Goal: Communication & Community: Answer question/provide support

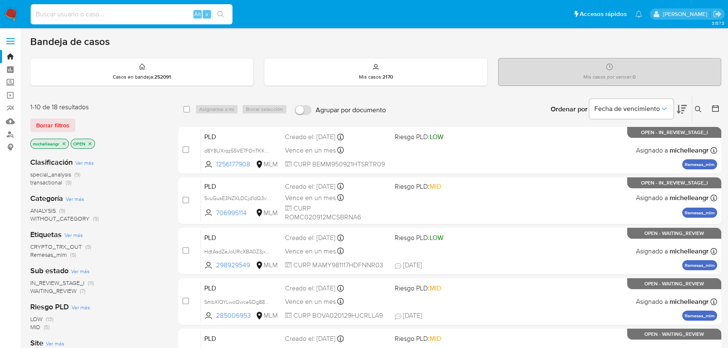
click at [77, 14] on input at bounding box center [132, 14] width 202 height 11
paste input "SvuGusE3NZXLDCjd1dQ3vhLB"
type input "SvuGusE3NZXLDCjd1dQ3vhLB"
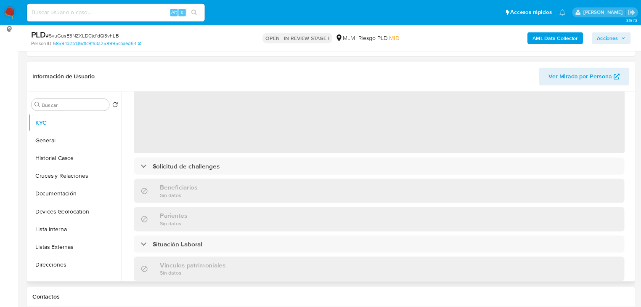
scroll to position [114, 0]
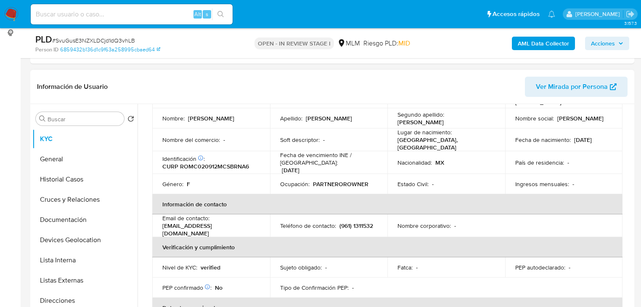
select select "10"
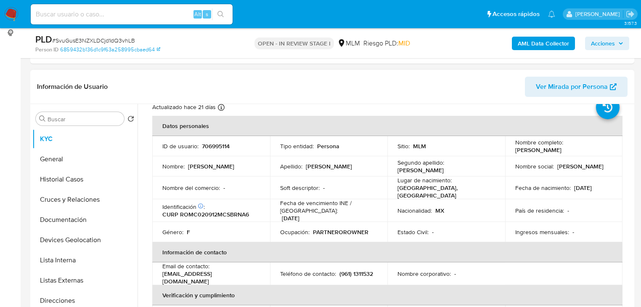
scroll to position [9, 0]
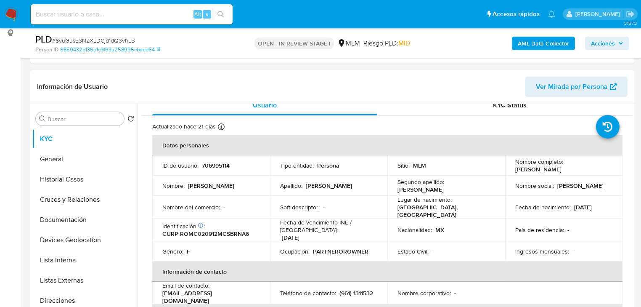
click at [577, 182] on p "[PERSON_NAME] [PERSON_NAME]" at bounding box center [580, 186] width 46 height 8
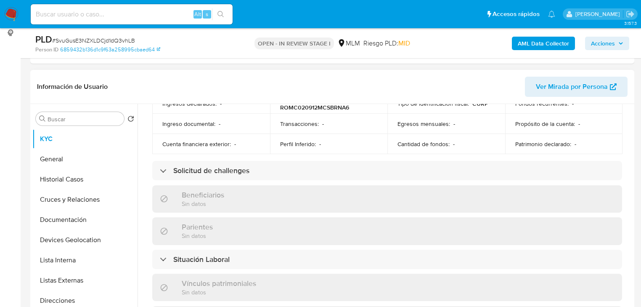
scroll to position [312, 0]
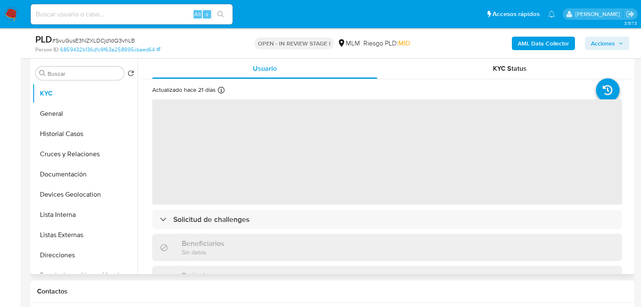
scroll to position [202, 0]
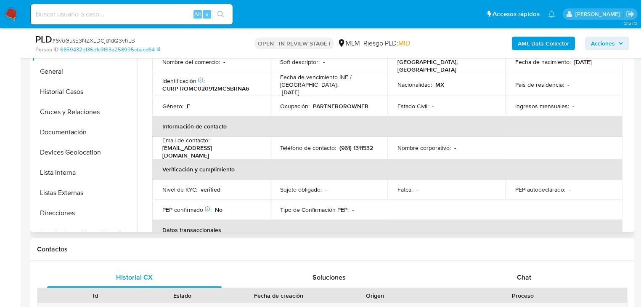
select select "10"
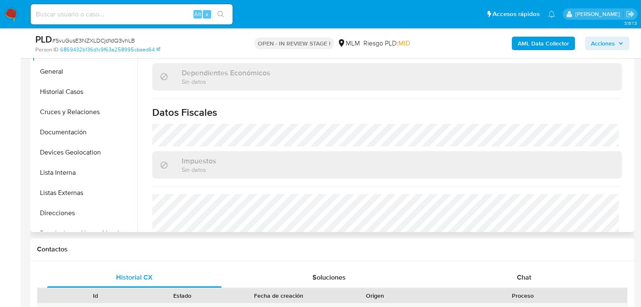
scroll to position [422, 0]
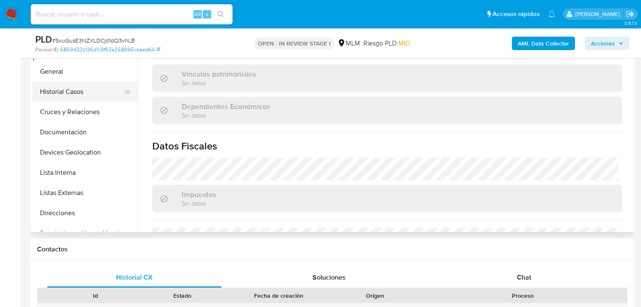
click at [108, 90] on button "Historial Casos" at bounding box center [81, 92] width 98 height 20
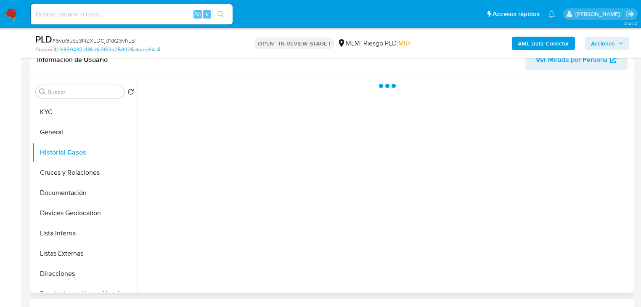
scroll to position [135, 0]
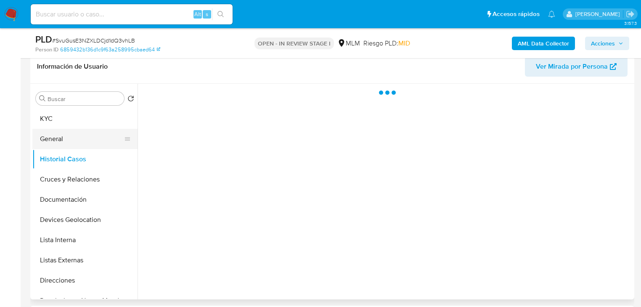
click at [119, 139] on button "General" at bounding box center [81, 139] width 98 height 20
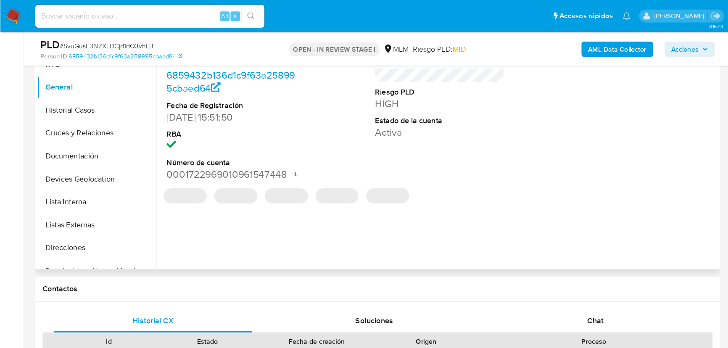
scroll to position [202, 0]
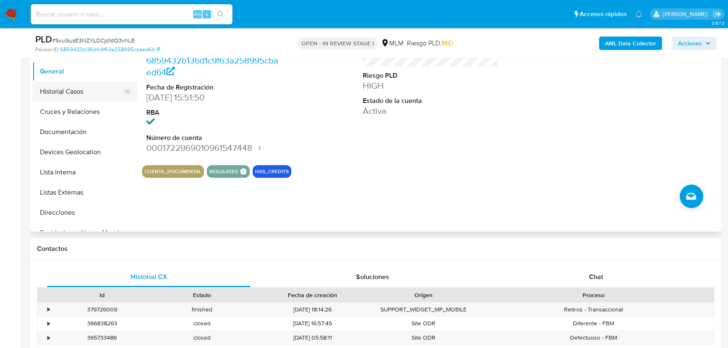
click at [54, 92] on button "Historial Casos" at bounding box center [81, 92] width 98 height 20
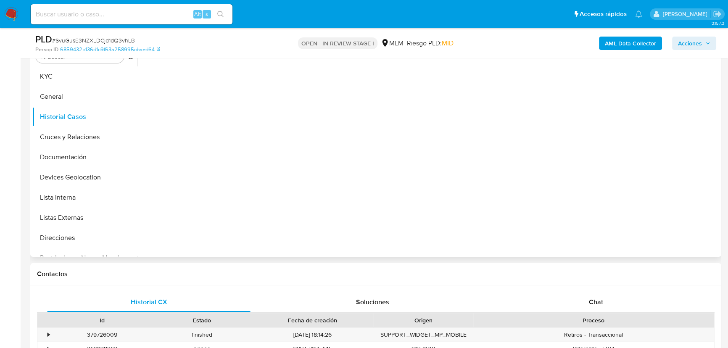
scroll to position [164, 0]
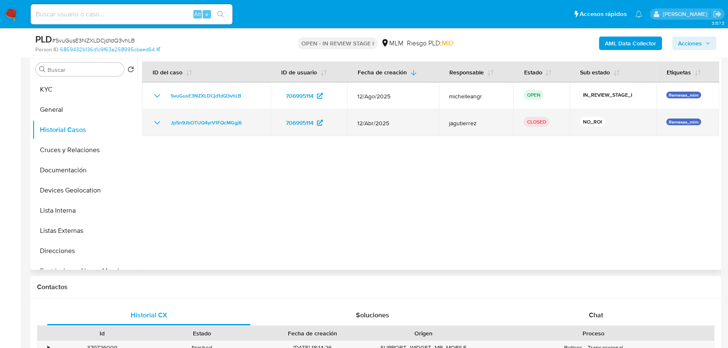
drag, startPoint x: 156, startPoint y: 119, endPoint x: 162, endPoint y: 117, distance: 6.7
click at [156, 119] on icon "Mostrar/Ocultar" at bounding box center [157, 123] width 10 height 10
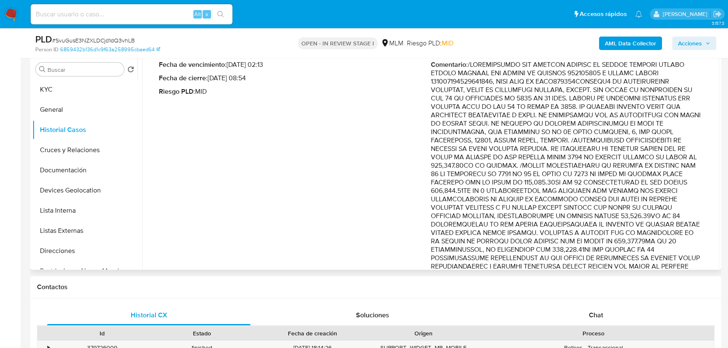
scroll to position [114, 0]
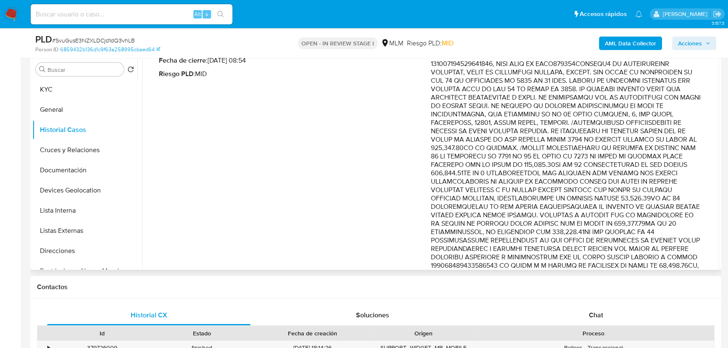
drag, startPoint x: 593, startPoint y: 126, endPoint x: 649, endPoint y: 190, distance: 84.7
click at [646, 207] on p "Comentario :" at bounding box center [567, 270] width 272 height 454
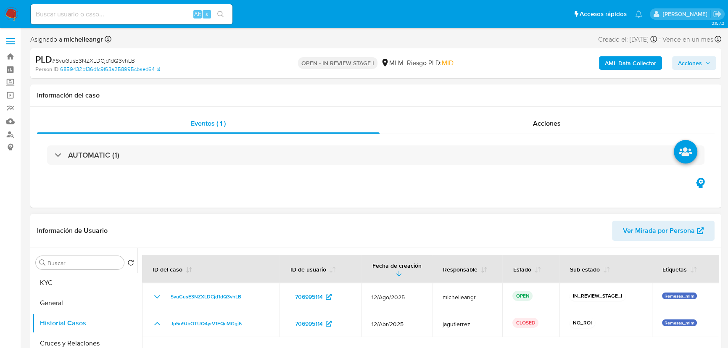
scroll to position [38, 0]
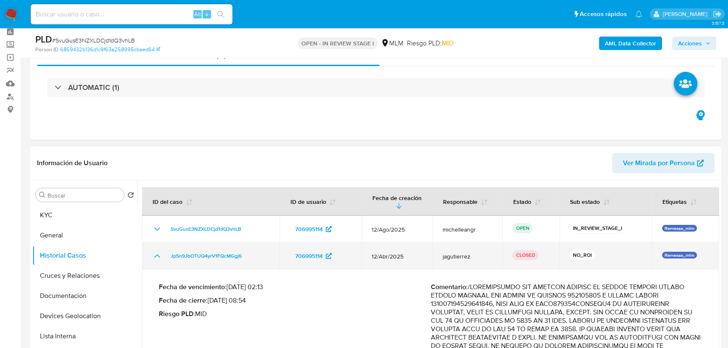
click at [159, 252] on icon "Mostrar/Ocultar" at bounding box center [157, 256] width 10 height 10
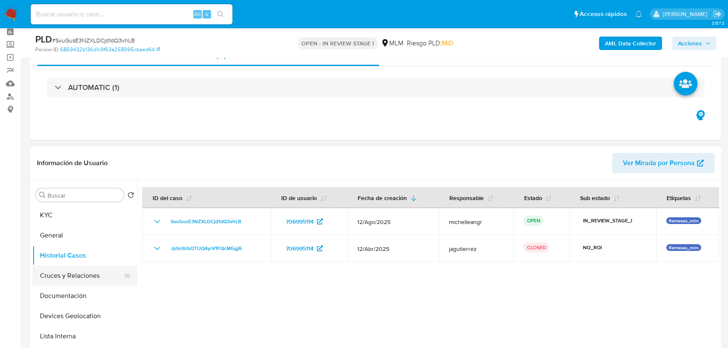
click at [104, 267] on button "Cruces y Relaciones" at bounding box center [81, 276] width 98 height 20
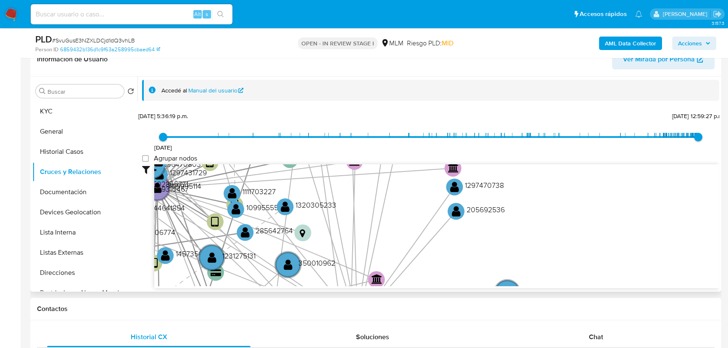
scroll to position [153, 0]
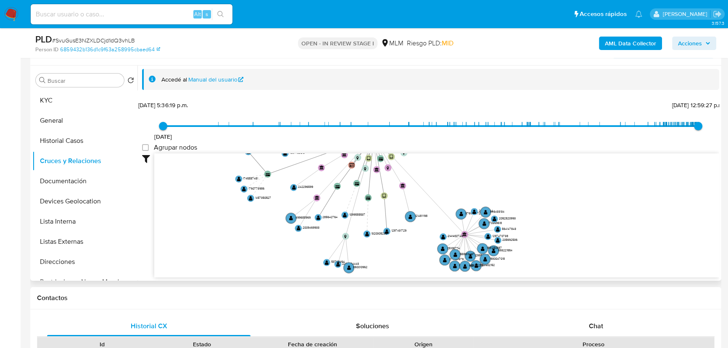
drag, startPoint x: 322, startPoint y: 253, endPoint x: 313, endPoint y: 150, distance: 103.9
click at [313, 150] on div "2/3/2021 2/3/2021, 5:36:19 p.m. 4/9/2025, 12:59:27 p.m. Agrupar nodos Filtros C…" at bounding box center [430, 188] width 577 height 179
click at [93, 180] on button "Documentación" at bounding box center [81, 181] width 98 height 20
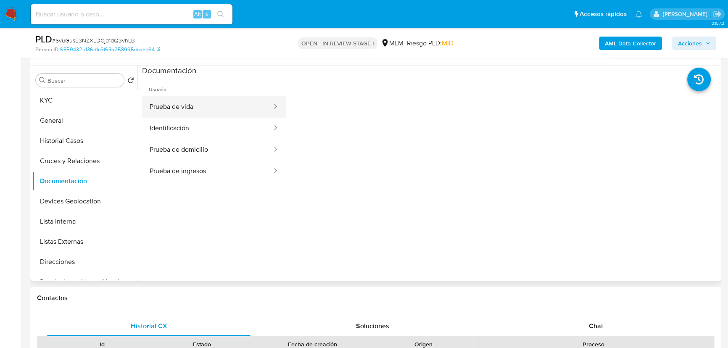
drag, startPoint x: 244, startPoint y: 118, endPoint x: 277, endPoint y: 117, distance: 33.2
click at [244, 118] on button "Identificación" at bounding box center [207, 128] width 131 height 21
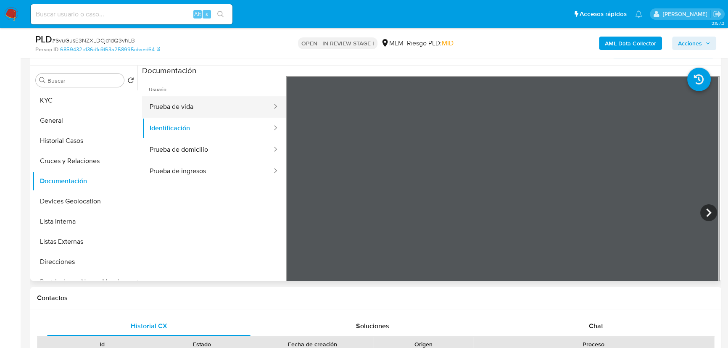
click at [232, 109] on button "Prueba de vida" at bounding box center [207, 106] width 131 height 21
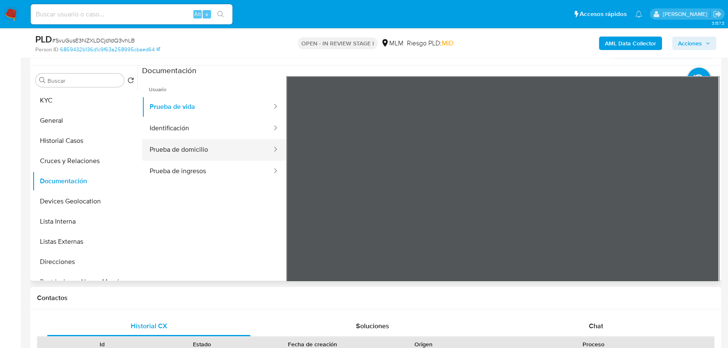
click at [218, 153] on button "Prueba de domicilio" at bounding box center [207, 149] width 131 height 21
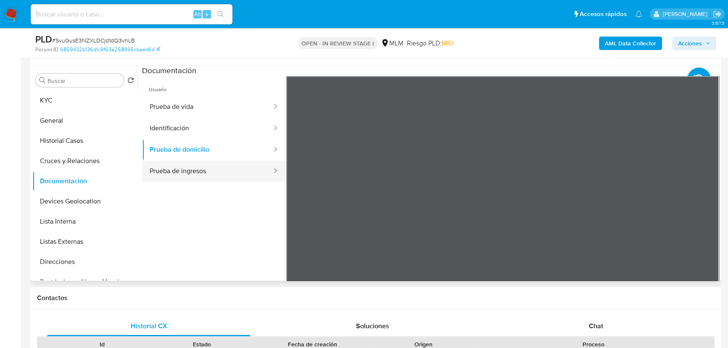
click at [205, 168] on button "Prueba de ingresos" at bounding box center [207, 171] width 131 height 21
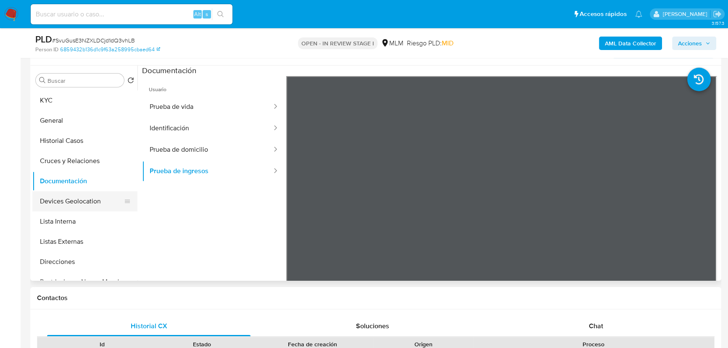
drag, startPoint x: 98, startPoint y: 207, endPoint x: 101, endPoint y: 204, distance: 4.8
click at [97, 206] on button "Devices Geolocation" at bounding box center [81, 201] width 98 height 20
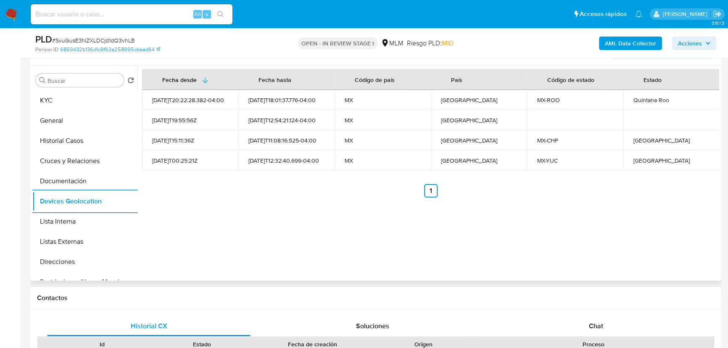
click at [90, 232] on button "Listas Externas" at bounding box center [84, 242] width 105 height 20
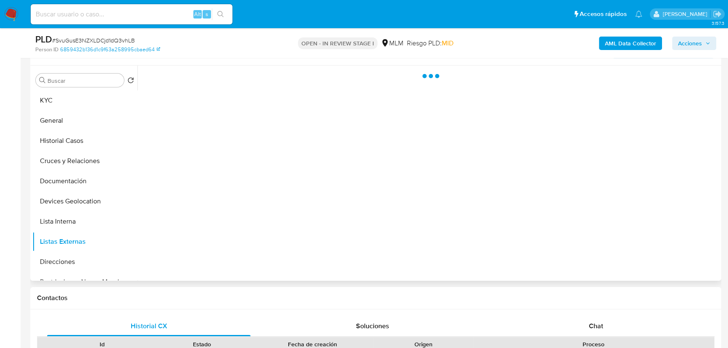
click at [280, 228] on div at bounding box center [429, 173] width 582 height 215
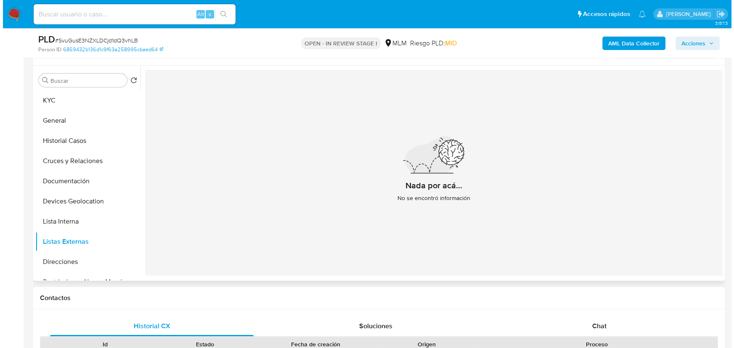
scroll to position [114, 0]
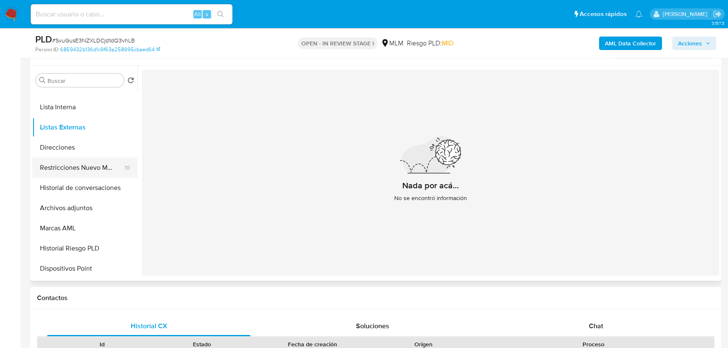
click at [98, 171] on button "Restricciones Nuevo Mundo" at bounding box center [81, 168] width 98 height 20
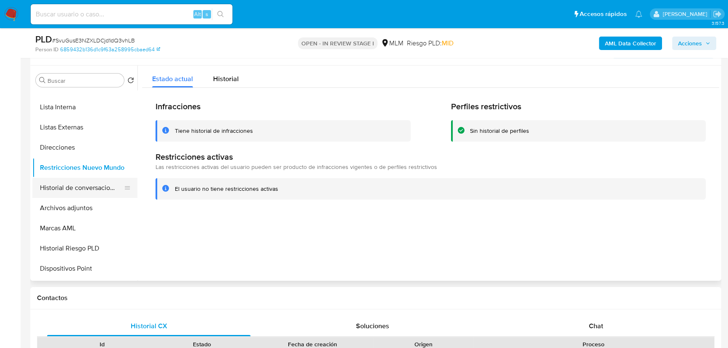
click at [94, 189] on button "Historial de conversaciones" at bounding box center [81, 188] width 98 height 20
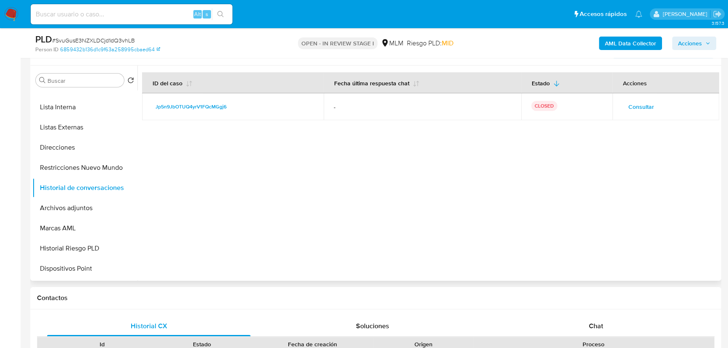
click at [632, 103] on span "Consultar" at bounding box center [642, 107] width 26 height 12
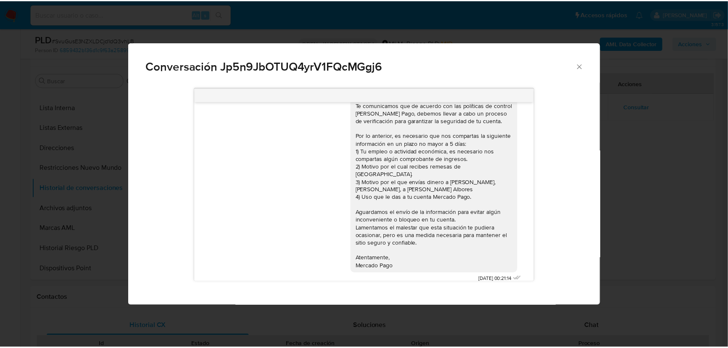
scroll to position [0, 0]
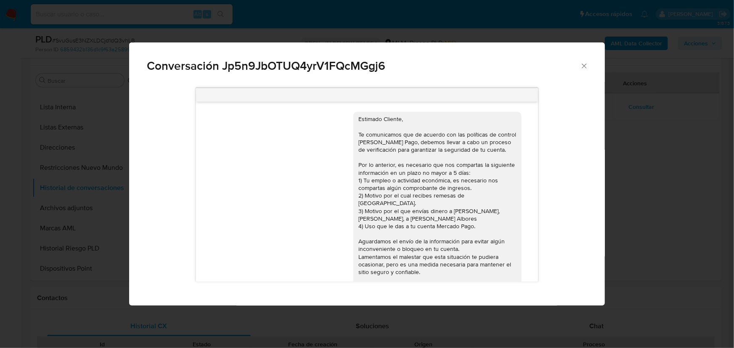
click at [588, 64] on icon "Cerrar" at bounding box center [584, 66] width 8 height 8
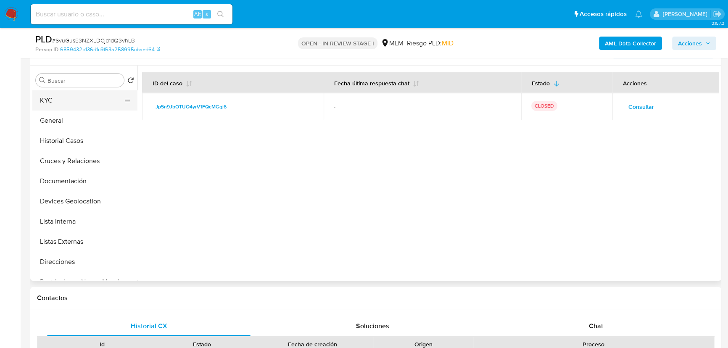
click at [42, 98] on button "KYC" at bounding box center [81, 100] width 98 height 20
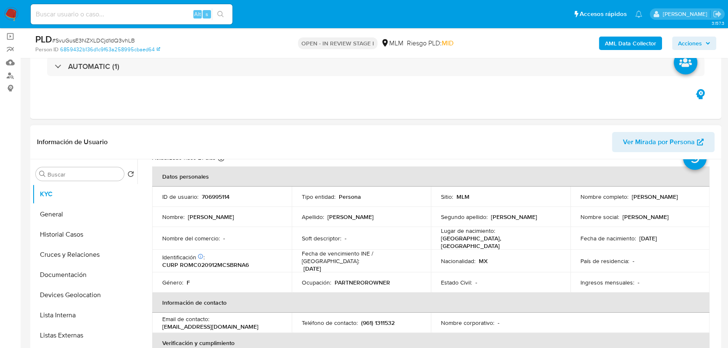
scroll to position [76, 0]
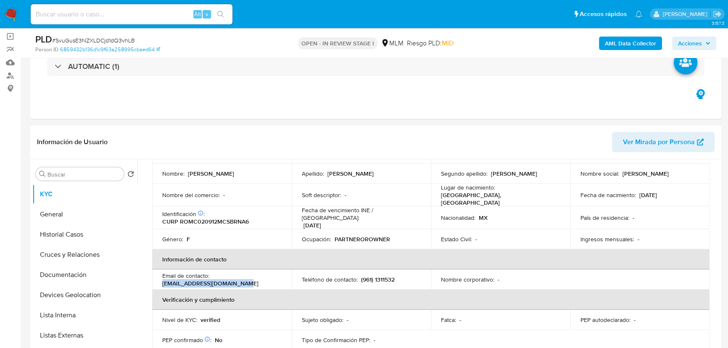
drag, startPoint x: 236, startPoint y: 278, endPoint x: 232, endPoint y: 152, distance: 126.7
click at [153, 281] on td "Email de contacto : cinthiaroblessss@gmail.com" at bounding box center [222, 280] width 140 height 20
copy p "cinthiaroblessss@gmail.com"
click at [382, 276] on p "(961) 1311532" at bounding box center [378, 280] width 34 height 8
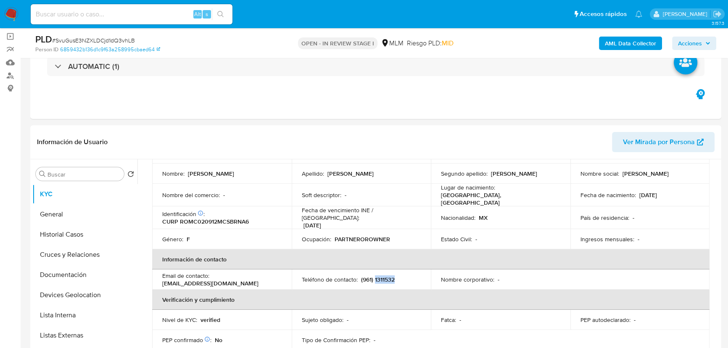
copy p "1311532"
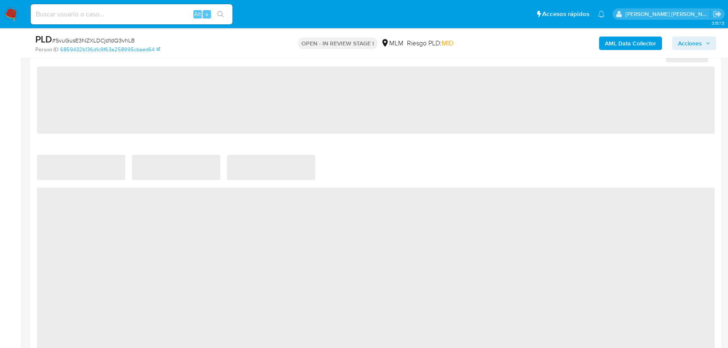
scroll to position [765, 0]
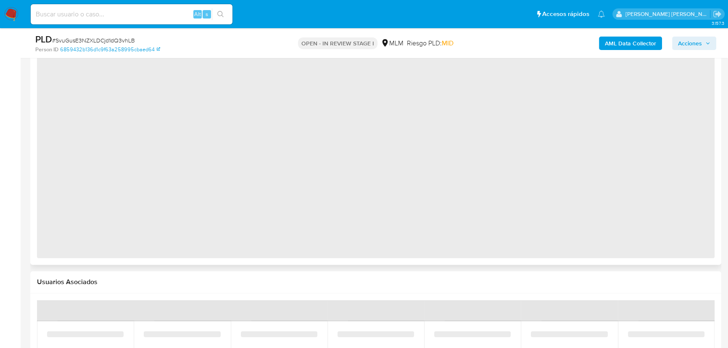
select select "10"
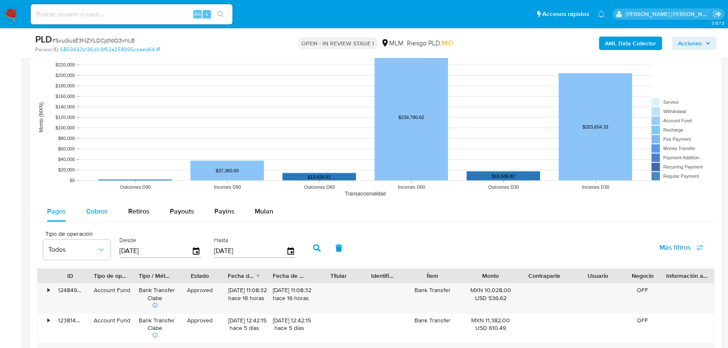
click at [99, 209] on span "Cobros" at bounding box center [97, 212] width 22 height 10
select select "10"
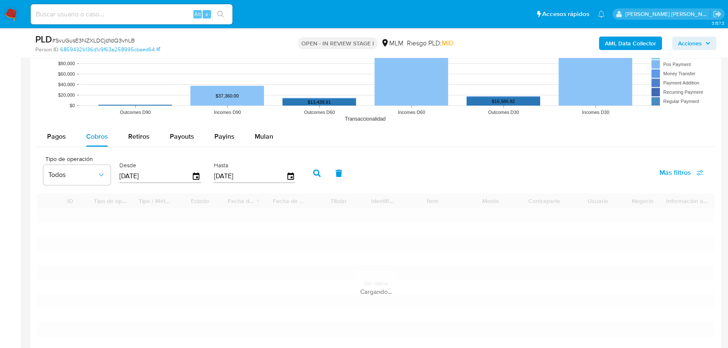
scroll to position [879, 0]
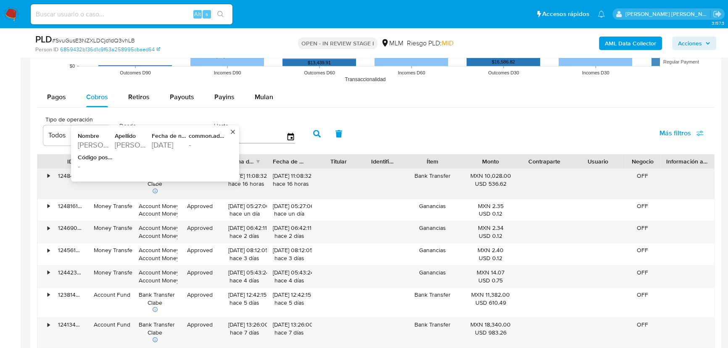
click at [162, 142] on div "1971-11-13" at bounding box center [169, 145] width 35 height 10
click at [162, 141] on div "1971-11-13" at bounding box center [169, 145] width 35 height 10
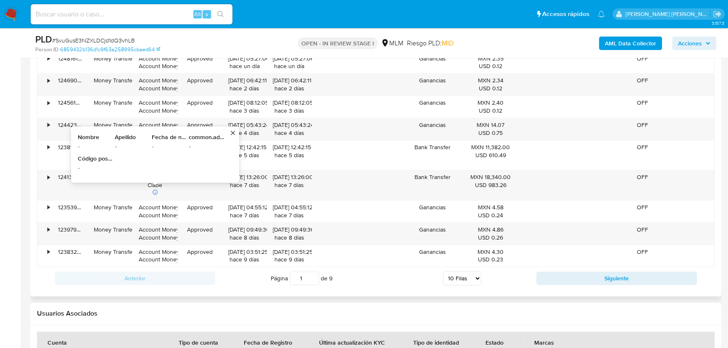
scroll to position [1109, 0]
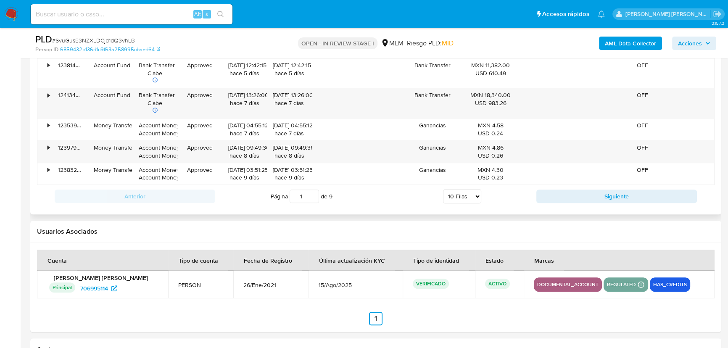
drag, startPoint x: 565, startPoint y: 186, endPoint x: 530, endPoint y: 200, distance: 38.0
click at [566, 186] on div "Anterior Página 1 de 9 5 Filas 10 Filas 20 Filas 25 Filas 50 Filas 100 Filas Si…" at bounding box center [376, 196] width 678 height 23
click at [550, 195] on button "Siguiente" at bounding box center [617, 196] width 161 height 13
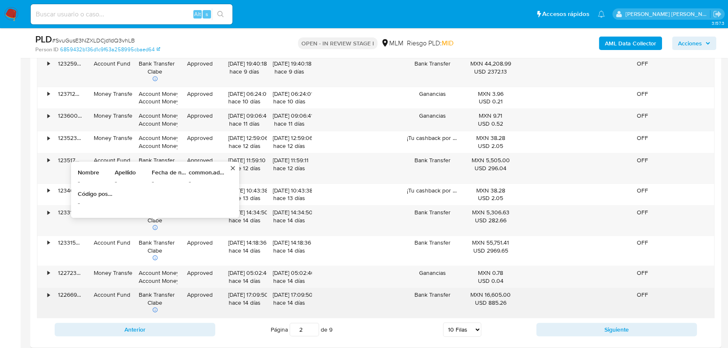
scroll to position [1032, 0]
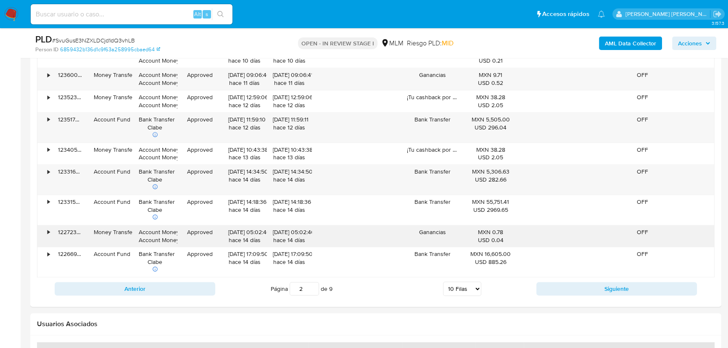
click at [334, 233] on div "• 122723442787 Money Transfer Account Money Account Money Approved 22/08/2025 0…" at bounding box center [375, 236] width 677 height 22
click at [633, 290] on button "Siguiente" at bounding box center [617, 288] width 161 height 13
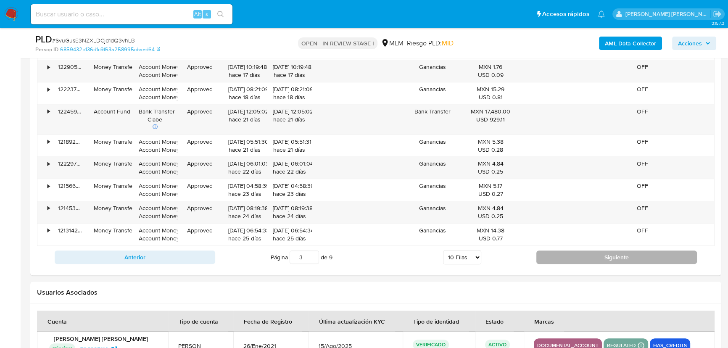
click at [629, 258] on button "Siguiente" at bounding box center [617, 257] width 161 height 13
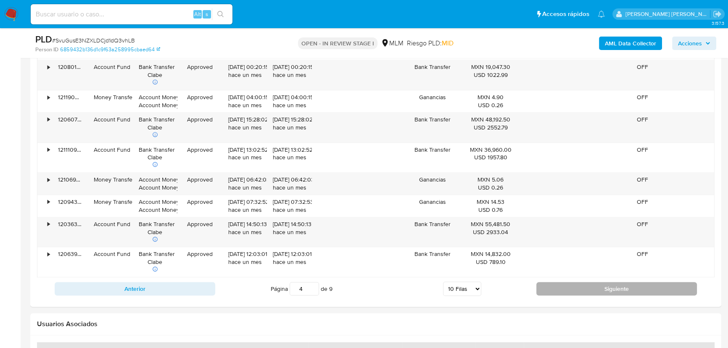
click at [629, 258] on div "OFF" at bounding box center [643, 262] width 36 height 30
click at [625, 283] on button "Siguiente" at bounding box center [617, 288] width 161 height 13
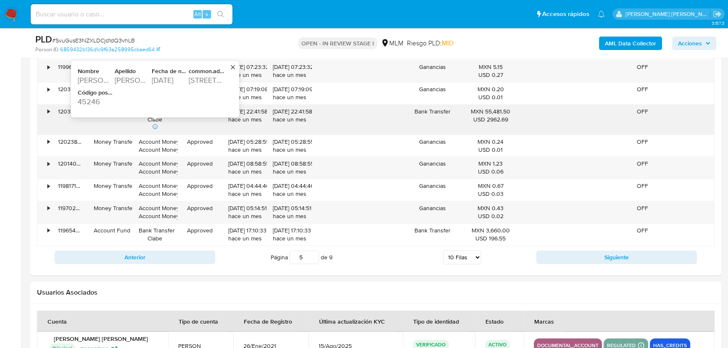
click at [168, 79] on div "1992-03-09" at bounding box center [169, 80] width 35 height 10
click at [203, 82] on div "11436 Rose Lane" at bounding box center [206, 80] width 35 height 10
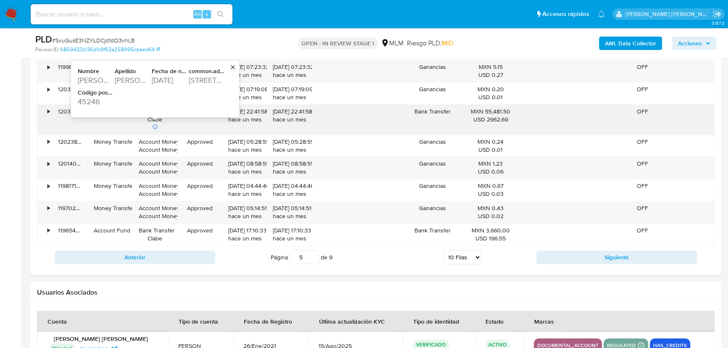
click at [203, 82] on div "11436 Rose Lane" at bounding box center [206, 80] width 35 height 10
click at [89, 103] on div "45246" at bounding box center [95, 102] width 35 height 10
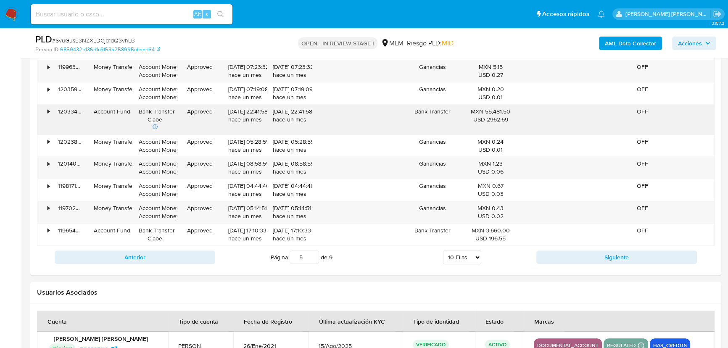
drag, startPoint x: 610, startPoint y: 262, endPoint x: 460, endPoint y: 259, distance: 149.8
click at [610, 262] on button "Siguiente" at bounding box center [617, 257] width 161 height 13
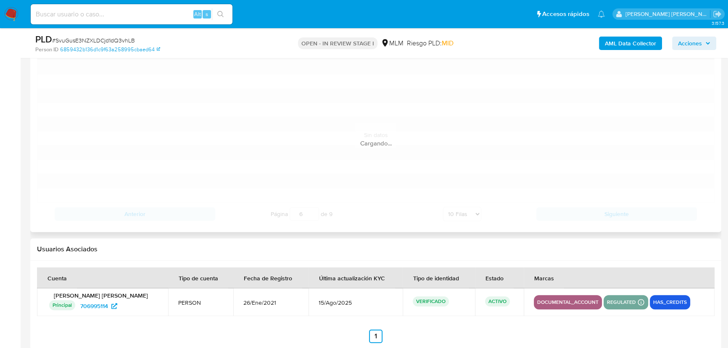
scroll to position [917, 0]
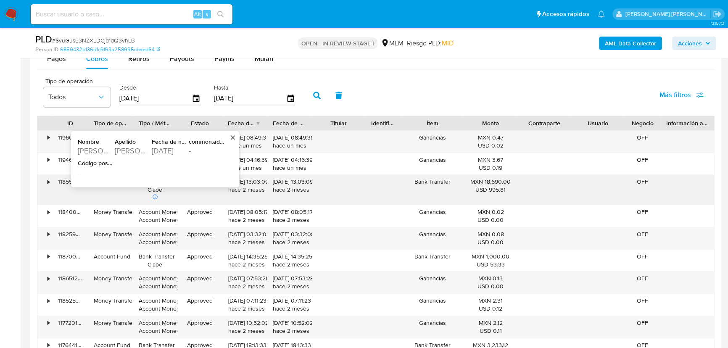
click at [168, 149] on div "1971-10-07" at bounding box center [169, 151] width 35 height 10
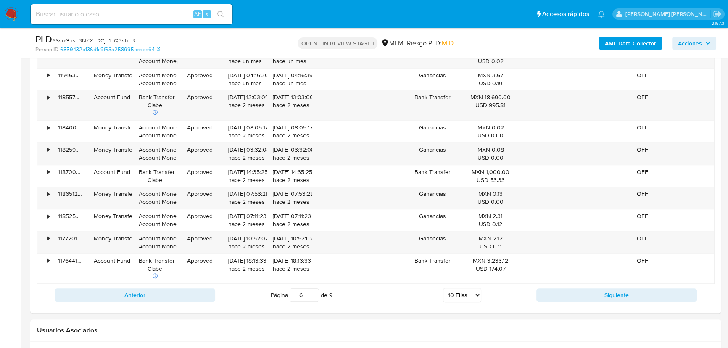
scroll to position [1032, 0]
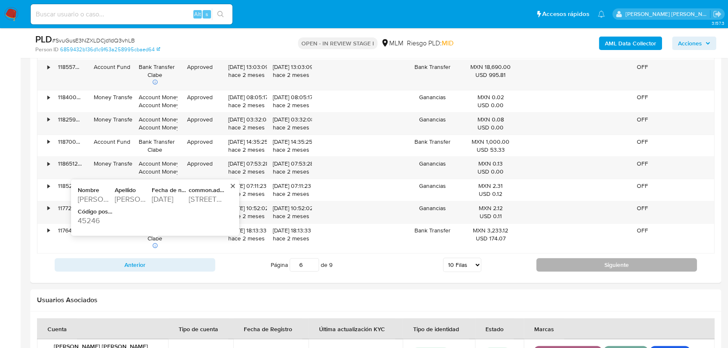
click at [629, 265] on button "Siguiente" at bounding box center [617, 264] width 161 height 13
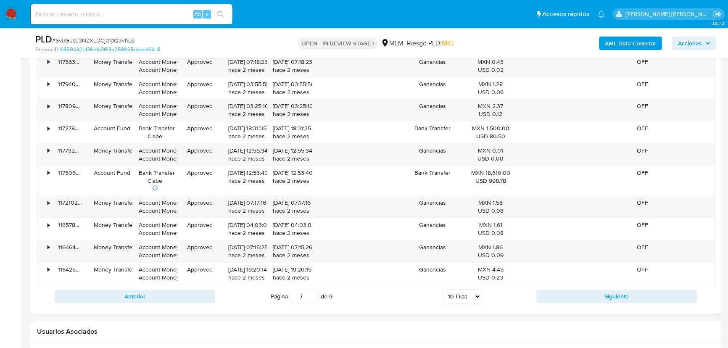
scroll to position [956, 0]
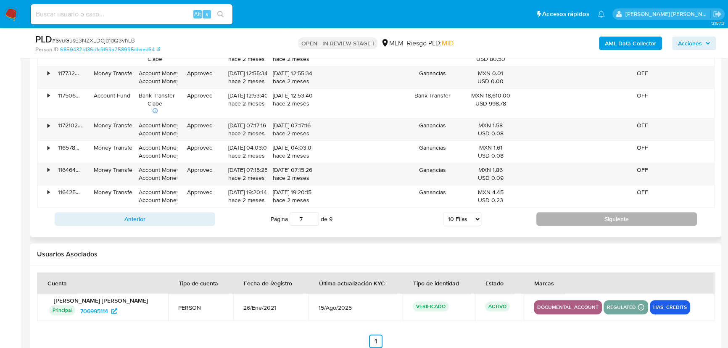
click at [585, 218] on button "Siguiente" at bounding box center [617, 218] width 161 height 13
type input "8"
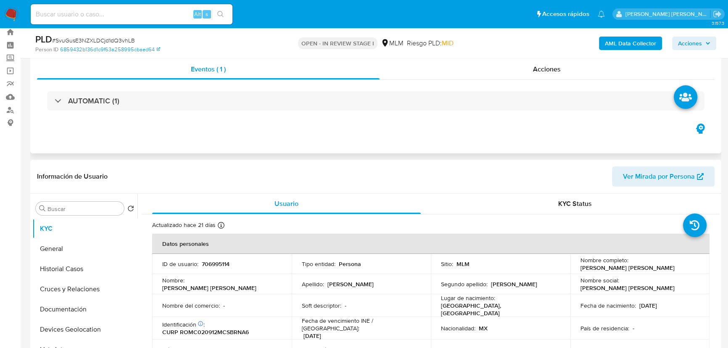
scroll to position [0, 0]
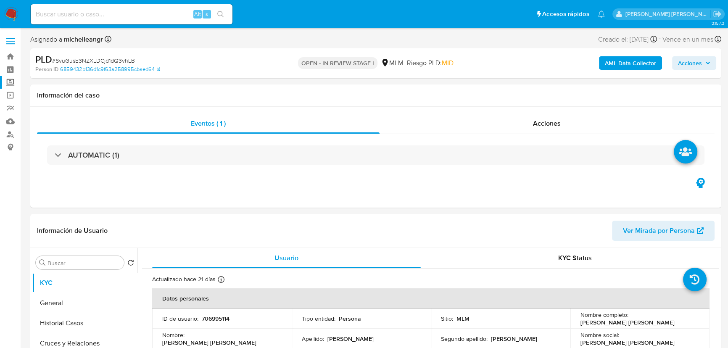
click at [11, 78] on label "Screening" at bounding box center [50, 82] width 100 height 13
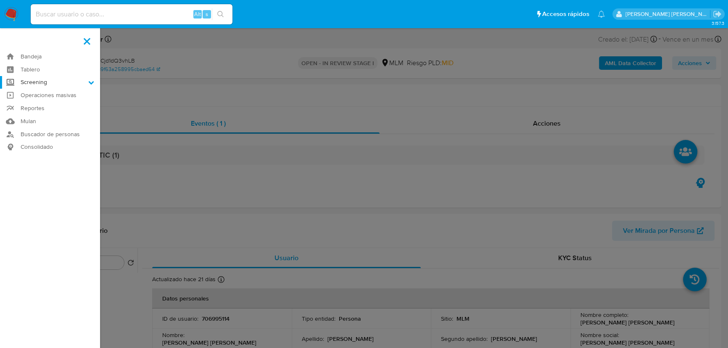
click at [0, 0] on input "Screening" at bounding box center [0, 0] width 0 height 0
click at [37, 113] on link "Herramientas" at bounding box center [50, 115] width 100 height 11
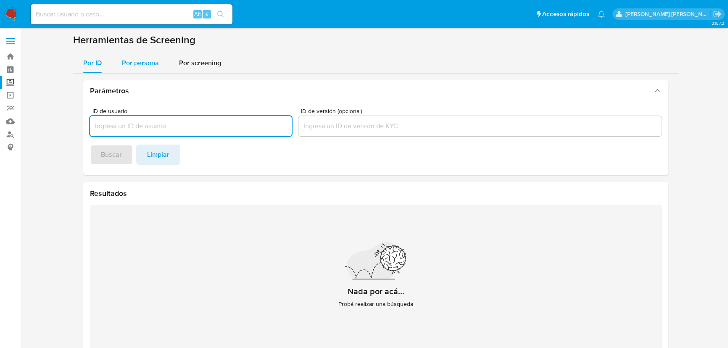
click at [141, 69] on div "Por persona" at bounding box center [140, 63] width 37 height 20
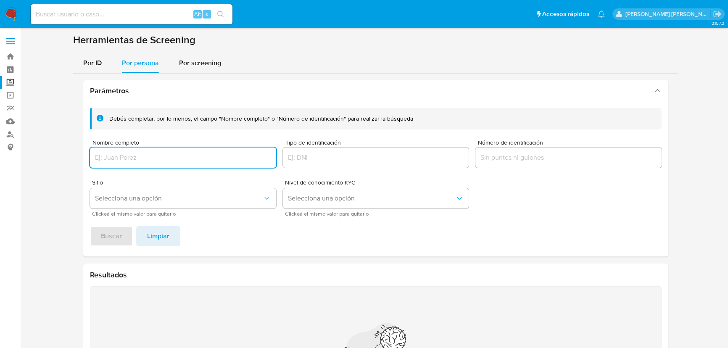
click at [136, 159] on input "Nombre completo" at bounding box center [183, 157] width 186 height 11
click at [97, 245] on button "Buscar" at bounding box center [111, 236] width 43 height 20
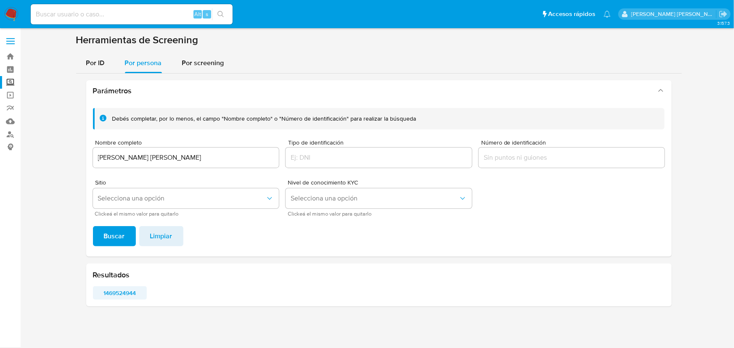
click at [111, 292] on span "1469524944" at bounding box center [120, 293] width 42 height 12
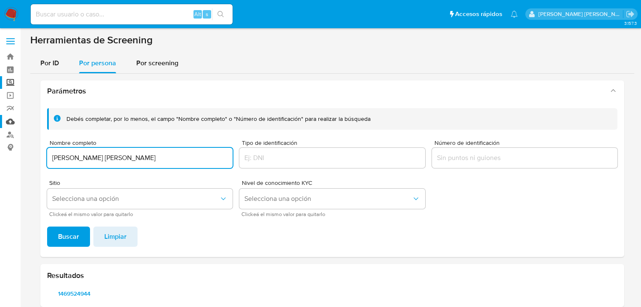
drag, startPoint x: 37, startPoint y: 131, endPoint x: 0, endPoint y: 119, distance: 38.2
click at [0, 119] on section "Bandeja Tablero Screening Búsqueda en Listas Watchlist Herramientas Operaciones…" at bounding box center [320, 159] width 641 height 319
type input "[PERSON_NAME]"
click at [71, 230] on span "Buscar" at bounding box center [68, 236] width 21 height 19
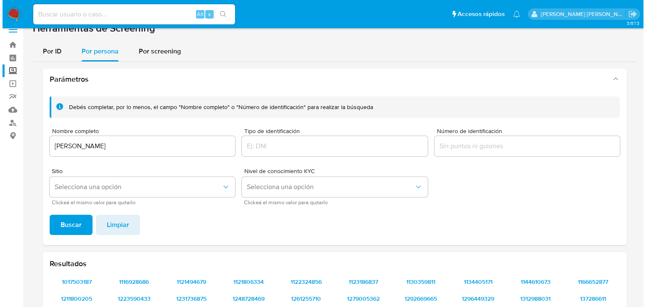
scroll to position [45, 0]
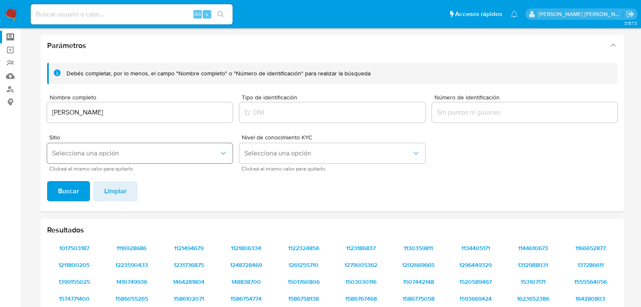
click at [101, 153] on span "Selecciona una opción" at bounding box center [135, 153] width 167 height 8
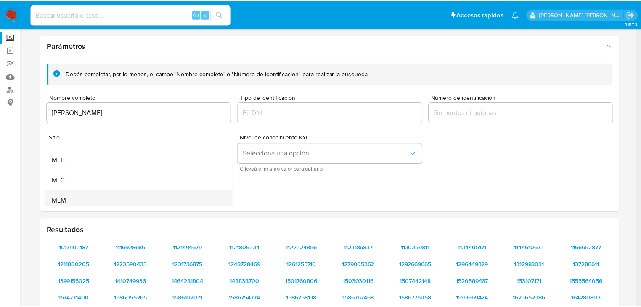
scroll to position [34, 0]
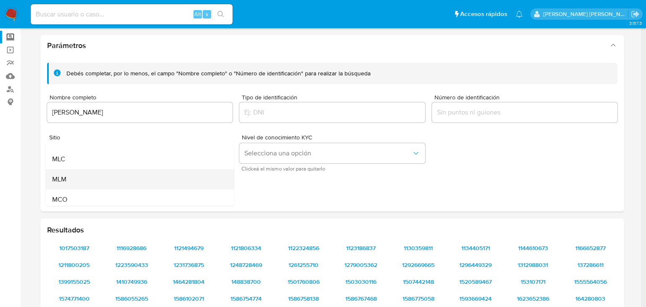
click at [88, 174] on div "MLM" at bounding box center [137, 179] width 170 height 20
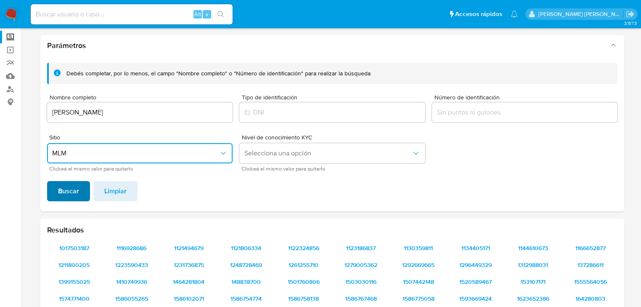
click at [69, 185] on span "Buscar" at bounding box center [68, 191] width 21 height 19
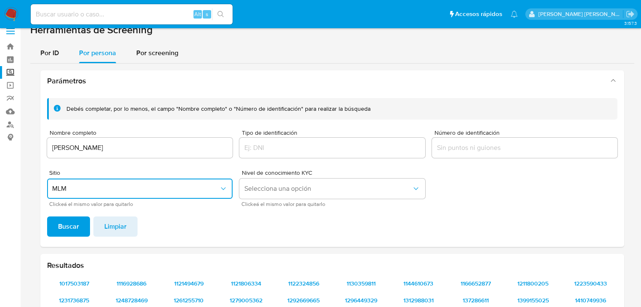
scroll to position [0, 0]
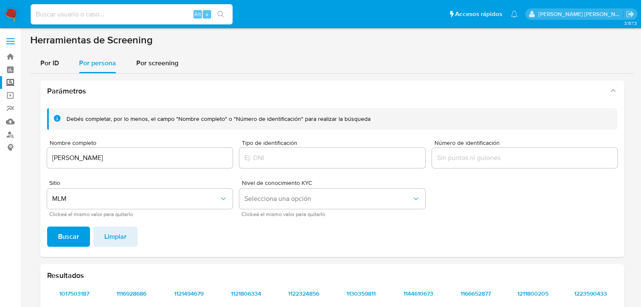
click at [51, 11] on input at bounding box center [132, 14] width 202 height 11
paste input "SvuGusE3NZXLDCjd1dQ3vhLB"
type input "SvuGusE3NZXLDCjd1dQ3vhLB"
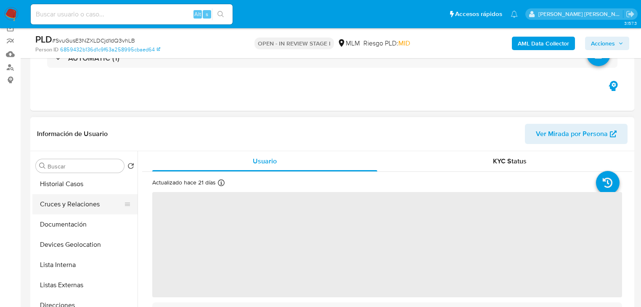
scroll to position [34, 0]
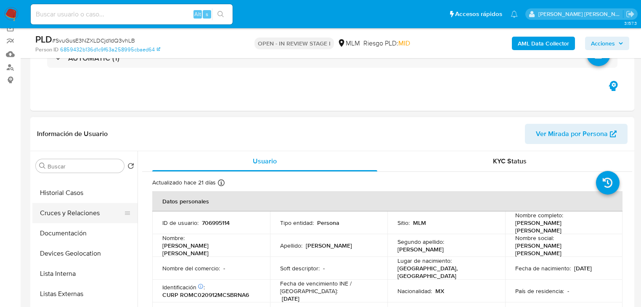
click at [93, 217] on button "Cruces y Relaciones" at bounding box center [81, 213] width 98 height 20
select select "10"
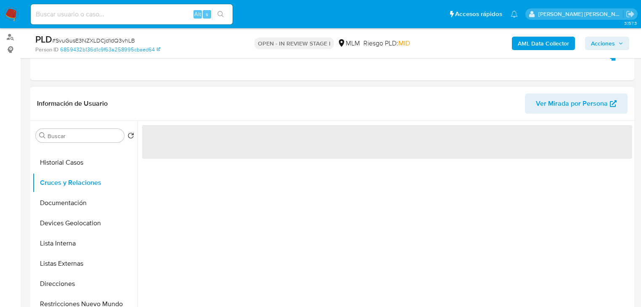
scroll to position [135, 0]
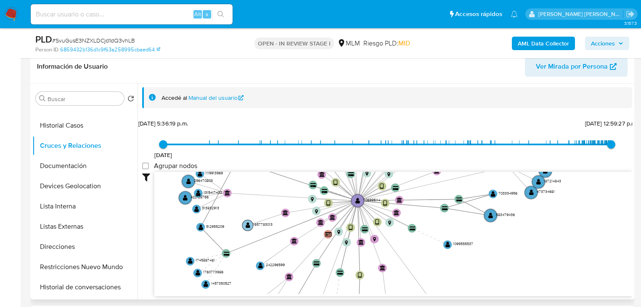
click at [251, 223] on circle at bounding box center [247, 225] width 11 height 11
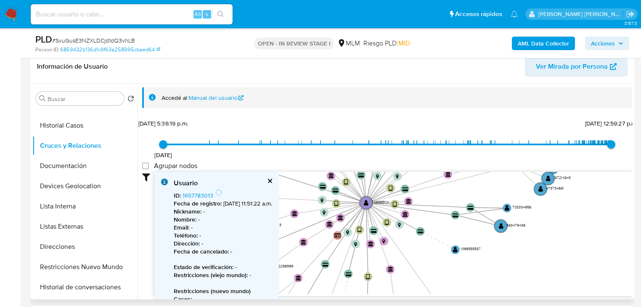
drag, startPoint x: 301, startPoint y: 262, endPoint x: 357, endPoint y: 257, distance: 56.1
click at [274, 260] on div "Usuario ID : 1657783013 Fecha de registro : 29/1/2024, 11:51:22 a.m. Nickname :…" at bounding box center [393, 234] width 478 height 124
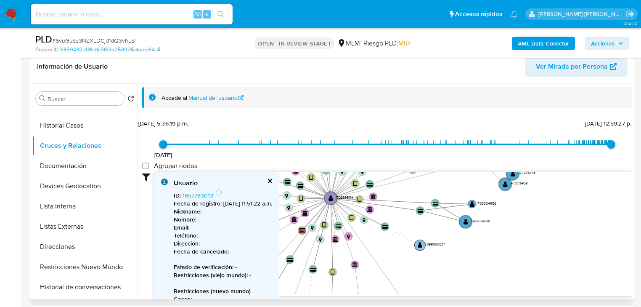
click at [424, 244] on circle at bounding box center [420, 244] width 11 height 11
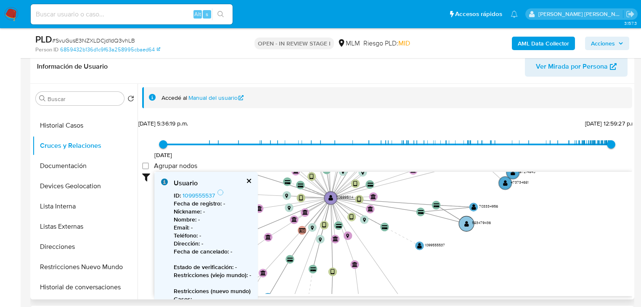
click at [466, 224] on text "" at bounding box center [466, 223] width 5 height 6
click at [466, 224] on text "" at bounding box center [466, 224] width 5 height 6
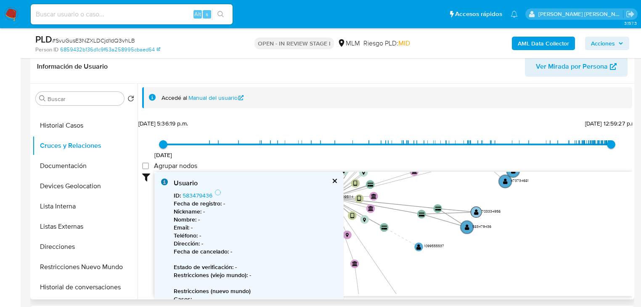
click at [476, 211] on text "" at bounding box center [476, 211] width 5 height 6
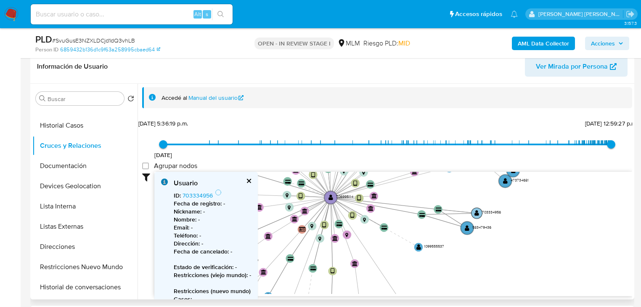
click at [476, 211] on text "" at bounding box center [476, 212] width 5 height 6
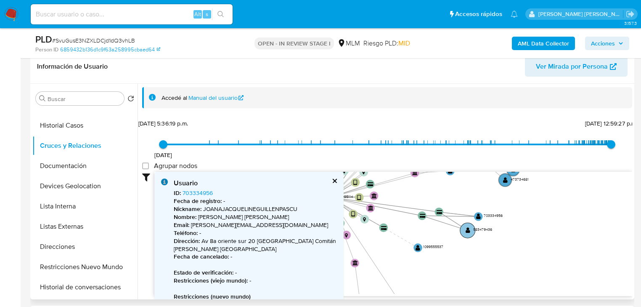
click at [466, 232] on text "" at bounding box center [468, 230] width 5 height 6
drag, startPoint x: 465, startPoint y: 232, endPoint x: 476, endPoint y: 224, distance: 13.8
click at [466, 232] on text "" at bounding box center [468, 230] width 5 height 6
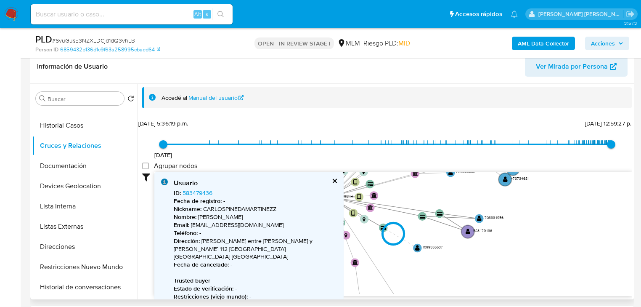
click at [507, 179] on div at bounding box center [393, 234] width 478 height 124
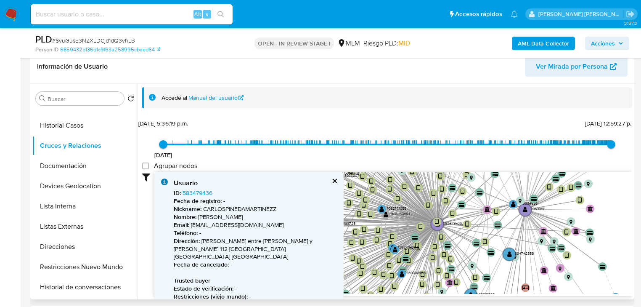
click at [471, 179] on circle at bounding box center [467, 174] width 9 height 9
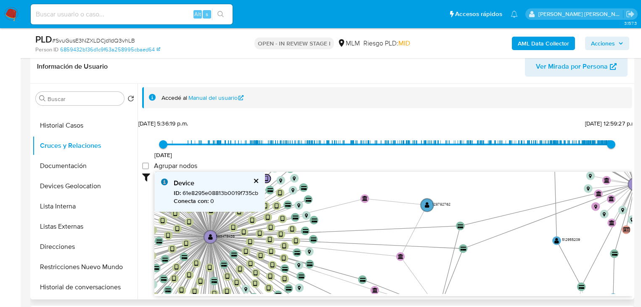
drag, startPoint x: 255, startPoint y: 180, endPoint x: 196, endPoint y: 177, distance: 58.5
click at [255, 179] on button "cerrar" at bounding box center [255, 180] width 5 height 5
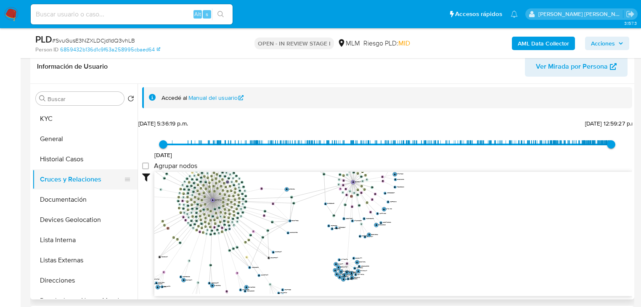
click at [86, 175] on button "Cruces y Relaciones" at bounding box center [81, 179] width 98 height 20
click at [82, 199] on button "Documentación" at bounding box center [84, 199] width 105 height 20
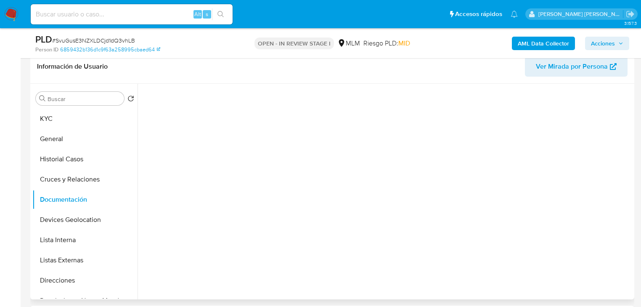
drag, startPoint x: 95, startPoint y: 183, endPoint x: 135, endPoint y: 188, distance: 39.9
click at [95, 182] on button "Cruces y Relaciones" at bounding box center [84, 179] width 105 height 20
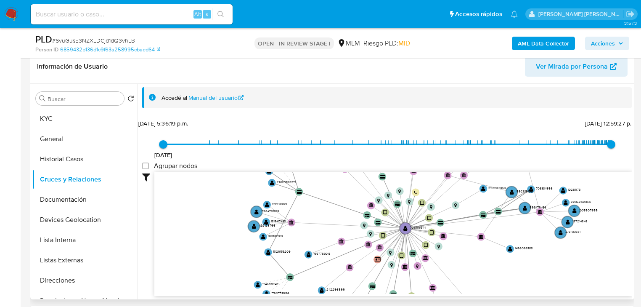
drag, startPoint x: 290, startPoint y: 232, endPoint x: 286, endPoint y: 230, distance: 4.3
click at [312, 233] on icon "device-67f00a41bfb3c028f8c91d44  user-706995114  706995114 device-65c78551ee3…" at bounding box center [393, 233] width 478 height 122
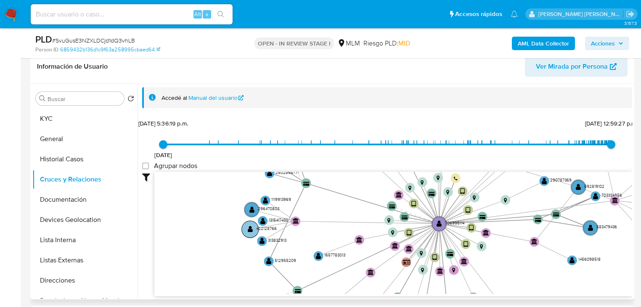
click at [252, 226] on g "user-422128766  422128766" at bounding box center [259, 228] width 35 height 17
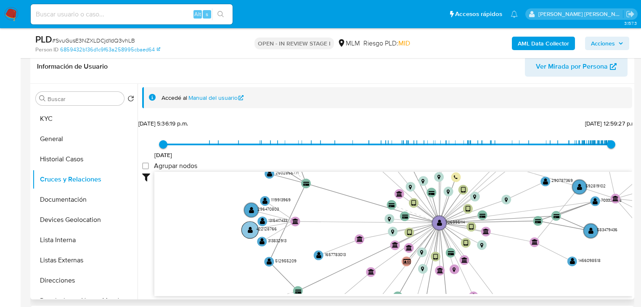
click at [252, 226] on text "" at bounding box center [250, 229] width 5 height 7
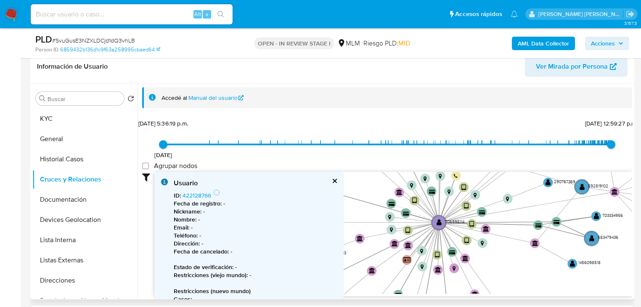
click at [335, 182] on button "cerrar" at bounding box center [333, 180] width 5 height 5
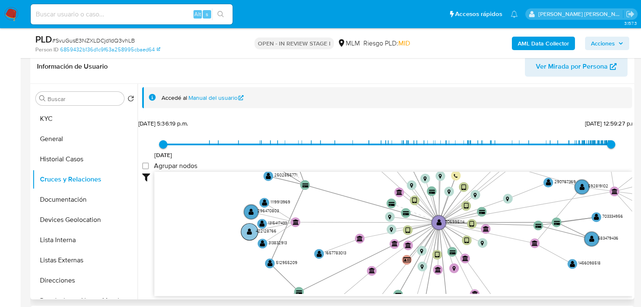
click at [249, 232] on text "" at bounding box center [249, 231] width 5 height 7
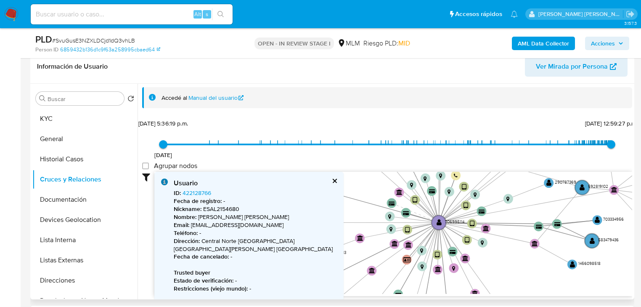
click at [249, 232] on p "Teléfono : -" at bounding box center [255, 233] width 163 height 8
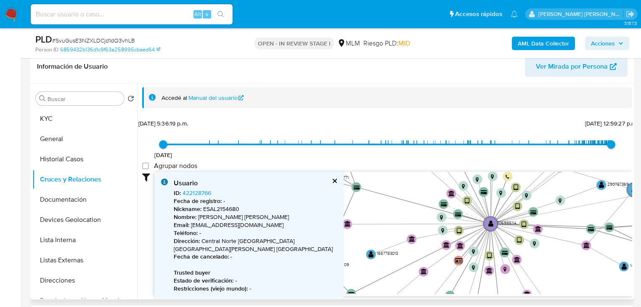
drag, startPoint x: 359, startPoint y: 231, endPoint x: 485, endPoint y: 234, distance: 125.8
click at [485, 234] on icon "device-67f00a41bfb3c028f8c91d44  user-706995114  706995114 device-65c78551ee3…" at bounding box center [393, 233] width 478 height 122
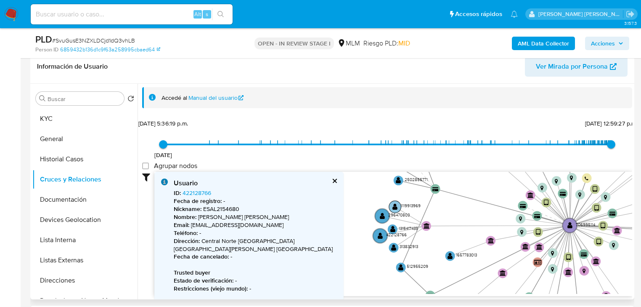
click at [397, 205] on circle at bounding box center [395, 207] width 12 height 12
click at [395, 205] on text "" at bounding box center [394, 206] width 5 height 7
click at [395, 205] on text "" at bounding box center [394, 207] width 5 height 7
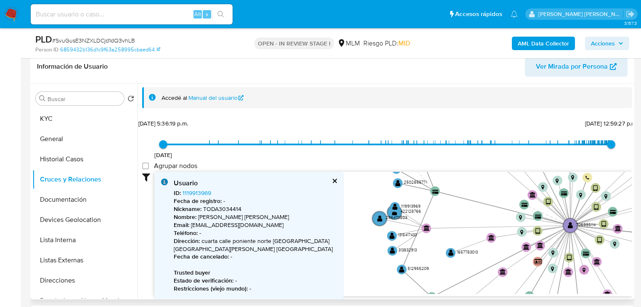
drag, startPoint x: 397, startPoint y: 231, endPoint x: 417, endPoint y: 198, distance: 38.4
click at [417, 208] on text "422128766" at bounding box center [410, 211] width 21 height 6
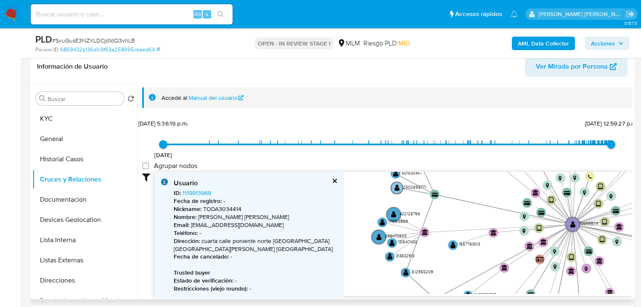
click at [395, 186] on text "" at bounding box center [397, 187] width 5 height 7
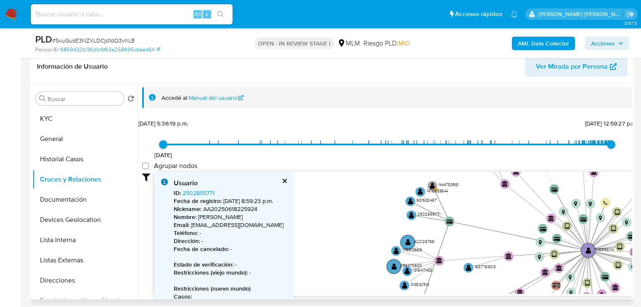
drag, startPoint x: 379, startPoint y: 193, endPoint x: 396, endPoint y: 231, distance: 41.4
click at [396, 231] on icon "device-67f00a41bfb3c028f8c91d44  user-706995114  706995114 device-65c78551ee3…" at bounding box center [393, 233] width 478 height 122
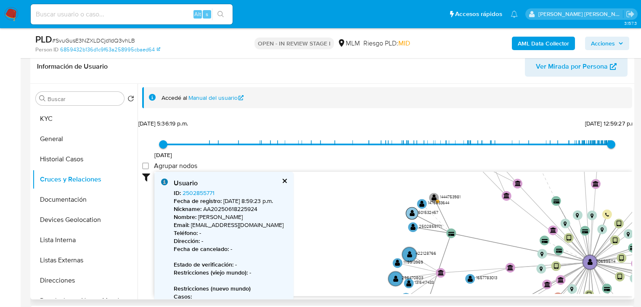
click at [411, 213] on text "" at bounding box center [412, 212] width 5 height 7
click at [411, 213] on text "" at bounding box center [412, 213] width 5 height 7
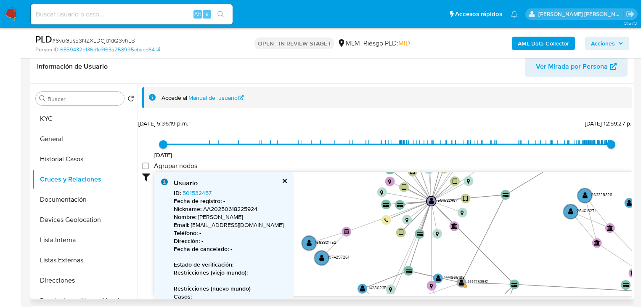
drag, startPoint x: 283, startPoint y: 182, endPoint x: 170, endPoint y: 186, distance: 113.7
click at [283, 182] on button "cerrar" at bounding box center [283, 180] width 5 height 5
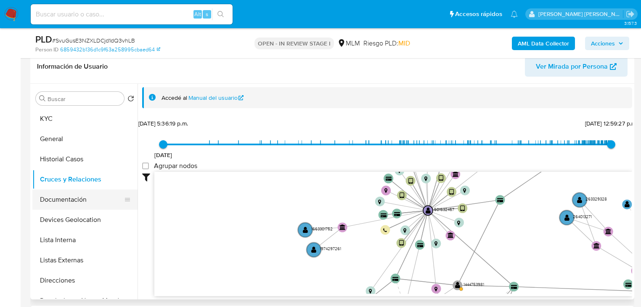
click at [103, 203] on button "Documentación" at bounding box center [81, 199] width 98 height 20
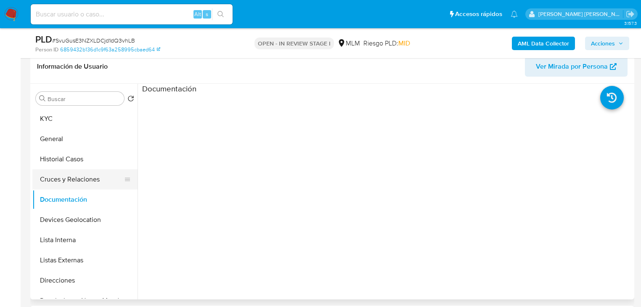
drag, startPoint x: 102, startPoint y: 186, endPoint x: 98, endPoint y: 172, distance: 14.2
click at [102, 185] on button "Cruces y Relaciones" at bounding box center [81, 179] width 98 height 20
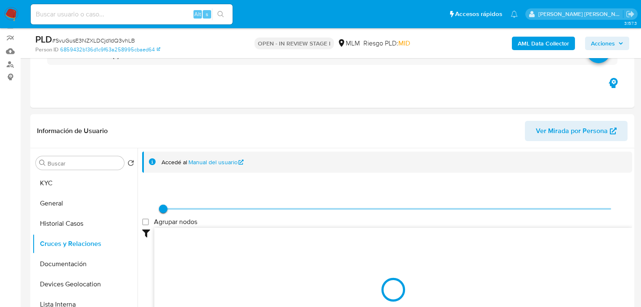
scroll to position [0, 0]
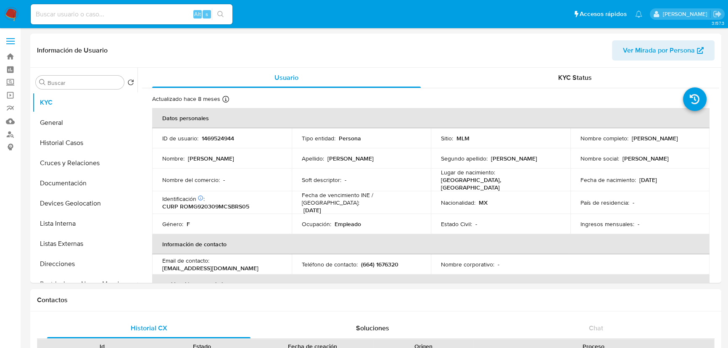
select select "10"
click at [436, 191] on td "Nacionalidad : MX" at bounding box center [501, 202] width 140 height 23
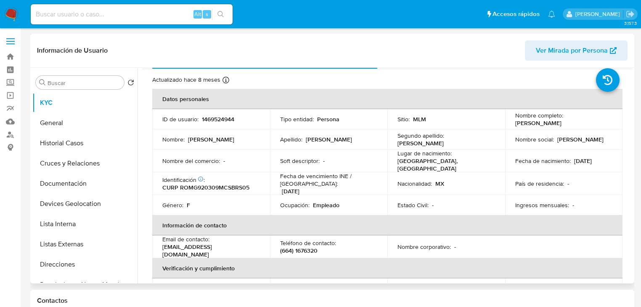
scroll to position [34, 0]
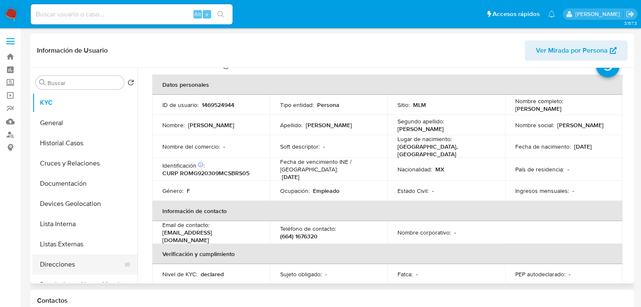
click at [98, 264] on button "Direcciones" at bounding box center [81, 264] width 98 height 20
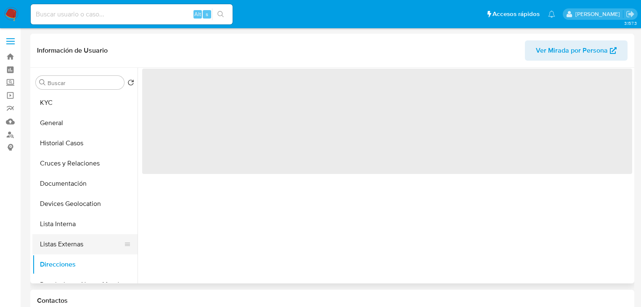
scroll to position [0, 0]
click at [114, 246] on button "Listas Externas" at bounding box center [81, 244] width 98 height 20
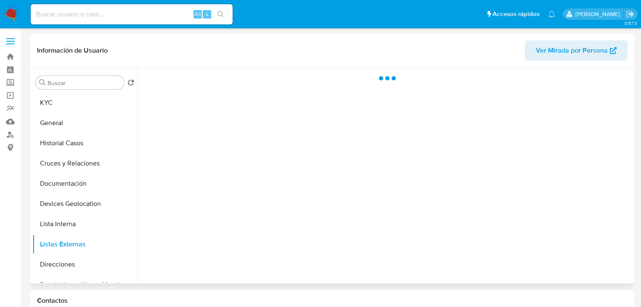
click at [220, 219] on div at bounding box center [385, 175] width 495 height 215
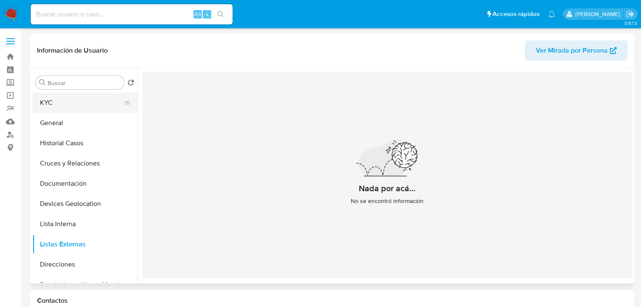
click at [66, 103] on button "KYC" at bounding box center [81, 103] width 98 height 20
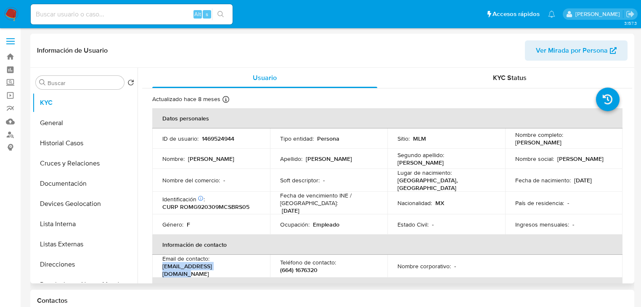
drag, startPoint x: 233, startPoint y: 265, endPoint x: 162, endPoint y: 265, distance: 71.9
click at [162, 265] on td "Email de contacto : [EMAIL_ADDRESS][DOMAIN_NAME]" at bounding box center [211, 265] width 118 height 23
copy p "[EMAIL_ADDRESS][DOMAIN_NAME]"
click at [210, 138] on p "1469524944" at bounding box center [218, 139] width 32 height 8
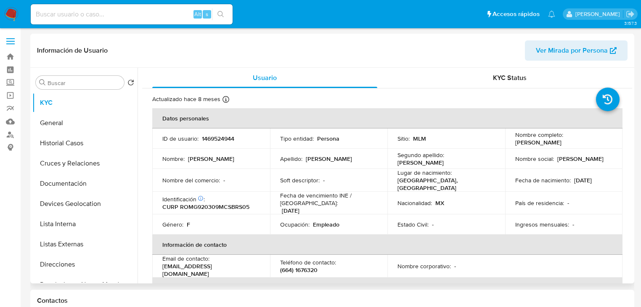
click at [227, 140] on p "1469524944" at bounding box center [218, 139] width 32 height 8
copy p "1469524944"
click at [229, 207] on td "Identificación CIC: 162595448 : CURP ROMG920309MCSBRS05" at bounding box center [211, 202] width 118 height 23
drag, startPoint x: 44, startPoint y: 148, endPoint x: 56, endPoint y: 145, distance: 12.7
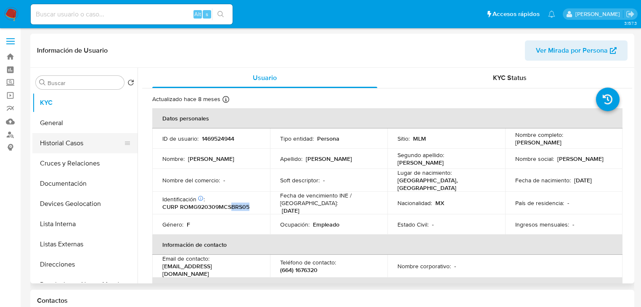
click at [44, 146] on button "Historial Casos" at bounding box center [81, 143] width 98 height 20
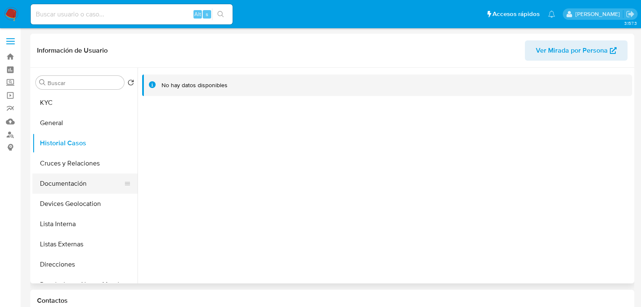
click at [67, 183] on button "Documentación" at bounding box center [81, 183] width 98 height 20
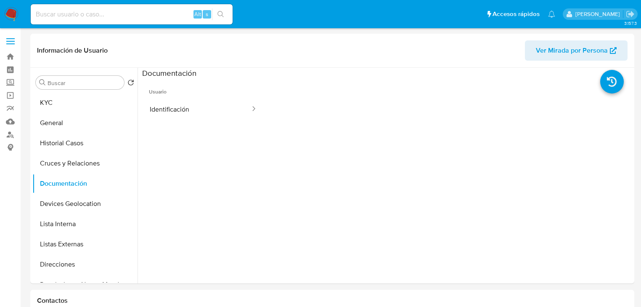
click at [194, 131] on ul "Usuario Identificación" at bounding box center [203, 199] width 122 height 242
click at [208, 118] on button "Identificación" at bounding box center [196, 108] width 109 height 21
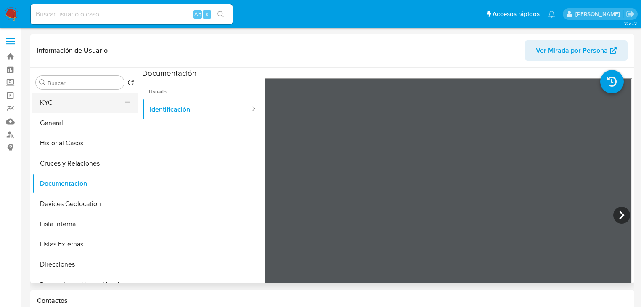
click at [61, 101] on button "KYC" at bounding box center [81, 103] width 98 height 20
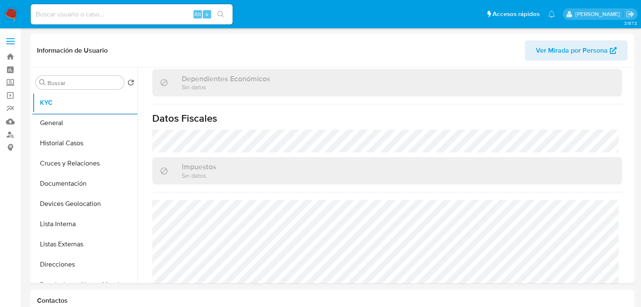
scroll to position [498, 0]
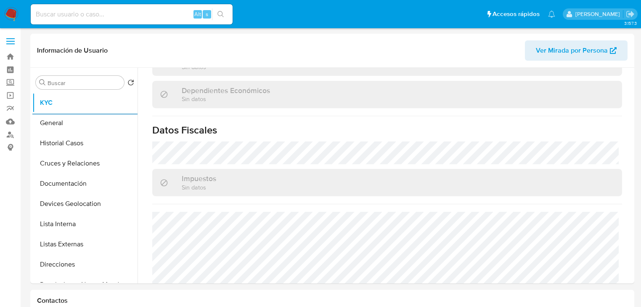
drag, startPoint x: 13, startPoint y: 83, endPoint x: 20, endPoint y: 89, distance: 9.3
click at [13, 82] on label "Screening" at bounding box center [50, 82] width 100 height 13
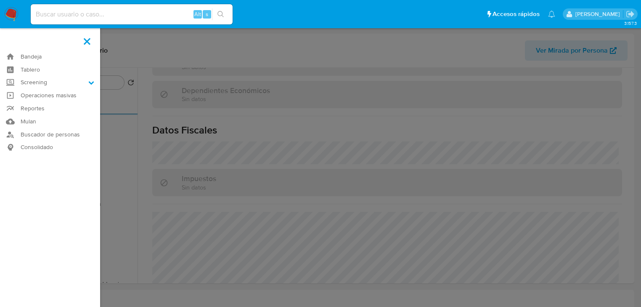
click at [0, 0] on input "Screening" at bounding box center [0, 0] width 0 height 0
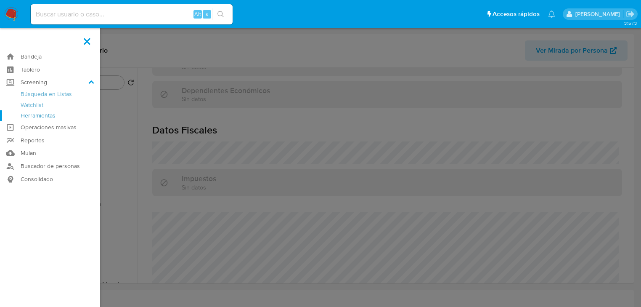
click at [40, 118] on link "Herramientas" at bounding box center [50, 115] width 100 height 11
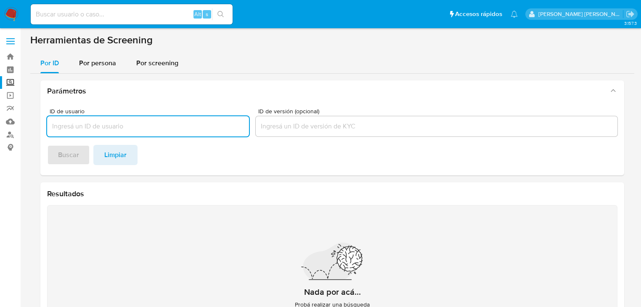
click at [95, 64] on span "Por persona" at bounding box center [97, 63] width 37 height 10
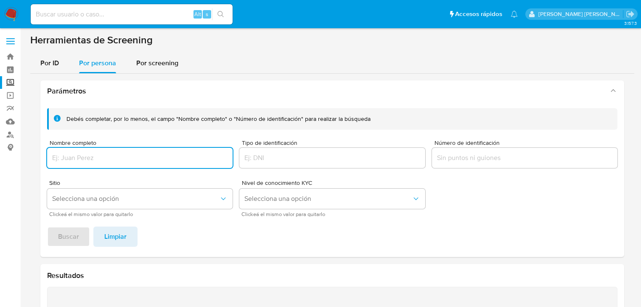
click at [74, 153] on input "Nombre completo" at bounding box center [139, 157] width 185 height 11
type input "[PERSON_NAME]"
click at [106, 193] on button "Selecciona una opción" at bounding box center [139, 198] width 185 height 20
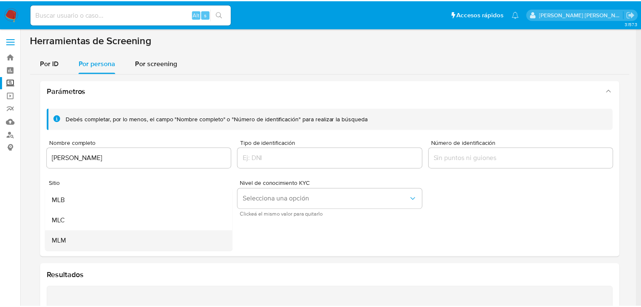
scroll to position [34, 0]
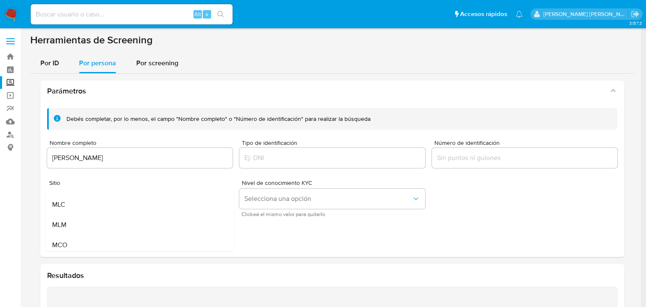
click at [89, 222] on div "MLM" at bounding box center [137, 225] width 170 height 20
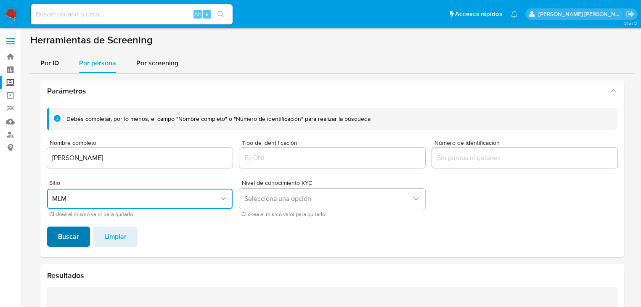
click at [74, 234] on span "Buscar" at bounding box center [68, 236] width 21 height 19
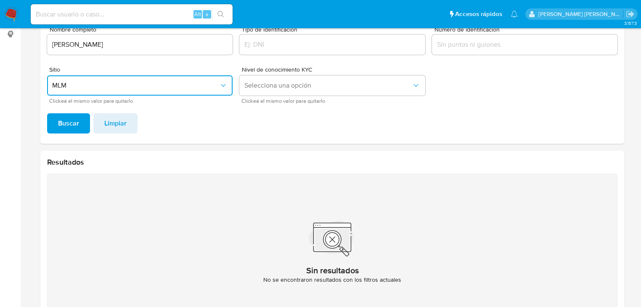
scroll to position [78, 0]
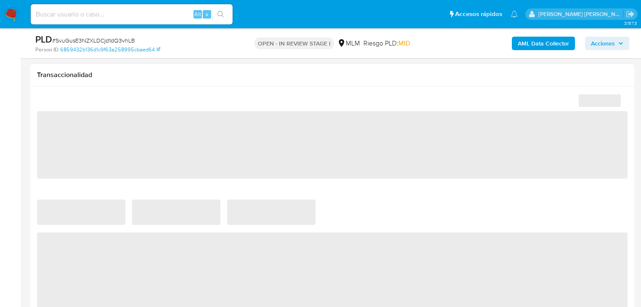
select select "10"
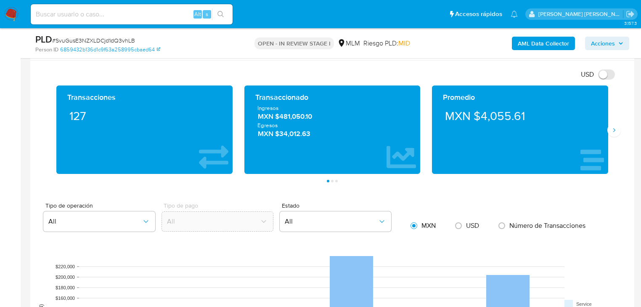
scroll to position [572, 0]
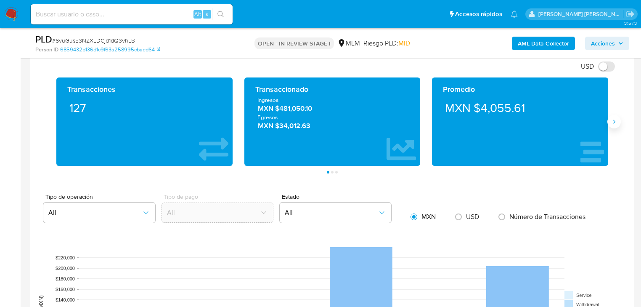
click at [614, 116] on button "Siguiente" at bounding box center [613, 121] width 13 height 13
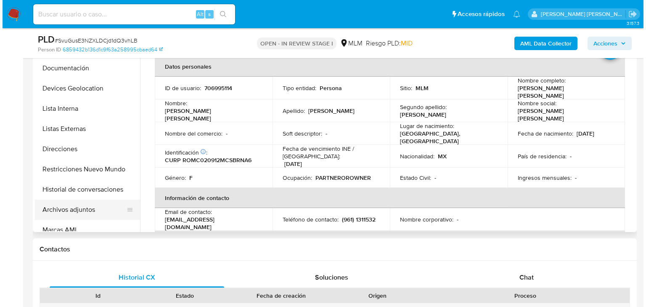
scroll to position [101, 0]
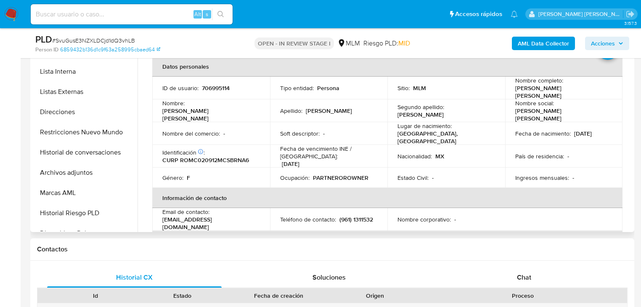
drag, startPoint x: 87, startPoint y: 172, endPoint x: 217, endPoint y: 172, distance: 130.0
click at [87, 172] on button "Archivos adjuntos" at bounding box center [84, 172] width 105 height 20
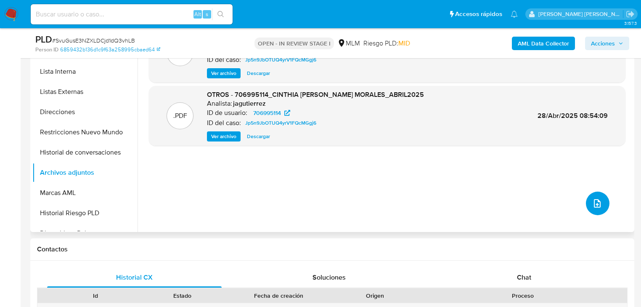
click at [586, 205] on button "upload-file" at bounding box center [598, 203] width 24 height 24
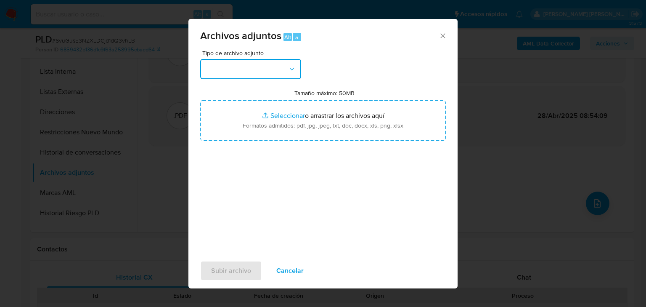
click at [253, 64] on button "button" at bounding box center [250, 69] width 101 height 20
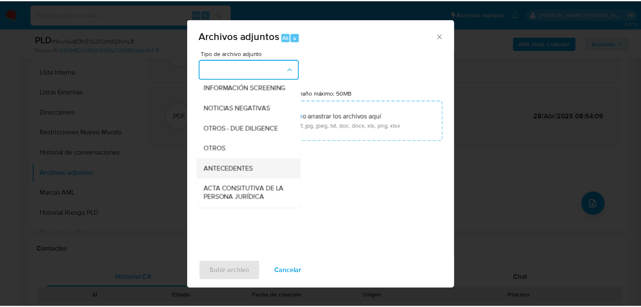
scroll to position [91, 0]
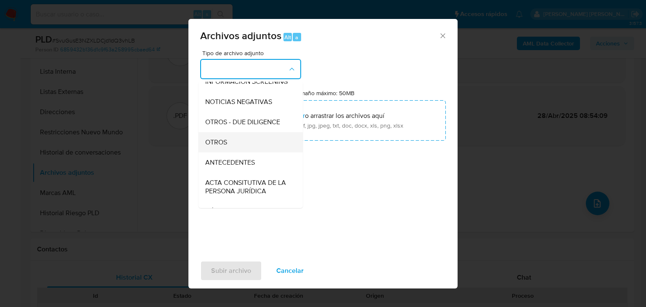
click at [225, 146] on span "OTROS" at bounding box center [216, 142] width 22 height 8
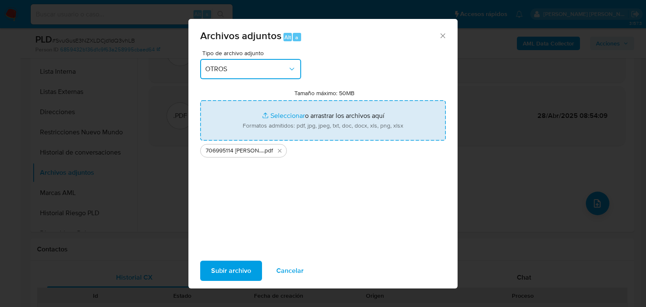
type input "C:\fakepath\706995114_CINTHIA [PERSON_NAME] MORALES_AGO25.xlsx"
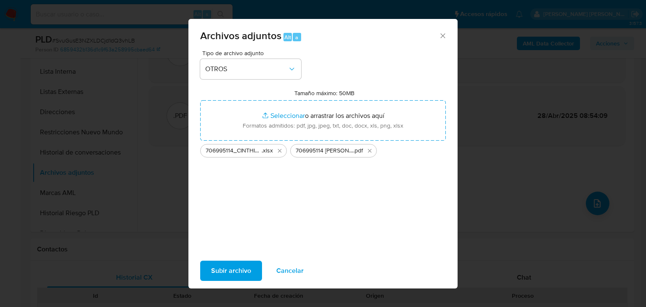
drag, startPoint x: 232, startPoint y: 273, endPoint x: 231, endPoint y: 268, distance: 4.3
click at [231, 268] on span "Subir archivo" at bounding box center [231, 270] width 40 height 19
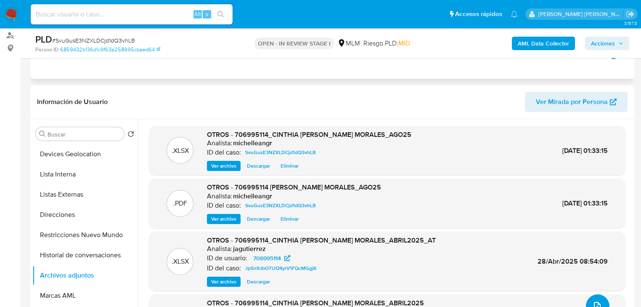
scroll to position [0, 0]
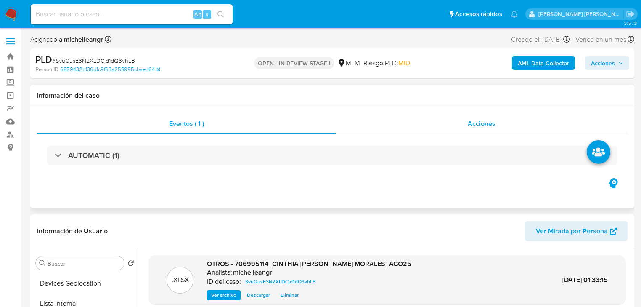
click at [478, 132] on div "Acciones" at bounding box center [482, 124] width 292 height 20
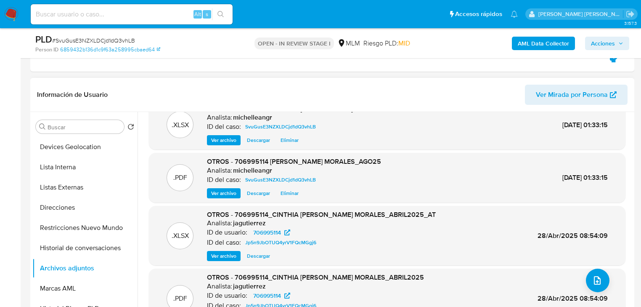
scroll to position [27, 0]
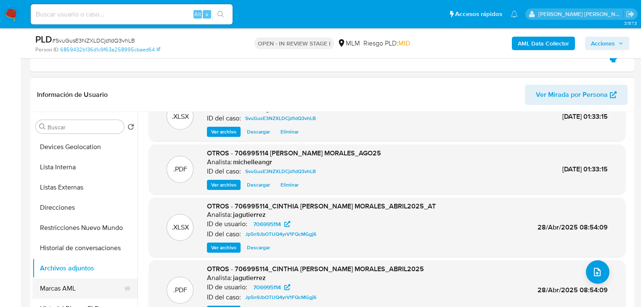
drag, startPoint x: 75, startPoint y: 287, endPoint x: 74, endPoint y: 278, distance: 8.9
click at [74, 284] on button "Marcas AML" at bounding box center [81, 288] width 98 height 20
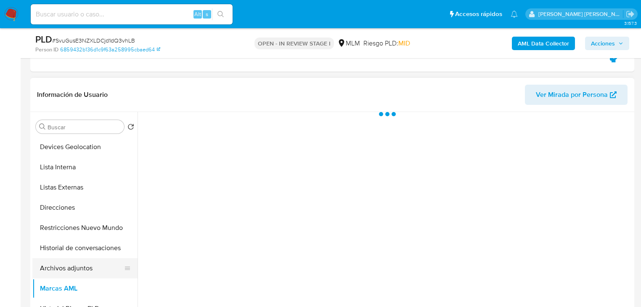
click at [78, 273] on button "Archivos adjuntos" at bounding box center [81, 268] width 98 height 20
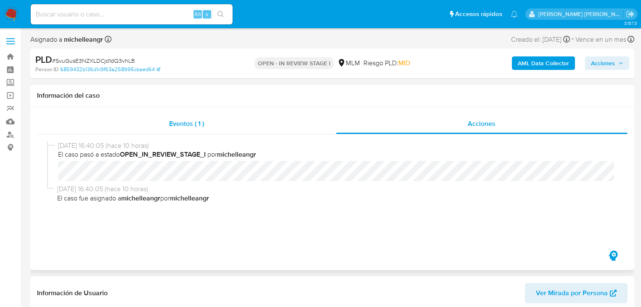
click at [200, 122] on span "Eventos ( 1 )" at bounding box center [186, 124] width 35 height 10
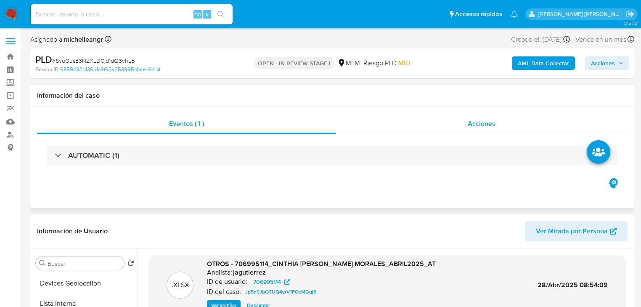
click at [473, 124] on span "Acciones" at bounding box center [482, 124] width 28 height 10
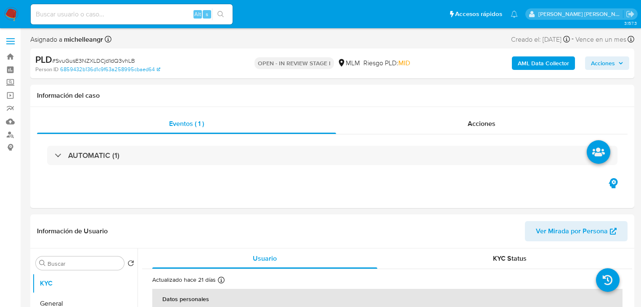
select select "10"
click at [483, 122] on span "Acciones" at bounding box center [482, 124] width 28 height 10
select select "10"
click at [486, 121] on span "Acciones" at bounding box center [482, 124] width 28 height 10
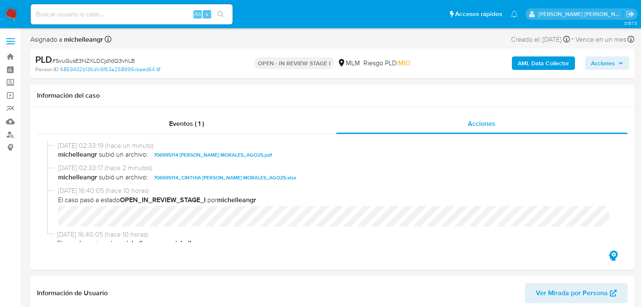
click at [609, 62] on span "Acciones" at bounding box center [603, 62] width 24 height 13
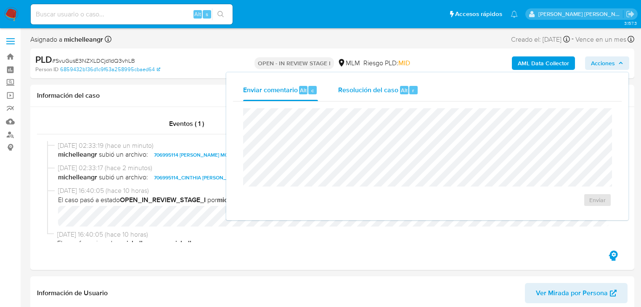
click at [353, 88] on span "Resolución del caso" at bounding box center [368, 90] width 60 height 10
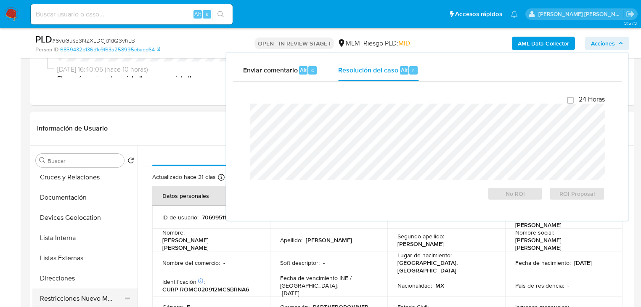
scroll to position [101, 0]
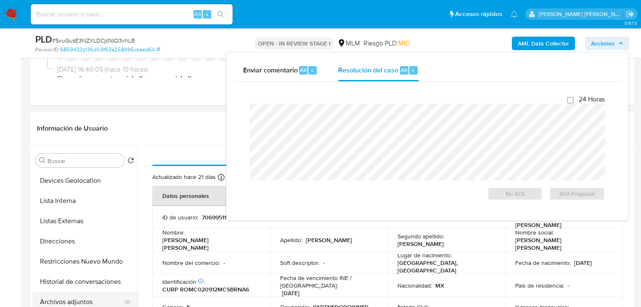
drag, startPoint x: 83, startPoint y: 305, endPoint x: 82, endPoint y: 297, distance: 8.0
click at [82, 302] on button "Archivos adjuntos" at bounding box center [81, 301] width 98 height 20
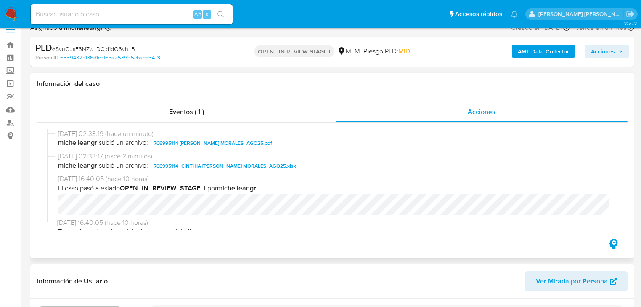
scroll to position [0, 0]
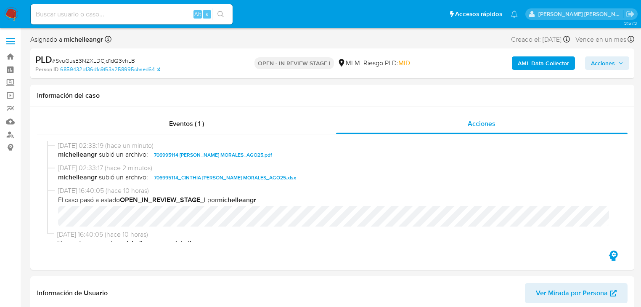
click at [599, 61] on span "Acciones" at bounding box center [603, 62] width 24 height 13
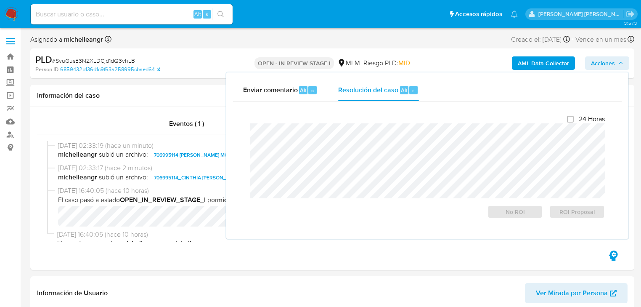
drag, startPoint x: 376, startPoint y: 93, endPoint x: 365, endPoint y: 106, distance: 17.4
click at [376, 91] on span "Resolución del caso" at bounding box center [368, 90] width 60 height 10
click at [523, 212] on span "No ROI" at bounding box center [515, 212] width 44 height 12
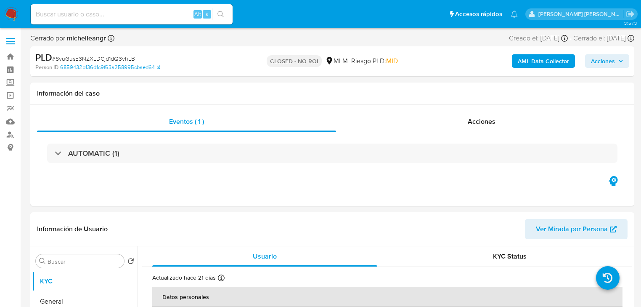
select select "10"
click at [146, 14] on input at bounding box center [132, 14] width 202 height 11
paste input "d8Y8UXrqz55VE7FOnTKK88OX"
type input "d8Y8UXrqz55VE7FOnTKK88OX"
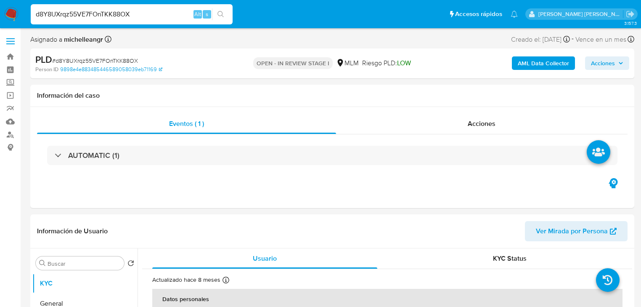
select select "10"
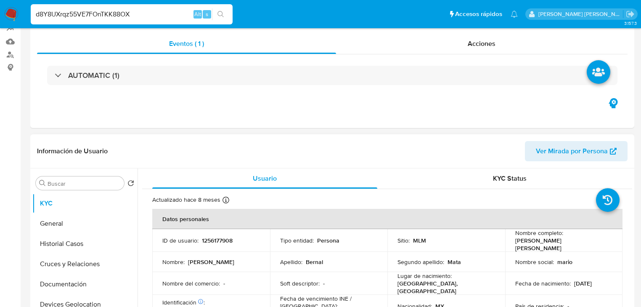
scroll to position [101, 0]
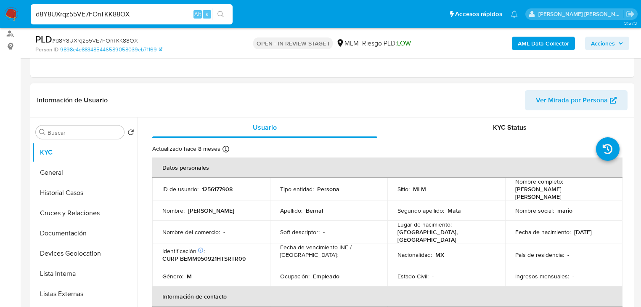
click at [226, 191] on p "1256177908" at bounding box center [217, 189] width 31 height 8
click at [226, 190] on p "1256177908" at bounding box center [217, 189] width 31 height 8
copy p "1256177908"
click at [226, 190] on p "1256177908" at bounding box center [217, 189] width 31 height 8
click at [225, 191] on p "1256177908" at bounding box center [217, 189] width 31 height 8
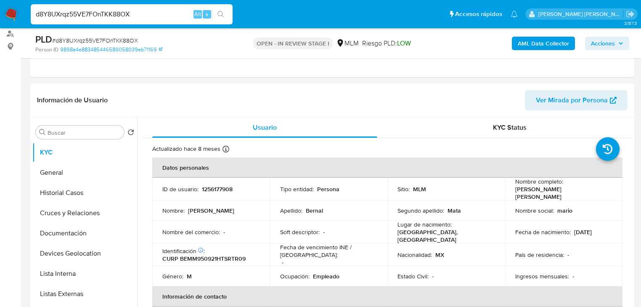
click at [225, 190] on p "1256177908" at bounding box center [217, 189] width 31 height 8
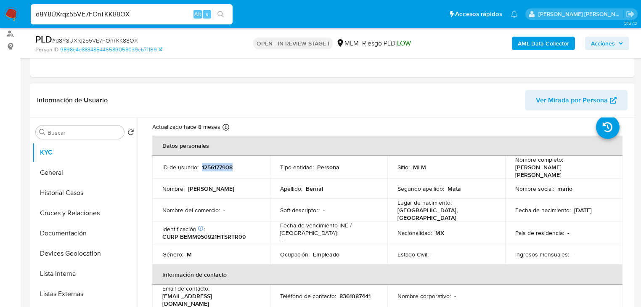
scroll to position [34, 0]
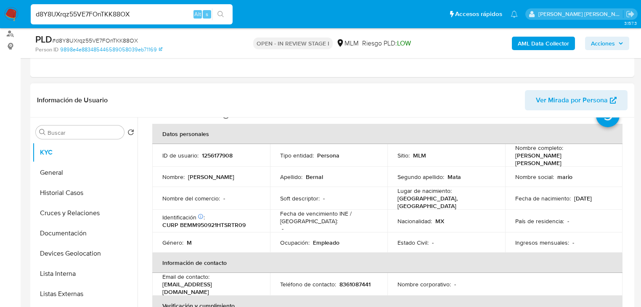
click at [585, 187] on td "Fecha de nacimiento : [DEMOGRAPHIC_DATA]" at bounding box center [564, 198] width 118 height 23
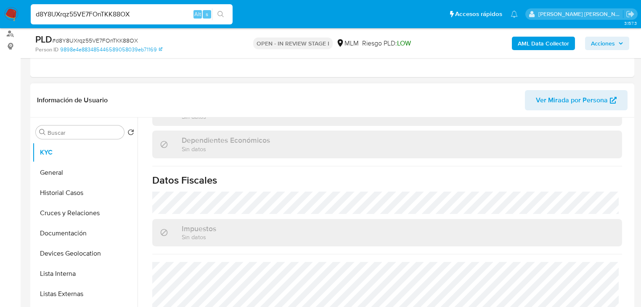
scroll to position [531, 0]
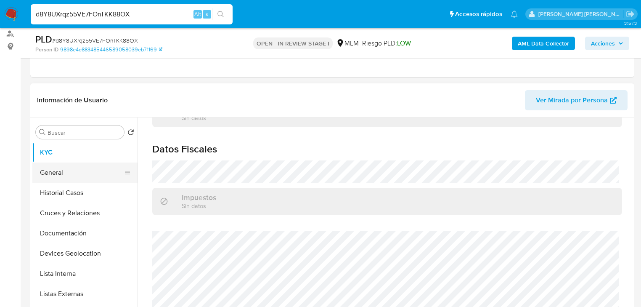
click at [82, 172] on button "General" at bounding box center [81, 172] width 98 height 20
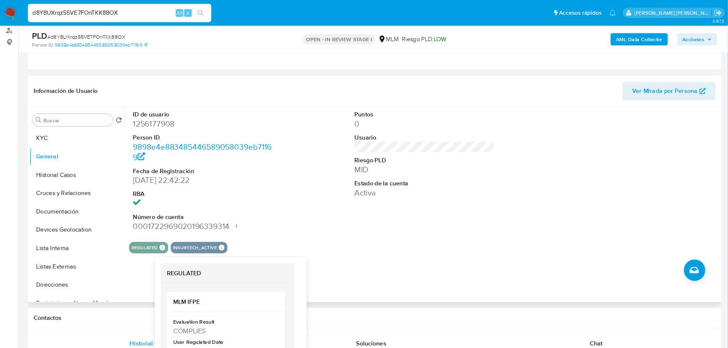
scroll to position [143, 0]
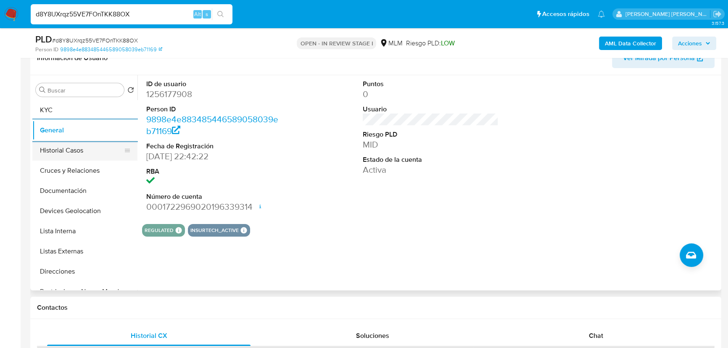
click at [97, 146] on button "Historial Casos" at bounding box center [81, 150] width 98 height 20
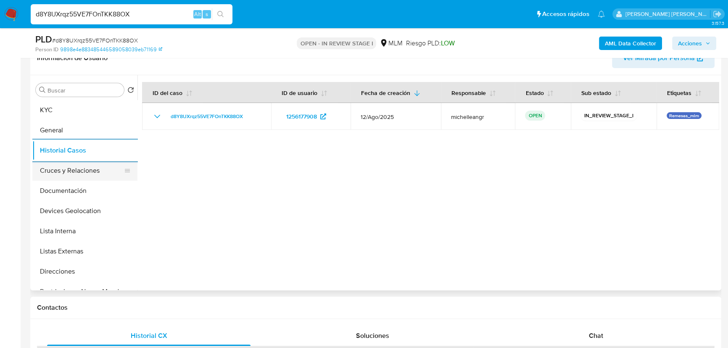
click at [82, 172] on button "Cruces y Relaciones" at bounding box center [81, 171] width 98 height 20
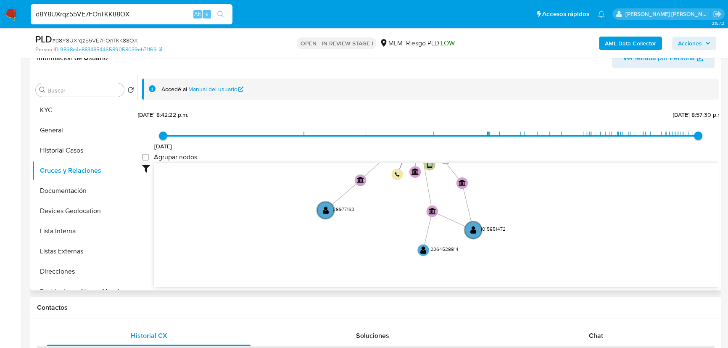
drag, startPoint x: 395, startPoint y: 224, endPoint x: 383, endPoint y: 249, distance: 27.7
click at [384, 251] on icon "device-65837c83a5ed60afa8a2fbb2  user-1256177908  1256177908 device-670b026ce…" at bounding box center [436, 224] width 565 height 122
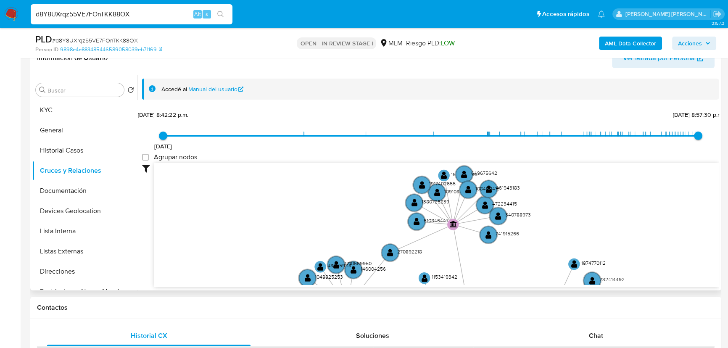
drag, startPoint x: 382, startPoint y: 172, endPoint x: 402, endPoint y: 261, distance: 91.3
click at [399, 268] on icon "device-65837c83a5ed60afa8a2fbb2  user-1256177908  1256177908 device-670b026ce…" at bounding box center [436, 224] width 565 height 122
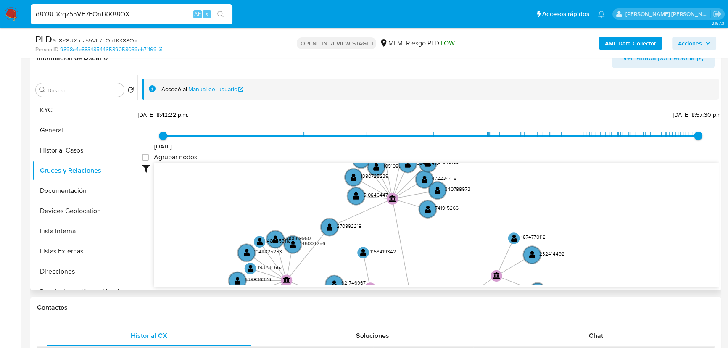
drag, startPoint x: 393, startPoint y: 229, endPoint x: 376, endPoint y: 177, distance: 54.4
click at [358, 150] on div "5/12/2022 5/12/2022, 8:42:22 p.m. 2/9/2025, 8:57:30 p.m. Agrupar nodos Filtros …" at bounding box center [430, 198] width 577 height 179
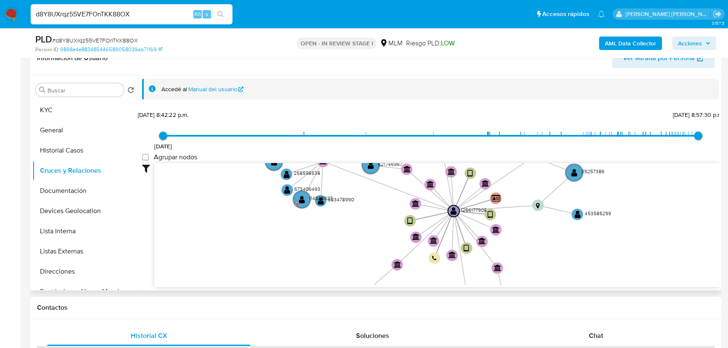
drag, startPoint x: 390, startPoint y: 213, endPoint x: 413, endPoint y: 177, distance: 42.7
click at [410, 176] on icon "device-65837c83a5ed60afa8a2fbb2  user-1256177908  1256177908 device-670b026ce…" at bounding box center [436, 224] width 565 height 122
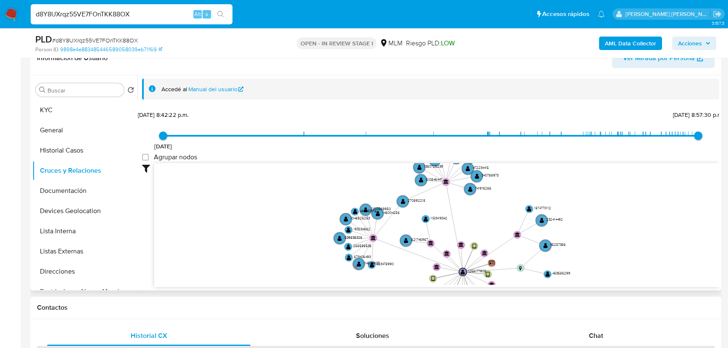
drag, startPoint x: 410, startPoint y: 234, endPoint x: 428, endPoint y: 285, distance: 54.2
click at [428, 285] on div "device-65837c83a5ed60afa8a2fbb2  user-1256177908  1256177908 device-670b026ce…" at bounding box center [436, 225] width 565 height 124
drag, startPoint x: 421, startPoint y: 222, endPoint x: 367, endPoint y: 238, distance: 56.4
click at [412, 255] on icon "device-65837c83a5ed60afa8a2fbb2  user-1256177908  1256177908 device-670b026ce…" at bounding box center [436, 224] width 565 height 122
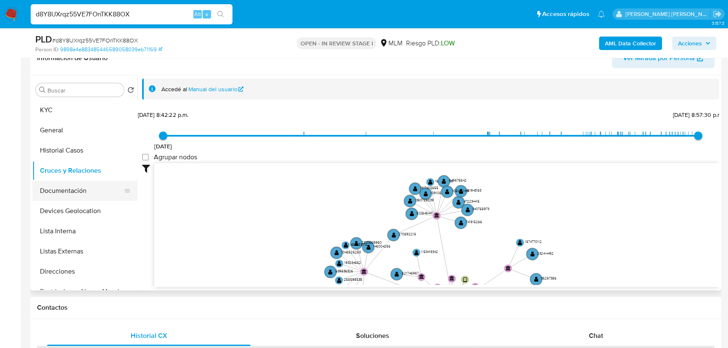
click at [66, 188] on button "Documentación" at bounding box center [81, 191] width 98 height 20
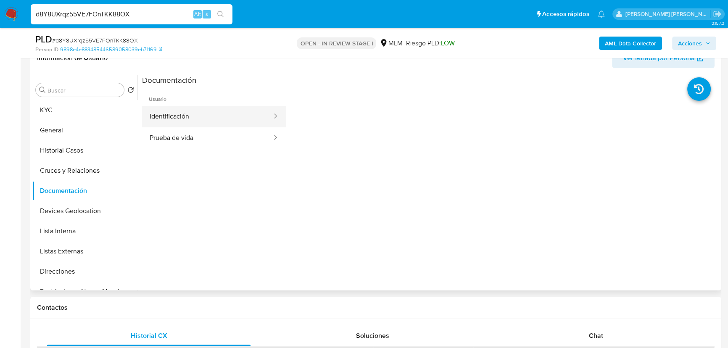
drag, startPoint x: 219, startPoint y: 113, endPoint x: 229, endPoint y: 110, distance: 10.4
click at [229, 110] on button "Identificación" at bounding box center [207, 116] width 131 height 21
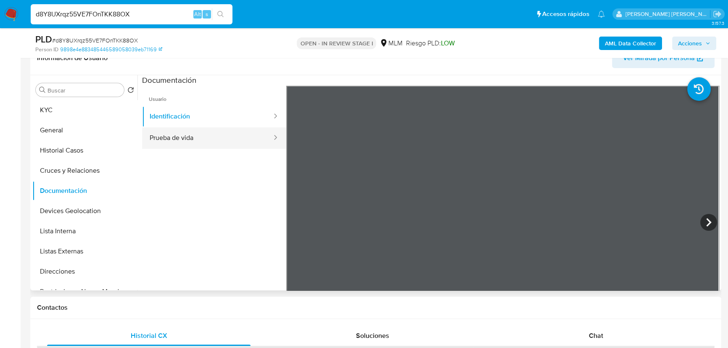
click at [245, 135] on button "Prueba de vida" at bounding box center [207, 137] width 131 height 21
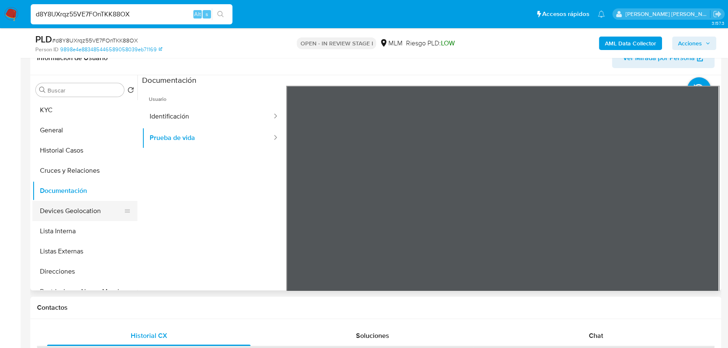
click at [97, 212] on button "Devices Geolocation" at bounding box center [81, 211] width 98 height 20
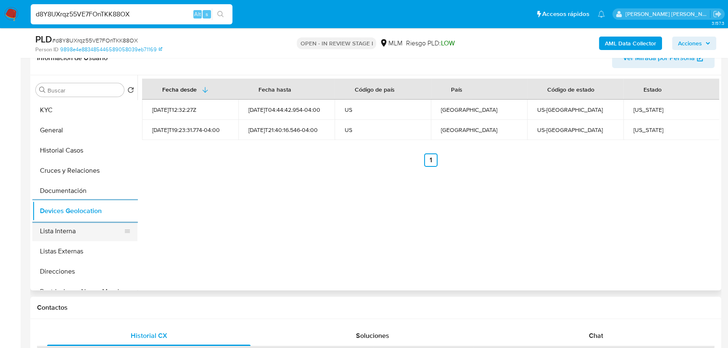
click at [58, 233] on button "Lista Interna" at bounding box center [81, 231] width 98 height 20
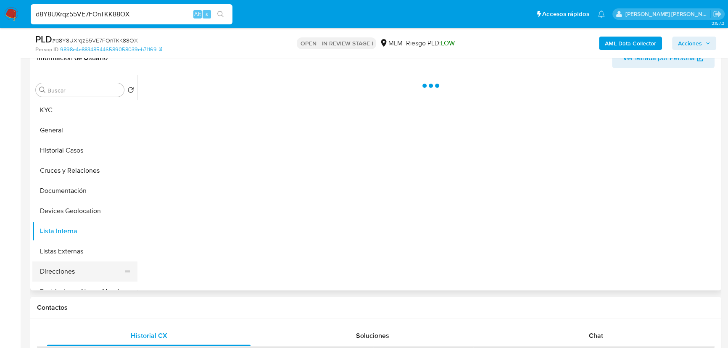
click at [74, 262] on button "Direcciones" at bounding box center [81, 272] width 98 height 20
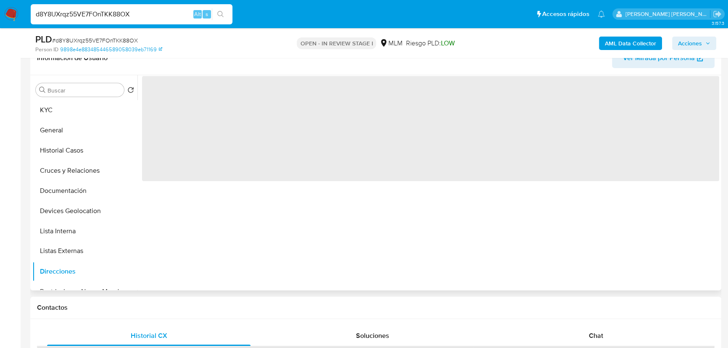
click at [124, 249] on icon at bounding box center [127, 251] width 7 height 7
click at [101, 253] on button "Listas Externas" at bounding box center [81, 251] width 98 height 20
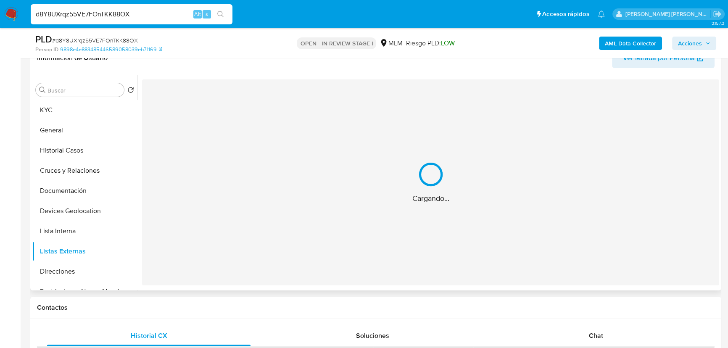
click at [287, 239] on div "Cargando..." at bounding box center [430, 182] width 577 height 206
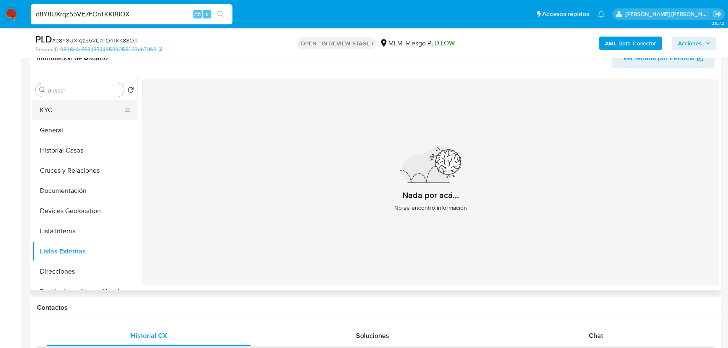
drag, startPoint x: 87, startPoint y: 111, endPoint x: 124, endPoint y: 113, distance: 37.9
click at [88, 108] on button "KYC" at bounding box center [81, 110] width 98 height 20
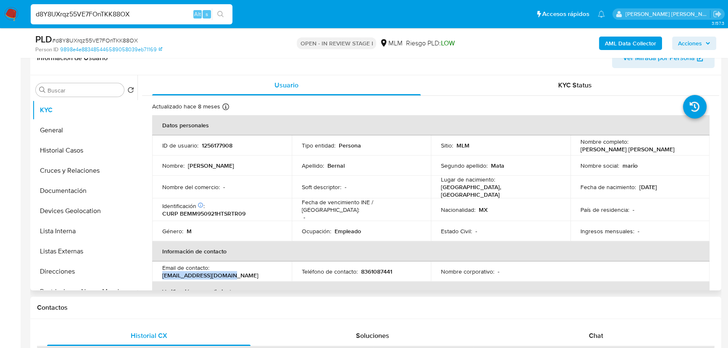
drag, startPoint x: 239, startPoint y: 270, endPoint x: 163, endPoint y: 273, distance: 76.2
click at [163, 273] on div "Email de contacto : matamario646@gmail.com" at bounding box center [221, 271] width 119 height 15
copy p "[EMAIL_ADDRESS][DOMAIN_NAME]"
click at [371, 268] on p "8361087441" at bounding box center [376, 272] width 31 height 8
click at [371, 270] on p "8361087441" at bounding box center [376, 272] width 31 height 8
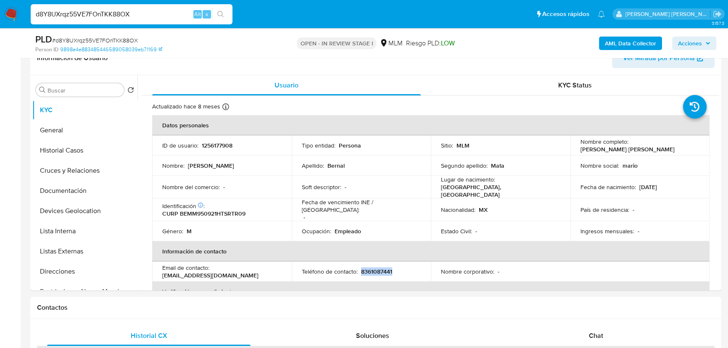
copy p "8361087441"
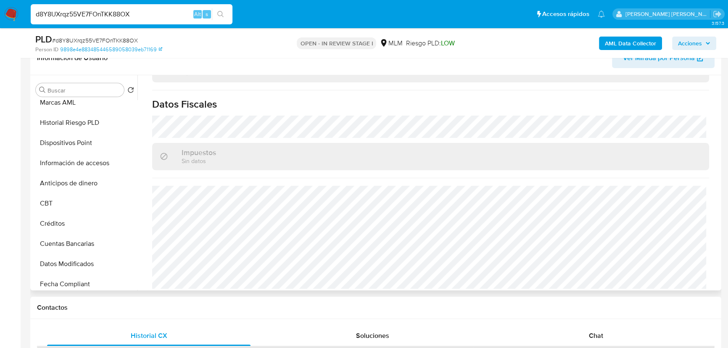
scroll to position [355, 0]
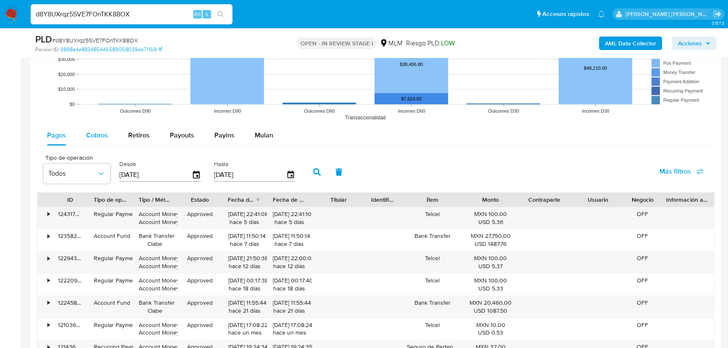
click at [90, 134] on span "Cobros" at bounding box center [97, 135] width 22 height 10
select select "10"
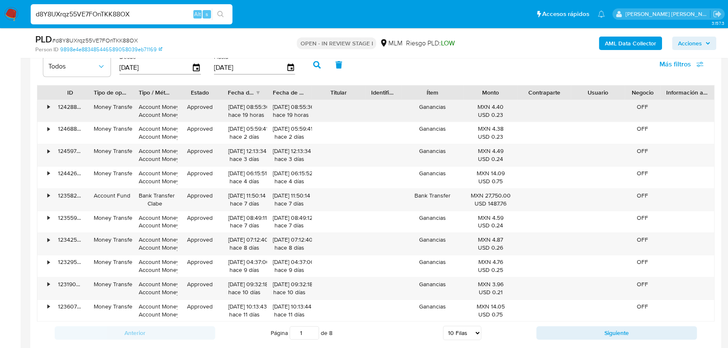
scroll to position [1022, 0]
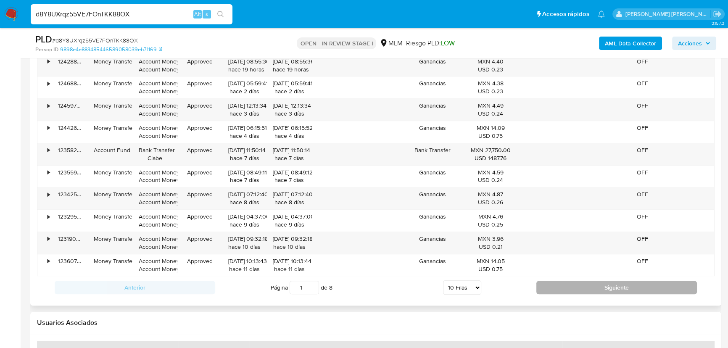
click at [555, 292] on button "Siguiente" at bounding box center [617, 287] width 161 height 13
click at [560, 284] on button "Siguiente" at bounding box center [617, 287] width 161 height 13
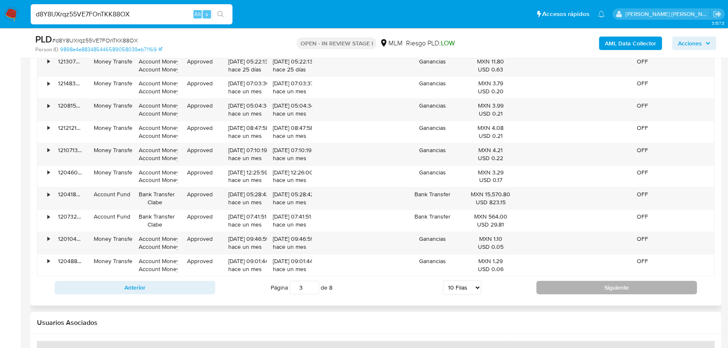
click at [559, 284] on button "Siguiente" at bounding box center [617, 287] width 161 height 13
type input "4"
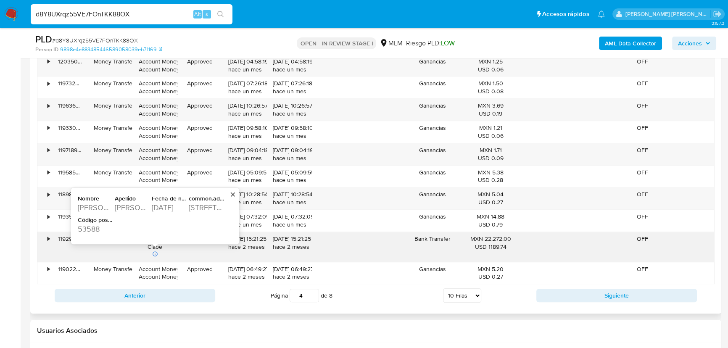
click at [213, 208] on div "1011 East Madison Street" at bounding box center [206, 208] width 35 height 10
click at [212, 207] on div "1011 East Madison Street" at bounding box center [206, 208] width 35 height 10
click at [210, 208] on div "1011 East Madison Street" at bounding box center [206, 208] width 35 height 10
click at [210, 207] on div "1011 East Madison Street" at bounding box center [206, 208] width 35 height 10
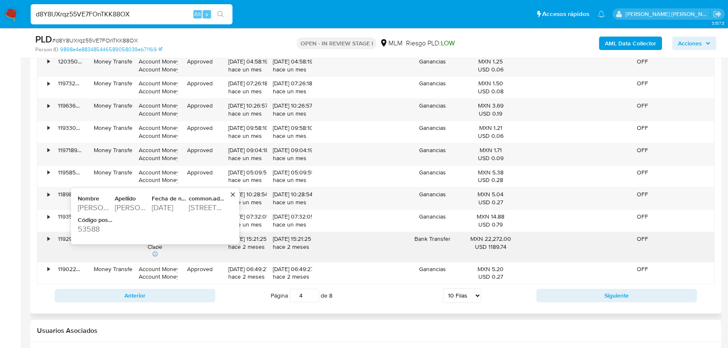
click at [210, 207] on div "1011 East Madison Street" at bounding box center [206, 208] width 35 height 10
click at [97, 227] on div "53588" at bounding box center [95, 229] width 35 height 10
click at [98, 228] on div "53588" at bounding box center [95, 229] width 35 height 10
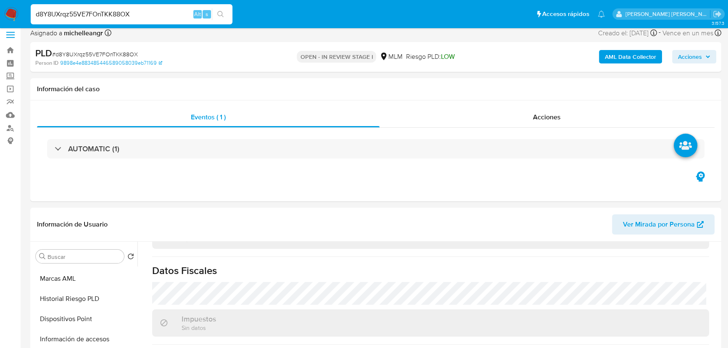
scroll to position [0, 0]
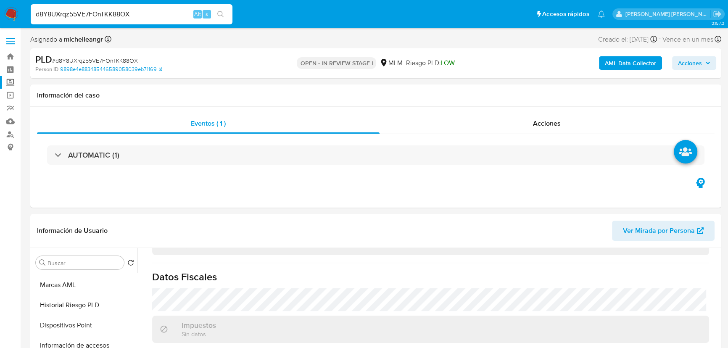
click at [15, 79] on label "Screening" at bounding box center [50, 82] width 100 height 13
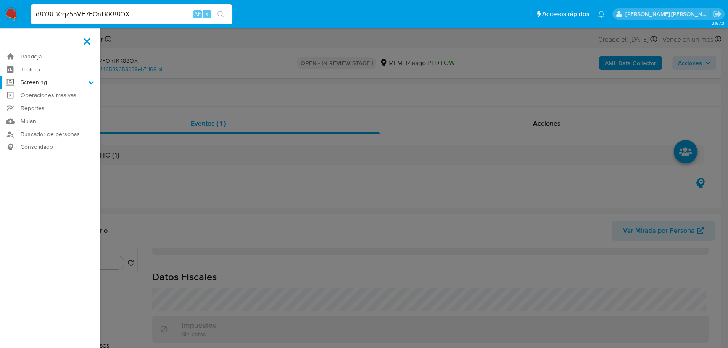
click at [0, 0] on input "Screening" at bounding box center [0, 0] width 0 height 0
click at [40, 118] on link "Herramientas" at bounding box center [50, 115] width 100 height 11
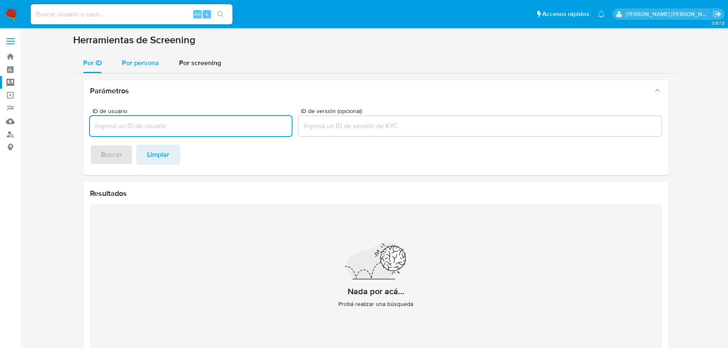
click at [143, 66] on span "Por persona" at bounding box center [140, 63] width 37 height 10
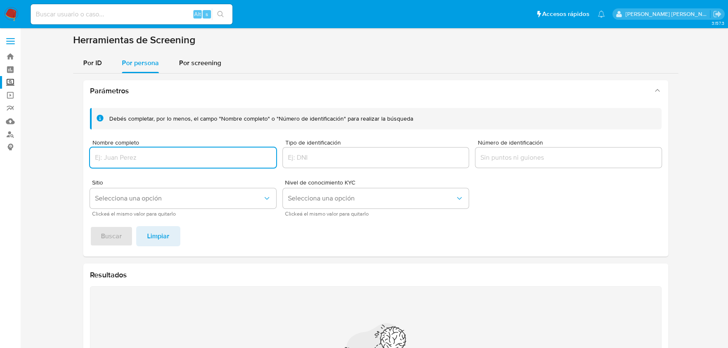
click at [140, 160] on input "Nombre completo" at bounding box center [183, 157] width 186 height 11
type input "[PERSON_NAME] [PERSON_NAME]"
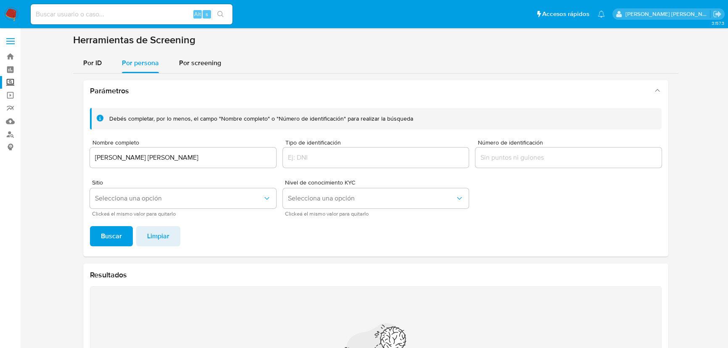
click at [117, 223] on div "[PERSON_NAME] completar, por lo menos, el campo "Nombre completo" o "Número de …" at bounding box center [375, 178] width 585 height 155
click at [114, 230] on span "Buscar" at bounding box center [111, 236] width 21 height 19
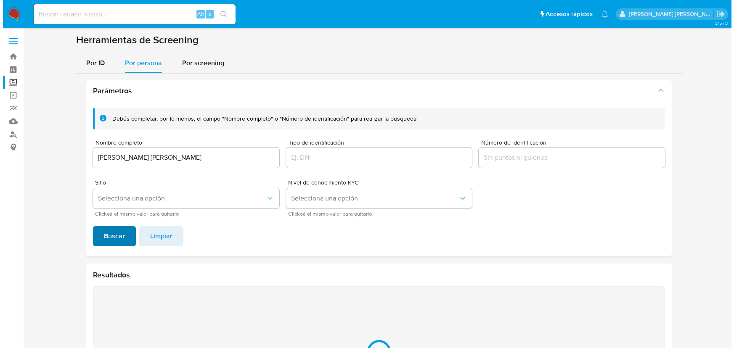
scroll to position [104, 0]
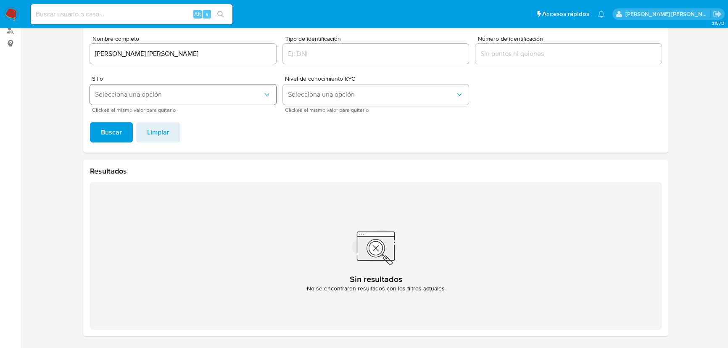
click at [144, 95] on span "Selecciona una opción" at bounding box center [179, 94] width 168 height 8
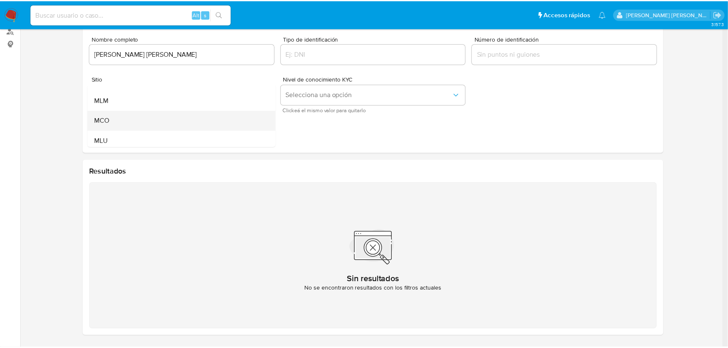
scroll to position [58, 0]
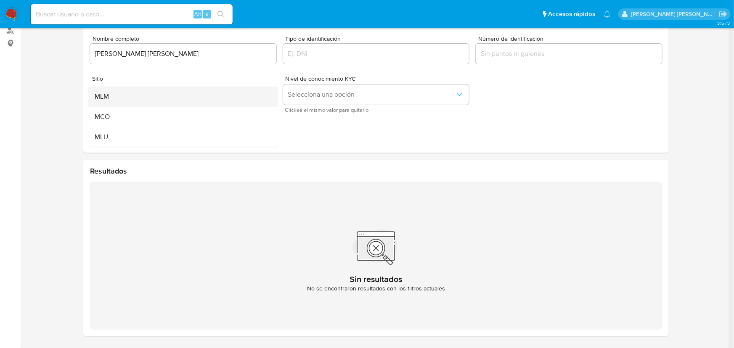
click at [116, 94] on div "MLM" at bounding box center [180, 97] width 171 height 20
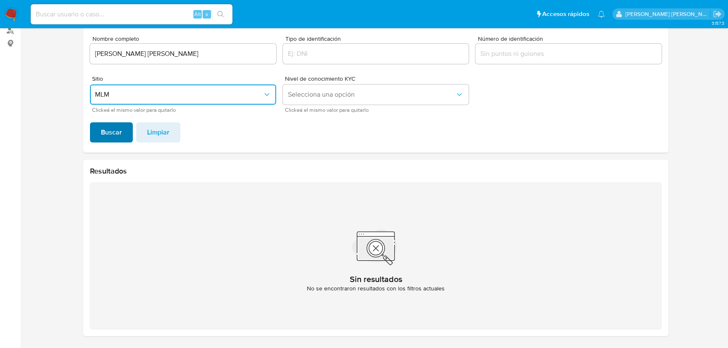
click at [106, 129] on span "Buscar" at bounding box center [111, 132] width 21 height 19
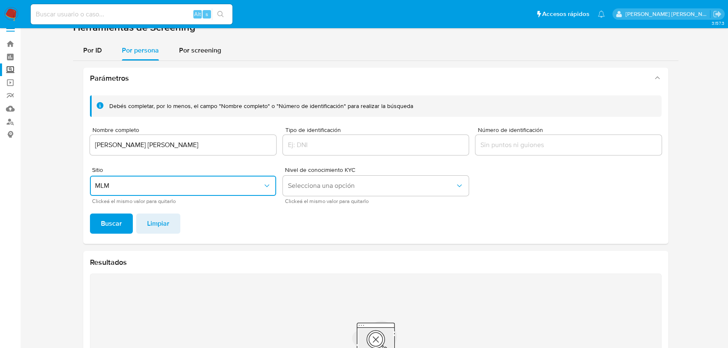
scroll to position [0, 0]
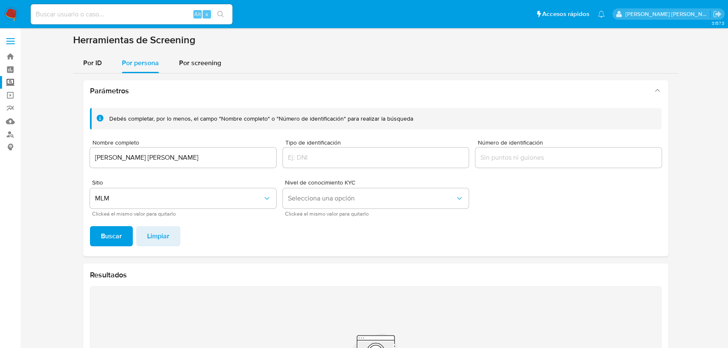
click at [98, 20] on div "Alt s" at bounding box center [132, 14] width 202 height 20
click at [103, 16] on input at bounding box center [132, 14] width 202 height 11
paste input "d8Y8UXrqz55VE7FOnTKK88OX"
type input "d8Y8UXrqz55VE7FOnTKK88OX"
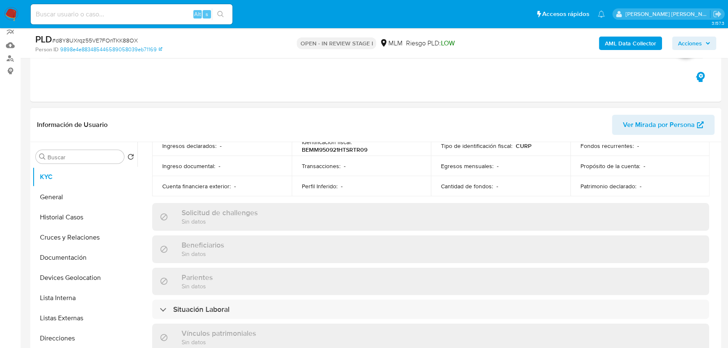
scroll to position [528, 0]
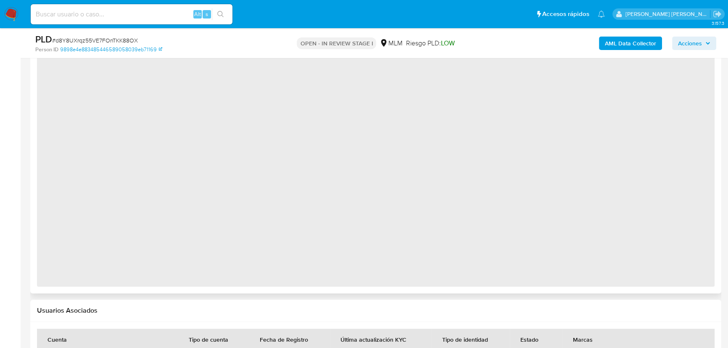
select select "10"
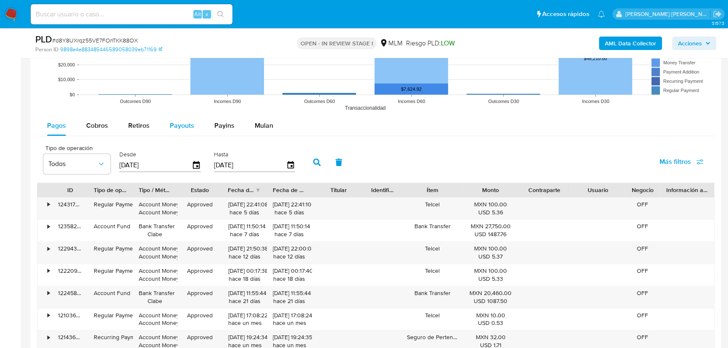
click at [176, 121] on span "Payouts" at bounding box center [182, 126] width 24 height 10
select select "10"
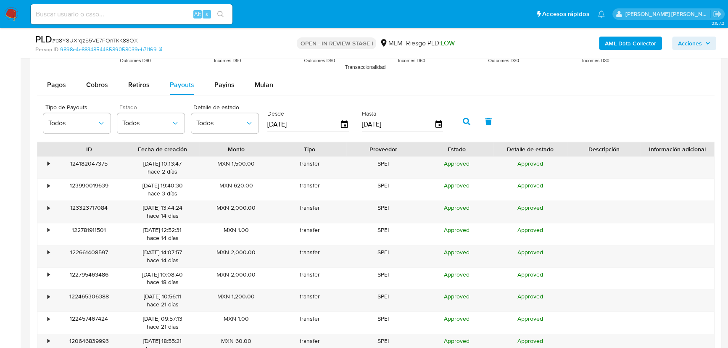
scroll to position [956, 0]
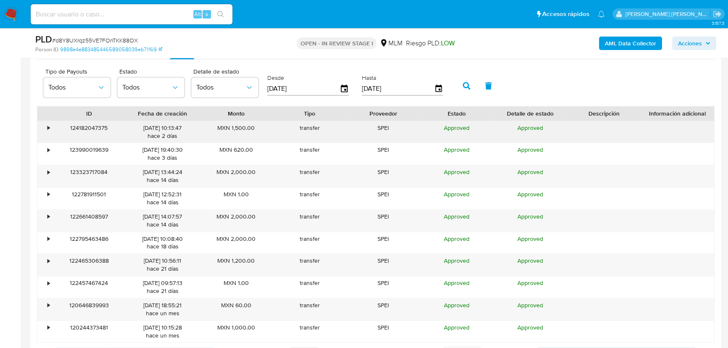
click at [50, 126] on div "•" at bounding box center [44, 132] width 15 height 22
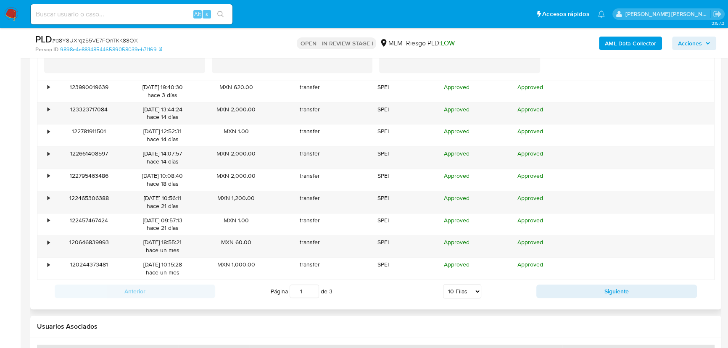
scroll to position [1185, 0]
click at [580, 294] on button "Siguiente" at bounding box center [617, 290] width 161 height 13
type input "2"
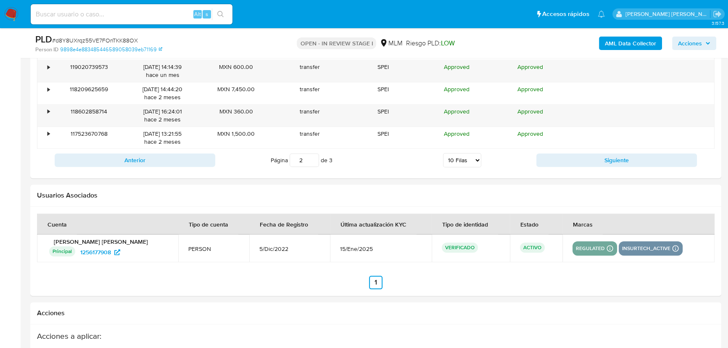
scroll to position [1032, 0]
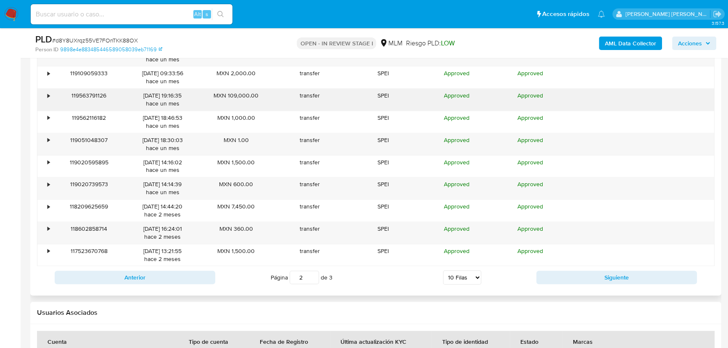
click at [45, 98] on div "•" at bounding box center [44, 100] width 15 height 22
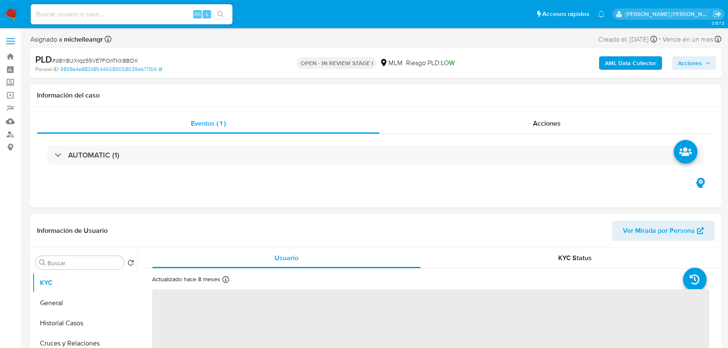
select select "10"
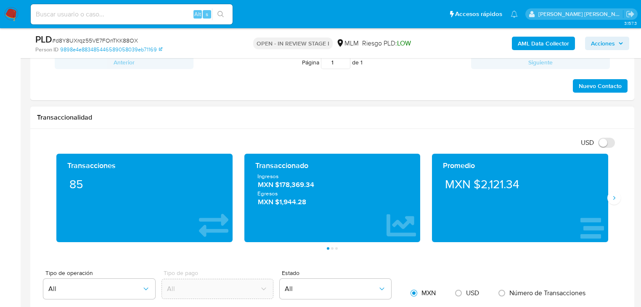
scroll to position [557, 0]
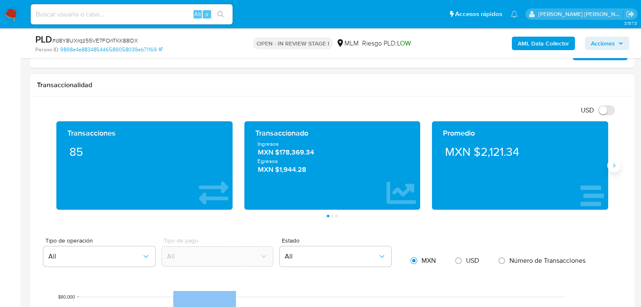
click at [607, 163] on button "Siguiente" at bounding box center [613, 165] width 13 height 13
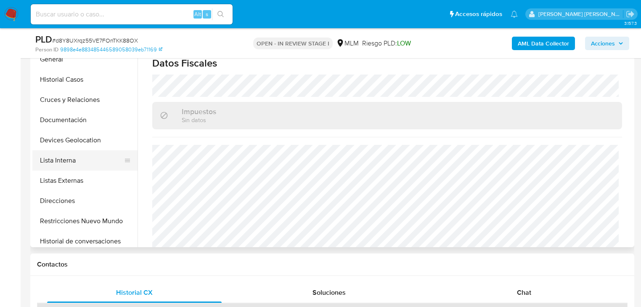
scroll to position [67, 0]
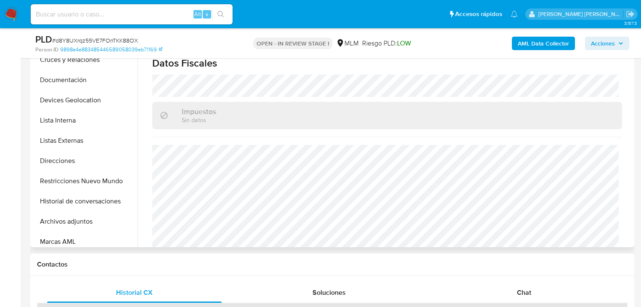
click at [82, 220] on button "Archivos adjuntos" at bounding box center [84, 221] width 105 height 20
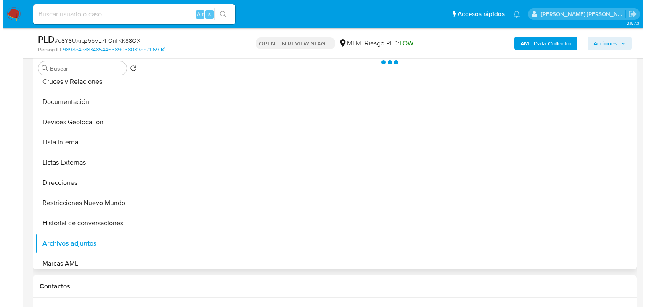
scroll to position [153, 0]
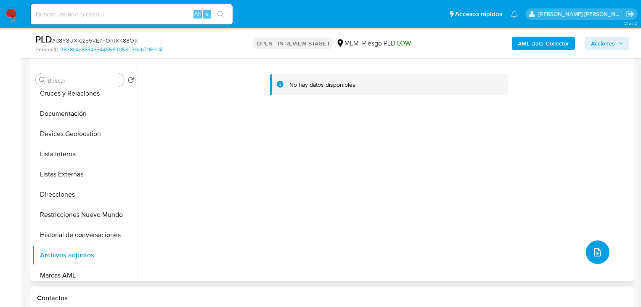
click at [594, 251] on icon "upload-file" at bounding box center [597, 252] width 7 height 8
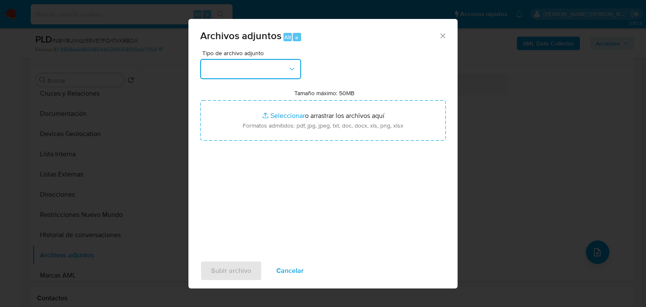
click at [254, 68] on button "button" at bounding box center [250, 69] width 101 height 20
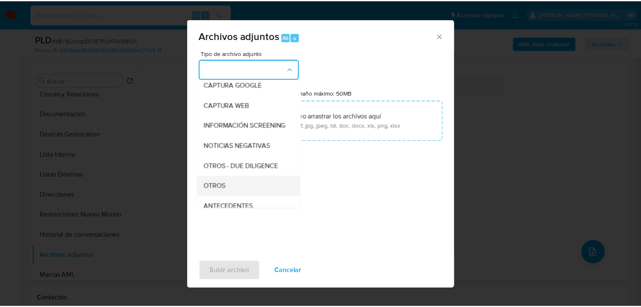
scroll to position [57, 0]
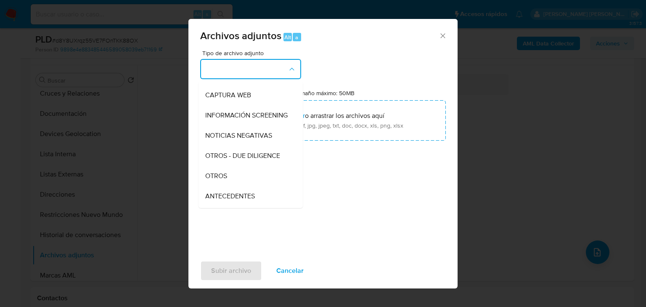
drag, startPoint x: 213, startPoint y: 184, endPoint x: 223, endPoint y: 178, distance: 11.5
click at [214, 180] on span "OTROS" at bounding box center [216, 176] width 22 height 8
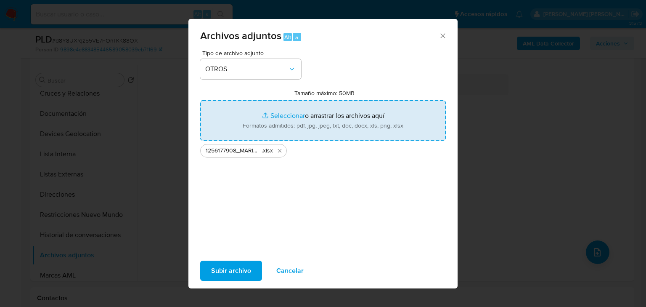
type input "C:\fakepath\1256177908_MARIO ALEXIS BERNAL MATA_AGO25.pdf"
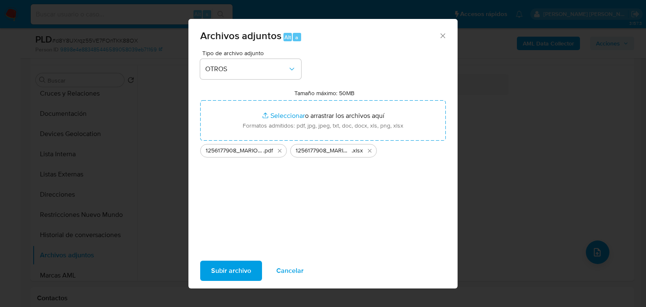
click at [234, 271] on span "Subir archivo" at bounding box center [231, 270] width 40 height 19
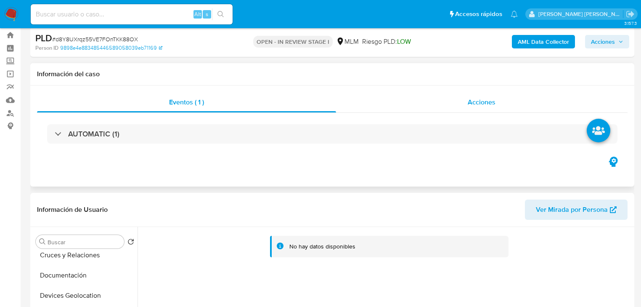
scroll to position [0, 0]
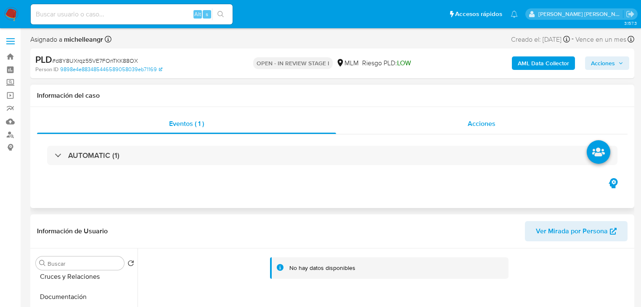
click at [483, 116] on div "Acciones" at bounding box center [482, 124] width 292 height 20
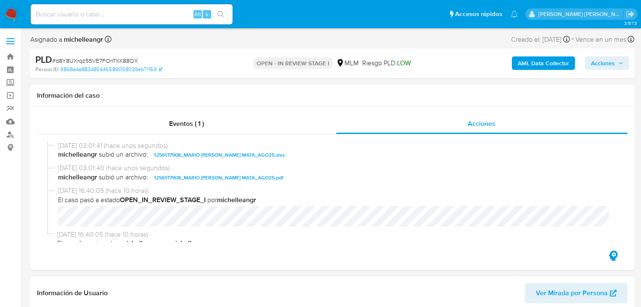
click at [601, 57] on span "Acciones" at bounding box center [603, 62] width 24 height 13
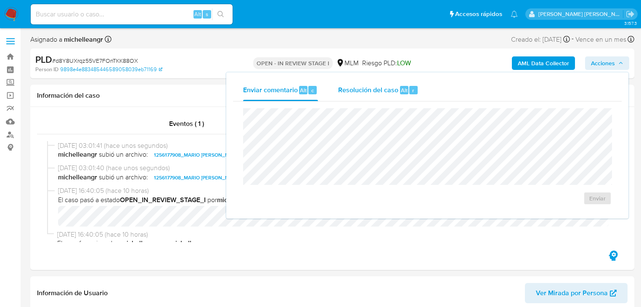
click at [383, 89] on span "Resolución del caso" at bounding box center [368, 90] width 60 height 10
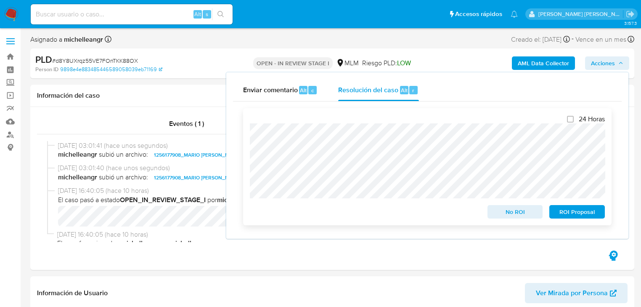
click at [512, 215] on span "No ROI" at bounding box center [515, 212] width 44 height 12
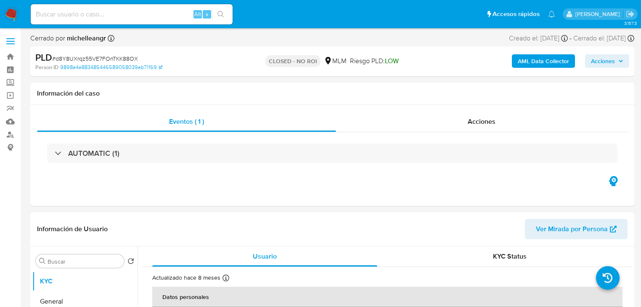
select select "10"
click at [482, 119] on span "Acciones" at bounding box center [482, 122] width 28 height 10
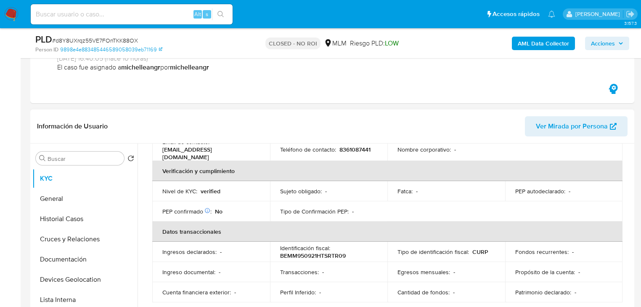
scroll to position [202, 0]
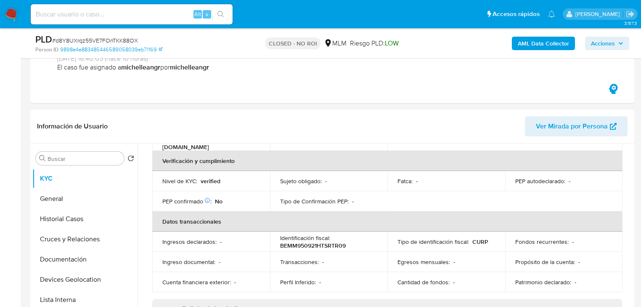
click at [14, 12] on img at bounding box center [11, 14] width 14 height 14
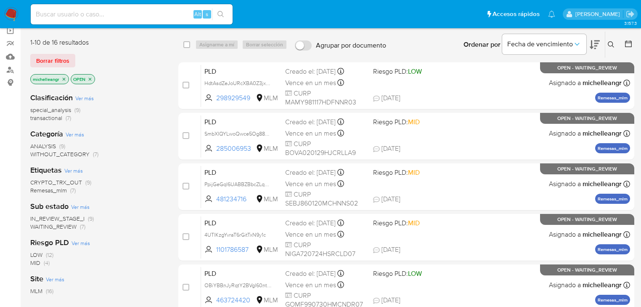
scroll to position [67, 0]
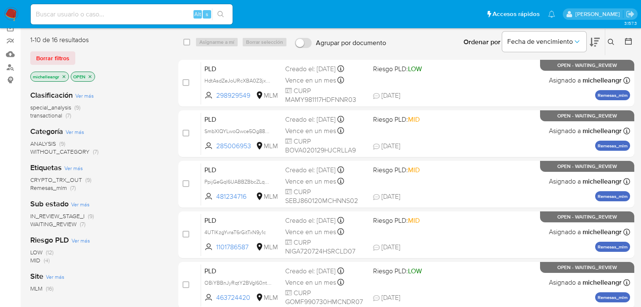
click at [61, 222] on span "WAITING_REVIEW" at bounding box center [53, 224] width 46 height 8
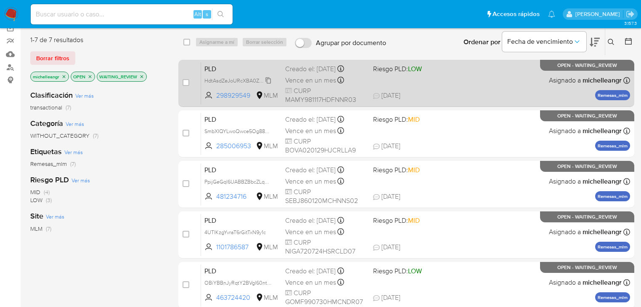
click at [270, 82] on span "HdtAsdZeJoURcXBA0Z3jxLR0" at bounding box center [239, 79] width 71 height 9
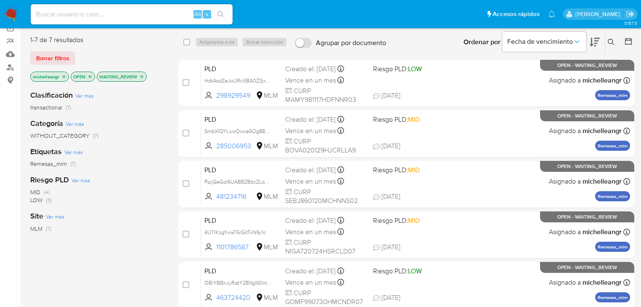
click at [63, 75] on icon "close-filter" at bounding box center [63, 76] width 5 height 5
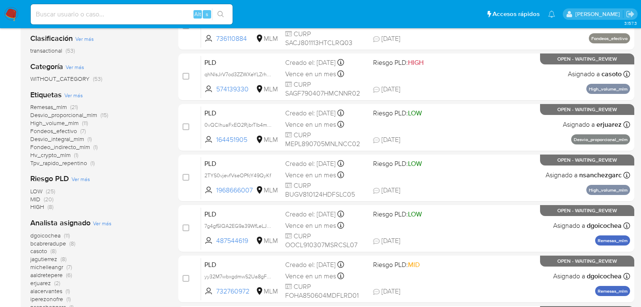
scroll to position [135, 0]
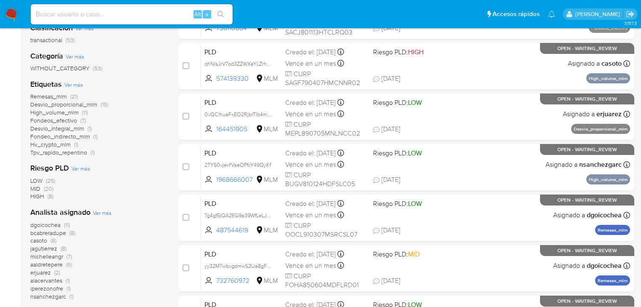
click at [46, 259] on span "michelleangr" at bounding box center [46, 256] width 33 height 8
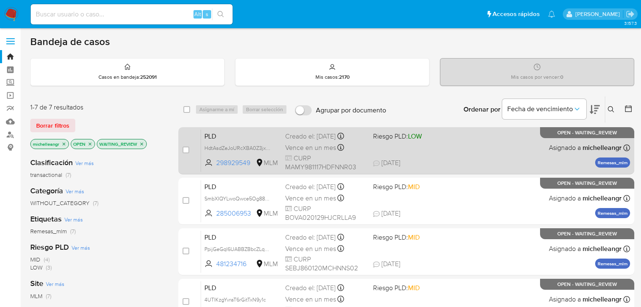
click at [232, 133] on span "PLD" at bounding box center [241, 135] width 74 height 11
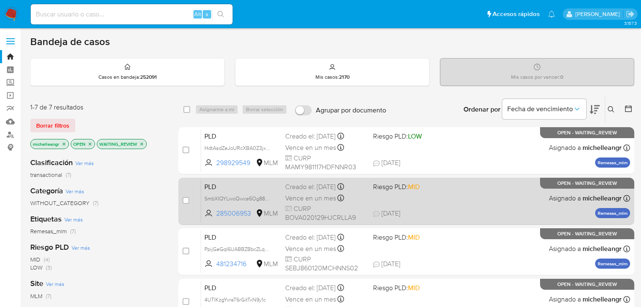
click at [227, 180] on span "PLD" at bounding box center [241, 185] width 74 height 11
click at [187, 199] on input "checkbox" at bounding box center [186, 200] width 7 height 7
checkbox input "true"
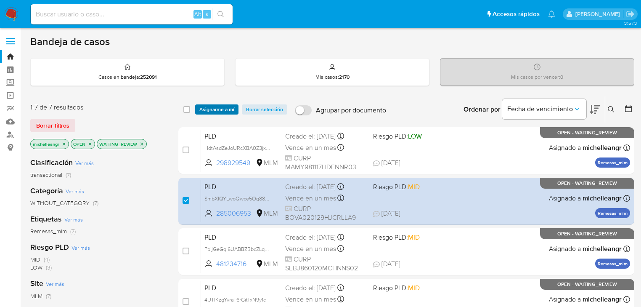
click at [225, 107] on span "Asignarme a mí" at bounding box center [216, 109] width 35 height 8
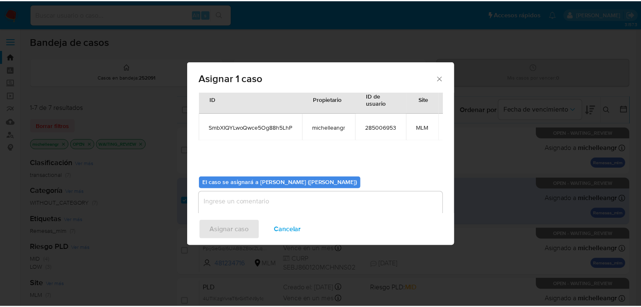
scroll to position [48, 0]
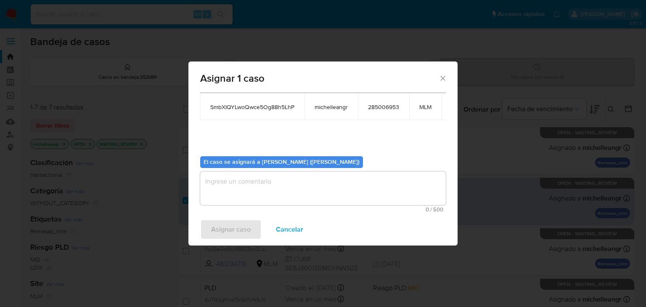
click at [238, 176] on textarea "assign-modal" at bounding box center [323, 188] width 246 height 34
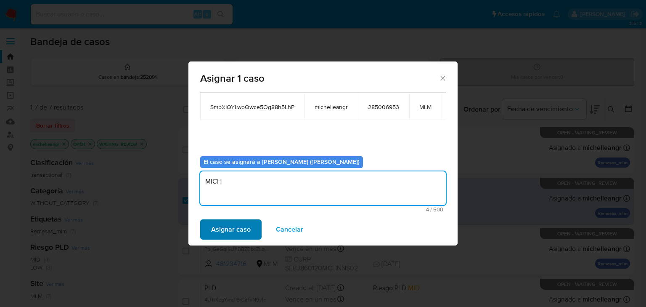
type textarea "MICH"
click at [248, 230] on span "Asignar caso" at bounding box center [231, 229] width 40 height 19
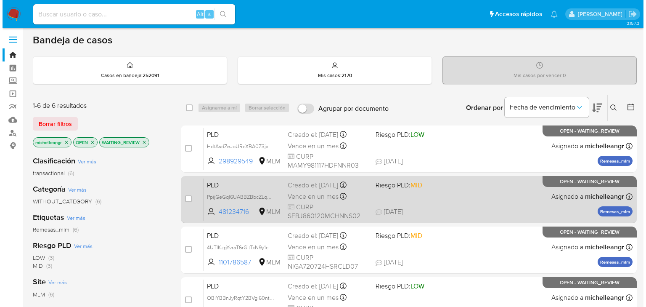
scroll to position [34, 0]
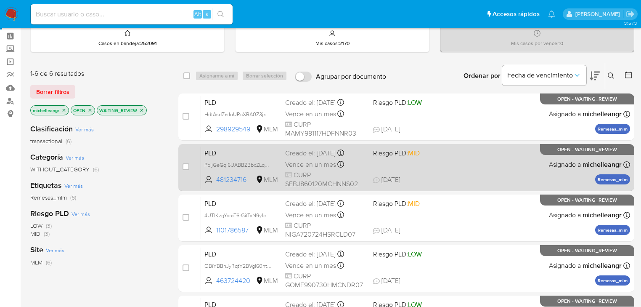
click at [242, 153] on span "PLD" at bounding box center [241, 152] width 74 height 11
click at [187, 163] on input "checkbox" at bounding box center [186, 166] width 7 height 7
checkbox input "true"
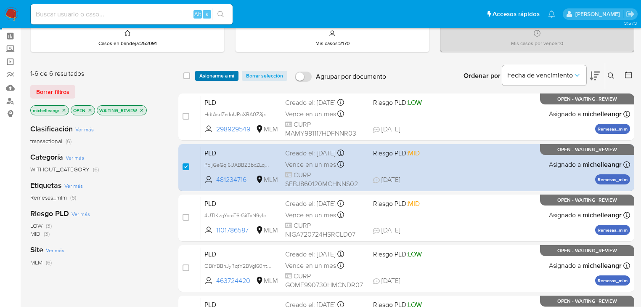
click at [228, 77] on span "Asignarme a mí" at bounding box center [216, 76] width 35 height 8
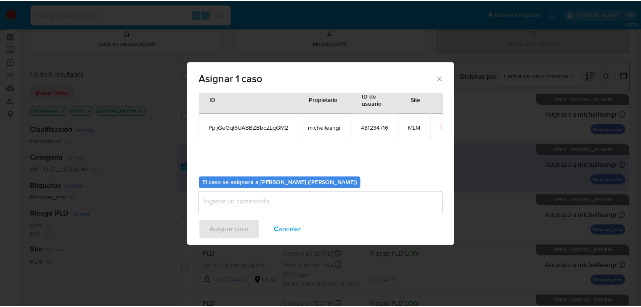
scroll to position [43, 0]
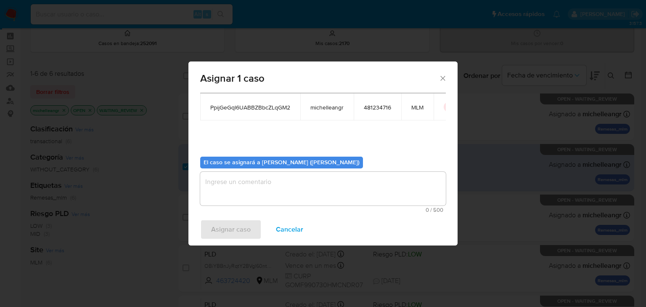
click at [291, 192] on textarea "assign-modal" at bounding box center [323, 189] width 246 height 34
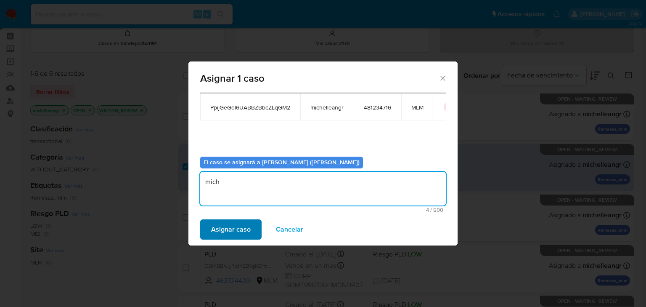
type textarea "mich"
click at [239, 235] on span "Asignar caso" at bounding box center [231, 229] width 40 height 19
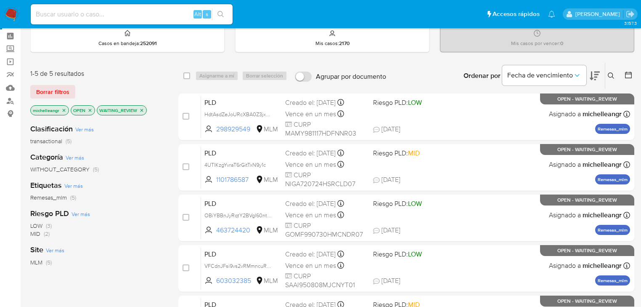
click at [142, 111] on icon "close-filter" at bounding box center [141, 110] width 5 height 5
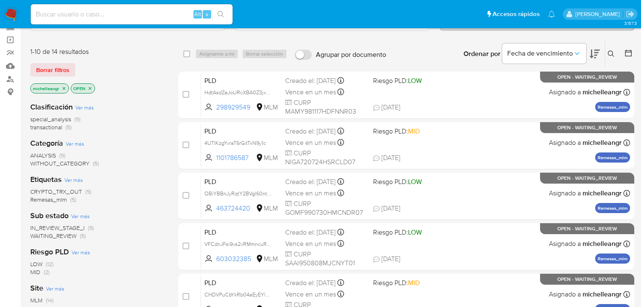
scroll to position [67, 0]
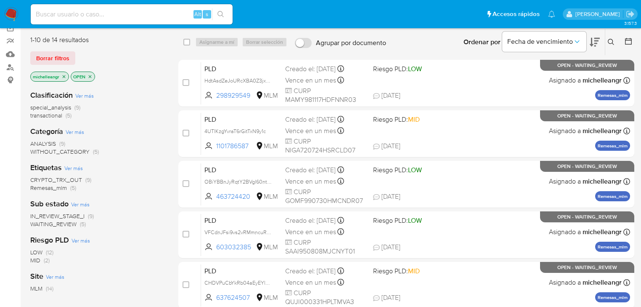
click at [62, 222] on span "WAITING_REVIEW" at bounding box center [53, 224] width 46 height 8
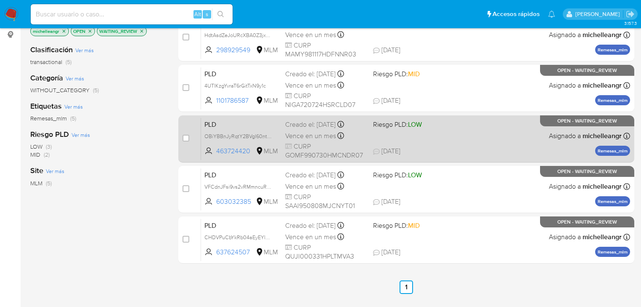
scroll to position [101, 0]
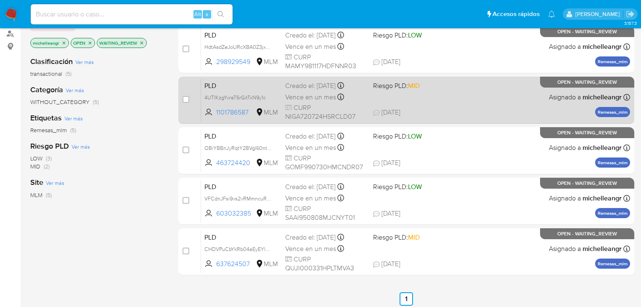
click at [238, 88] on span "PLD" at bounding box center [241, 84] width 74 height 11
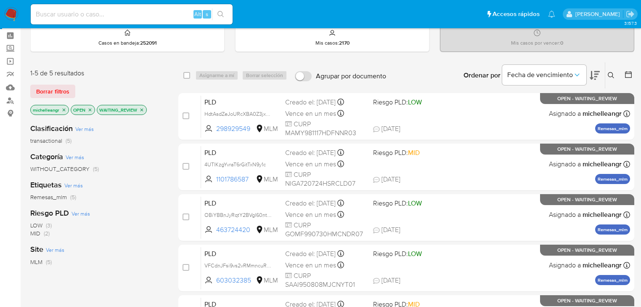
scroll to position [34, 0]
click at [63, 109] on icon "close-filter" at bounding box center [63, 110] width 5 height 5
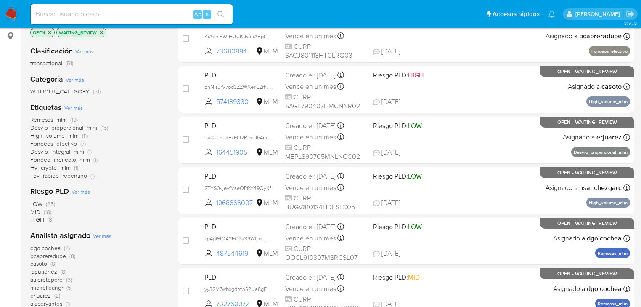
scroll to position [101, 0]
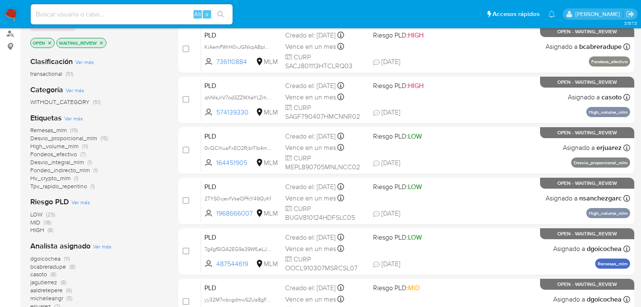
click at [103, 40] on icon "close-filter" at bounding box center [101, 42] width 5 height 5
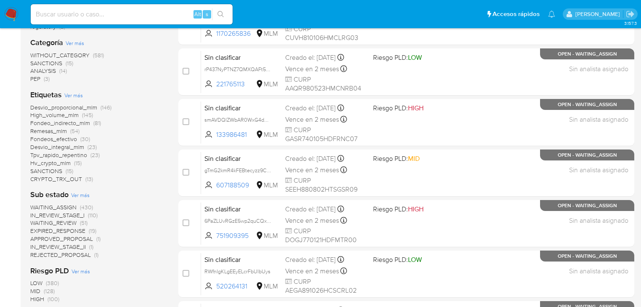
scroll to position [202, 0]
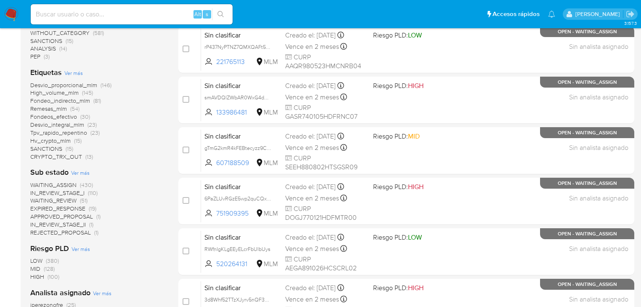
click at [62, 208] on span "EXPIRED_RESPONSE" at bounding box center [57, 208] width 55 height 8
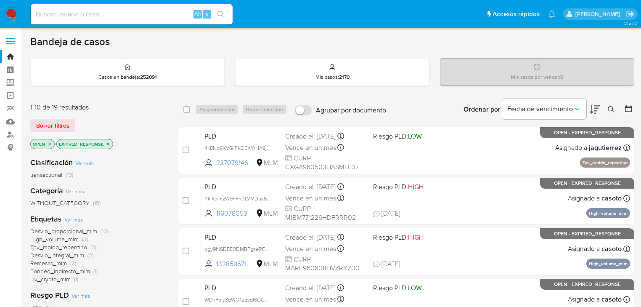
click at [109, 144] on icon "close-filter" at bounding box center [108, 143] width 3 height 3
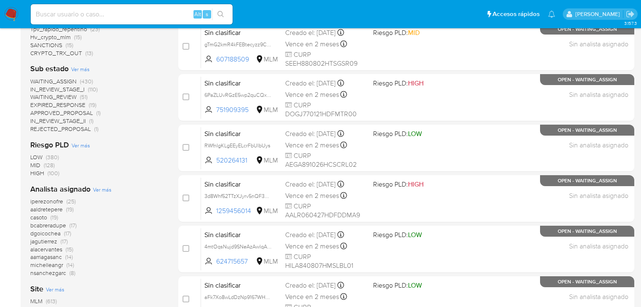
scroll to position [336, 0]
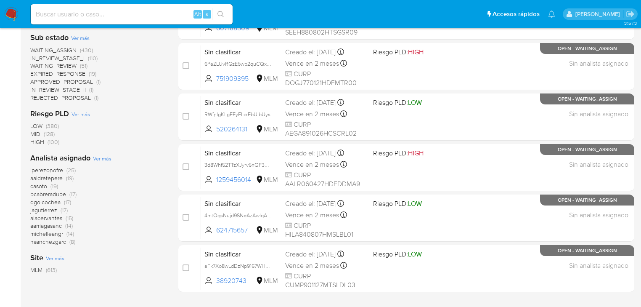
click at [48, 235] on span "michelleangr" at bounding box center [46, 233] width 33 height 8
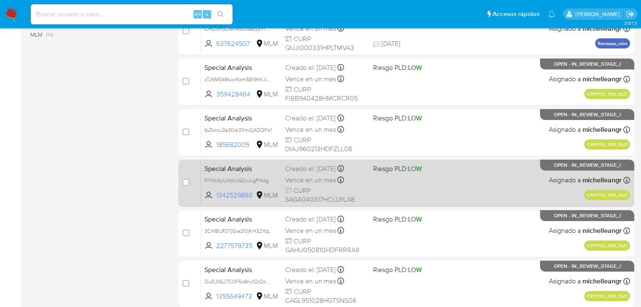
scroll to position [357, 0]
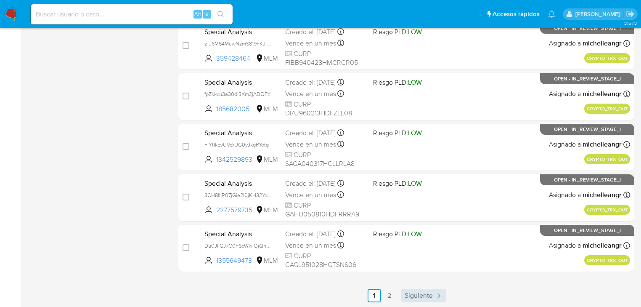
click at [417, 296] on span "Siguiente" at bounding box center [419, 295] width 28 height 7
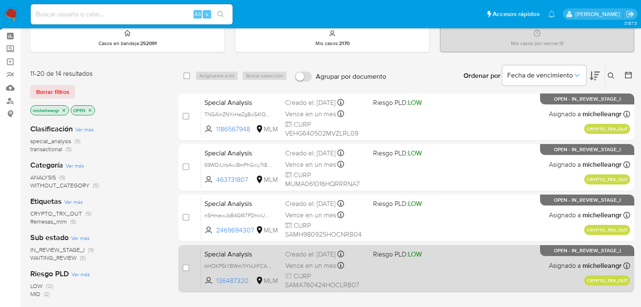
scroll to position [67, 0]
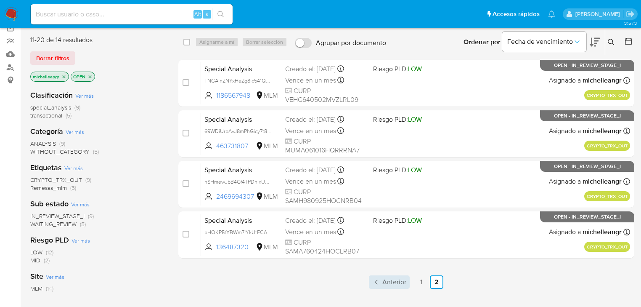
click at [397, 283] on span "Anterior" at bounding box center [394, 281] width 24 height 7
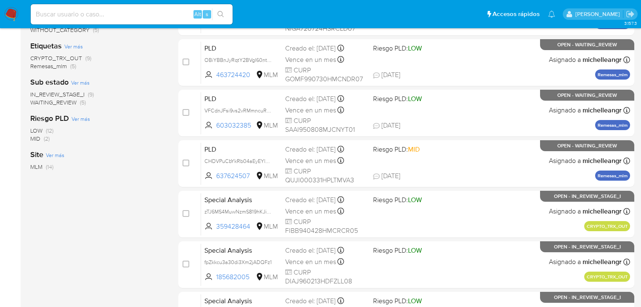
scroll to position [188, 0]
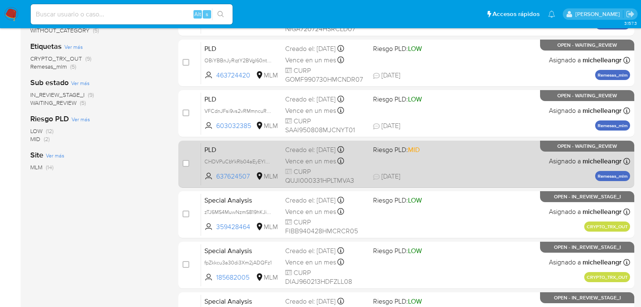
click at [247, 147] on span "PLD" at bounding box center [241, 148] width 74 height 11
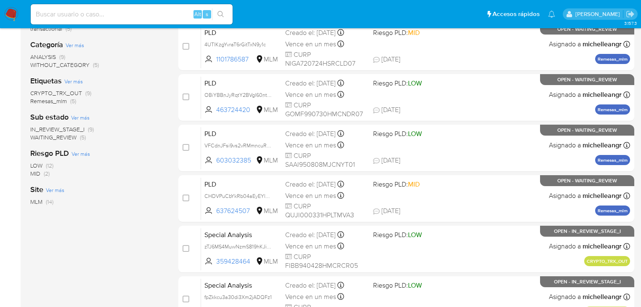
scroll to position [121, 0]
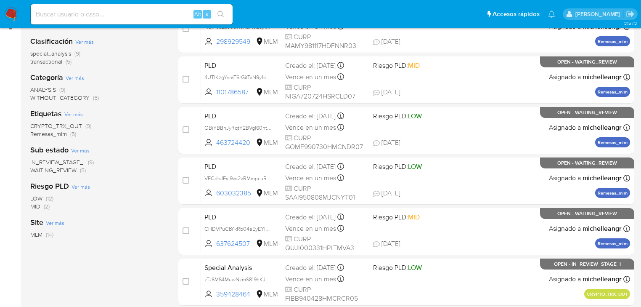
click at [72, 169] on span "WAITING_REVIEW" at bounding box center [53, 170] width 46 height 8
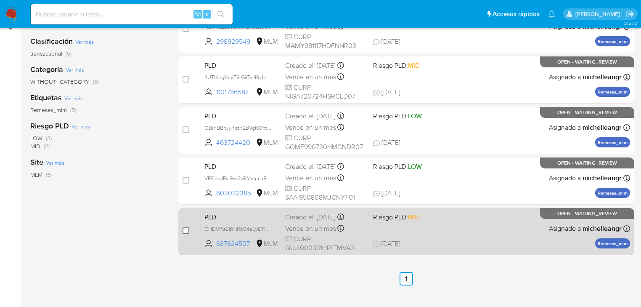
click at [184, 230] on input "checkbox" at bounding box center [186, 230] width 7 height 7
checkbox input "true"
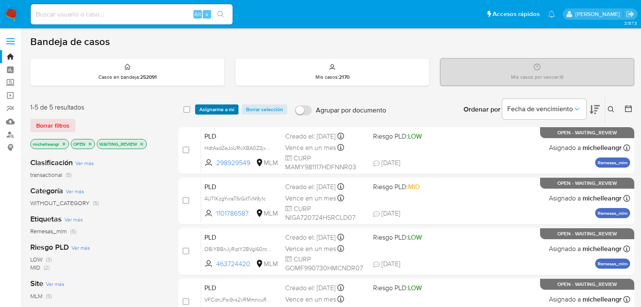
click at [214, 108] on span "Asignarme a mí" at bounding box center [216, 109] width 35 height 8
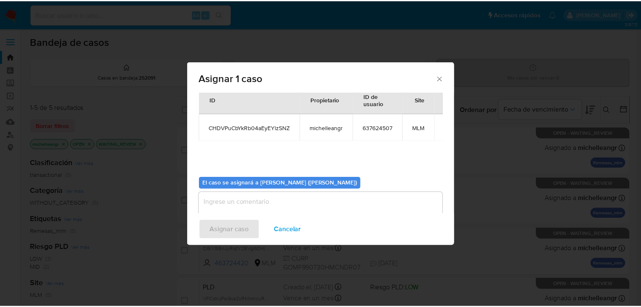
scroll to position [34, 0]
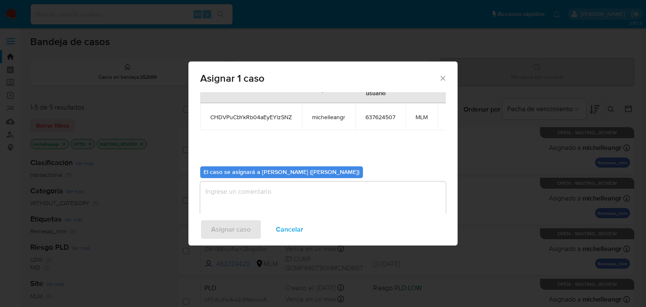
drag, startPoint x: 229, startPoint y: 193, endPoint x: 225, endPoint y: 185, distance: 8.8
click at [228, 190] on textarea "assign-modal" at bounding box center [323, 198] width 246 height 34
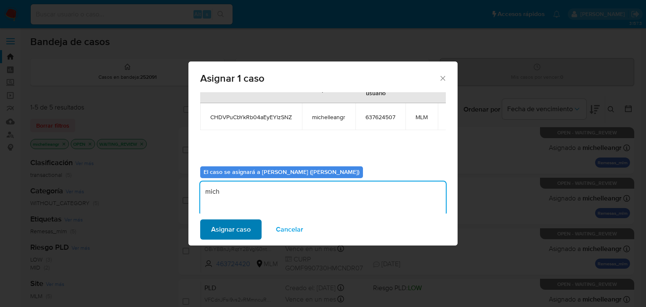
type textarea "mich"
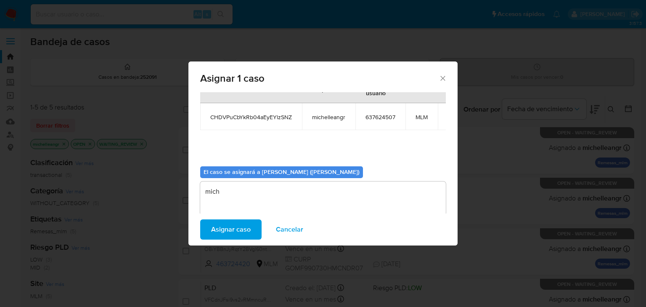
click at [223, 228] on span "Asignar caso" at bounding box center [231, 229] width 40 height 19
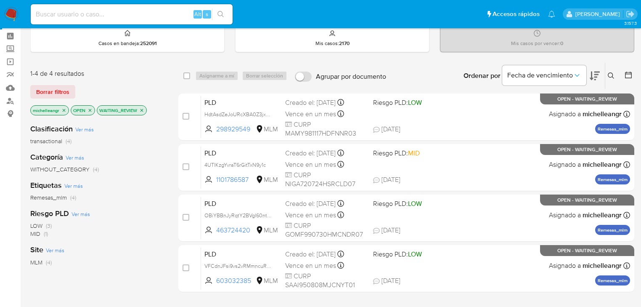
click at [142, 109] on icon "close-filter" at bounding box center [141, 110] width 3 height 3
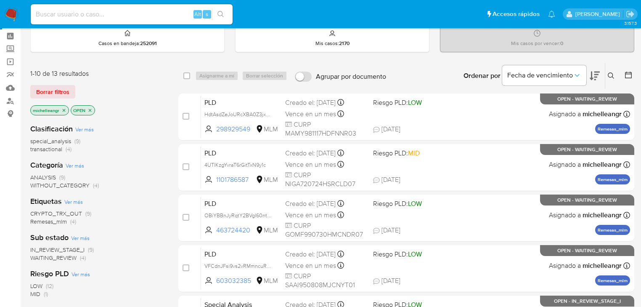
click at [68, 257] on span "WAITING_REVIEW" at bounding box center [53, 257] width 46 height 8
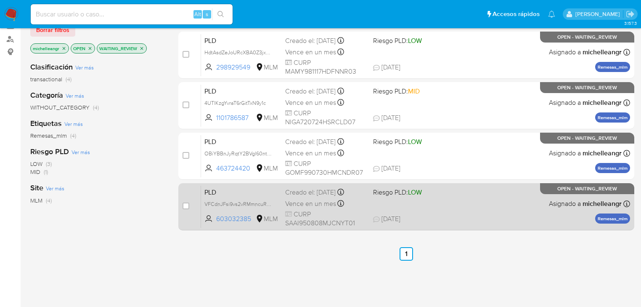
scroll to position [101, 0]
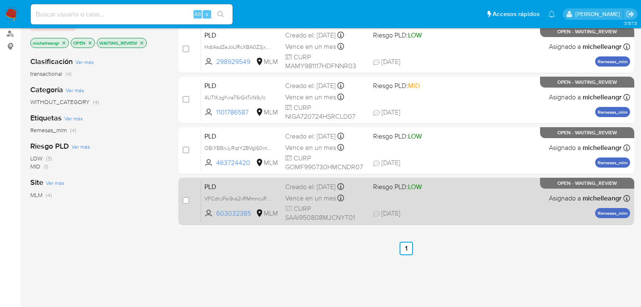
click at [249, 187] on span "PLD" at bounding box center [241, 185] width 74 height 11
click at [190, 200] on div "case-item-checkbox No es posible asignar el caso" at bounding box center [192, 201] width 19 height 42
click at [189, 200] on div "case-item-checkbox No es posible asignar el caso" at bounding box center [192, 201] width 19 height 42
click at [187, 200] on input "checkbox" at bounding box center [186, 200] width 7 height 7
checkbox input "true"
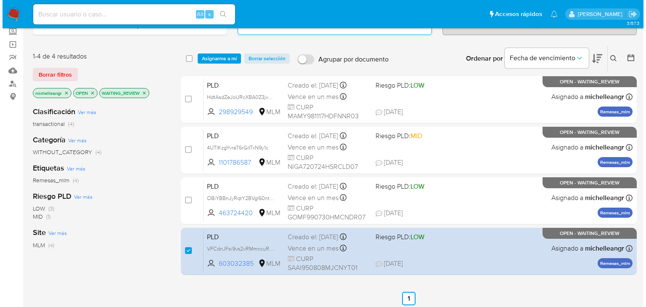
scroll to position [0, 0]
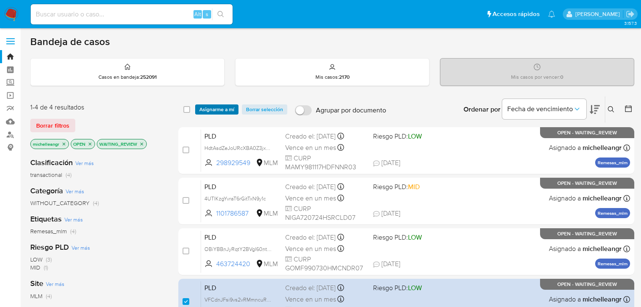
click at [212, 105] on span "Asignarme a mí" at bounding box center [216, 109] width 35 height 8
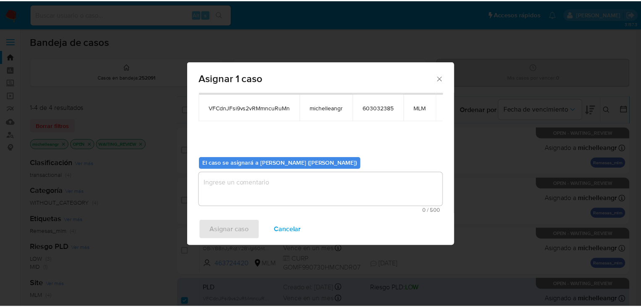
scroll to position [43, 0]
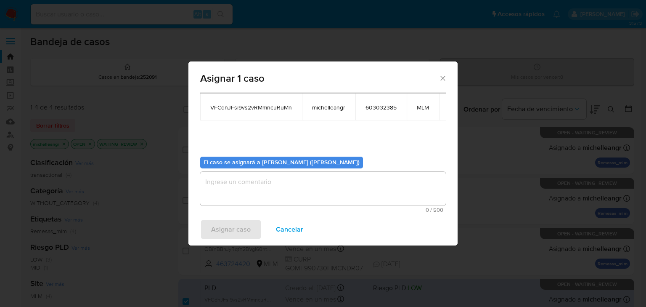
click at [299, 189] on textarea "assign-modal" at bounding box center [323, 189] width 246 height 34
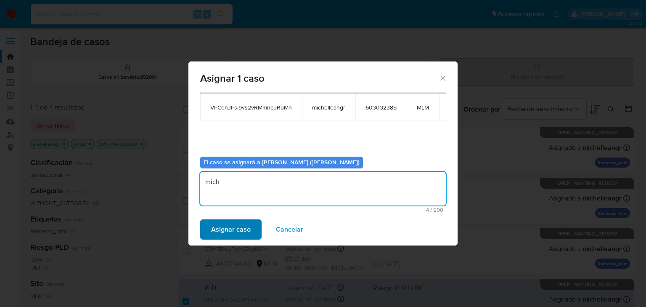
type textarea "mich"
click at [237, 223] on span "Asignar caso" at bounding box center [231, 229] width 40 height 19
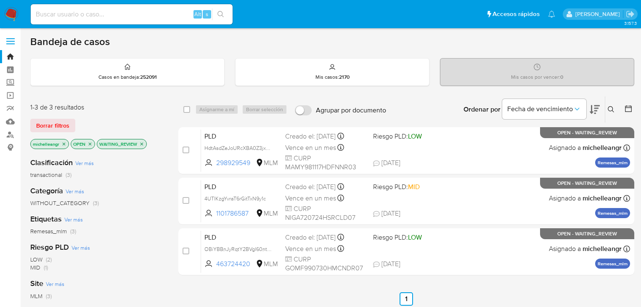
click at [143, 143] on icon "close-filter" at bounding box center [141, 143] width 5 height 5
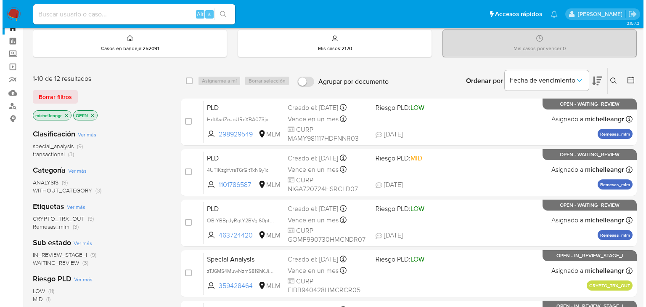
scroll to position [67, 0]
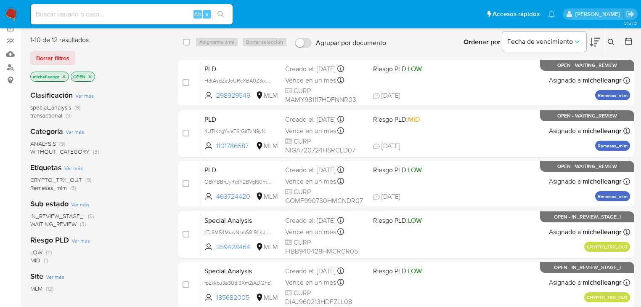
click at [62, 222] on span "WAITING_REVIEW" at bounding box center [53, 224] width 46 height 8
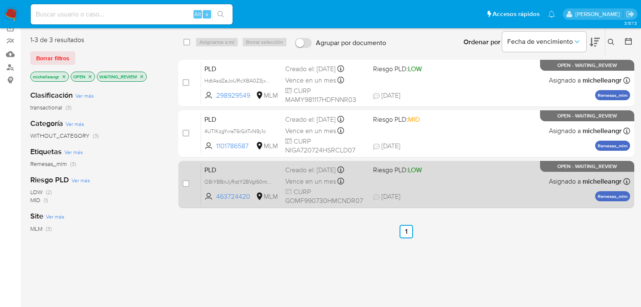
click at [244, 168] on span "PLD" at bounding box center [241, 169] width 74 height 11
click at [185, 183] on input "checkbox" at bounding box center [186, 183] width 7 height 7
checkbox input "true"
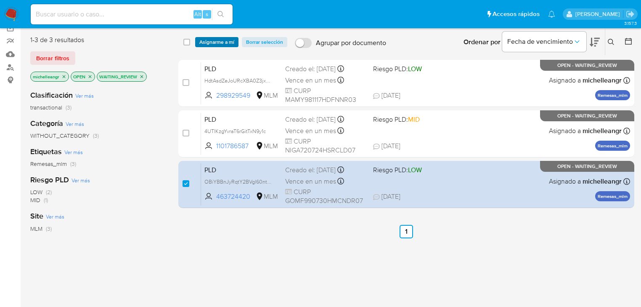
drag, startPoint x: 219, startPoint y: 40, endPoint x: 225, endPoint y: 42, distance: 7.1
click at [220, 40] on span "Asignarme a mí" at bounding box center [216, 42] width 35 height 8
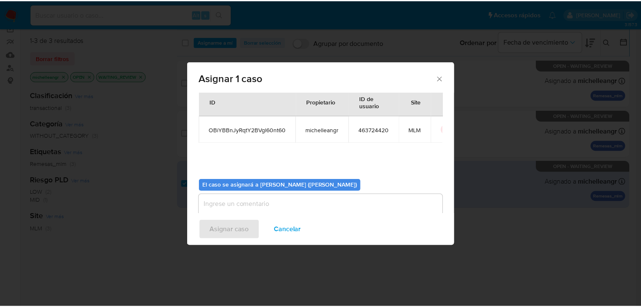
scroll to position [43, 0]
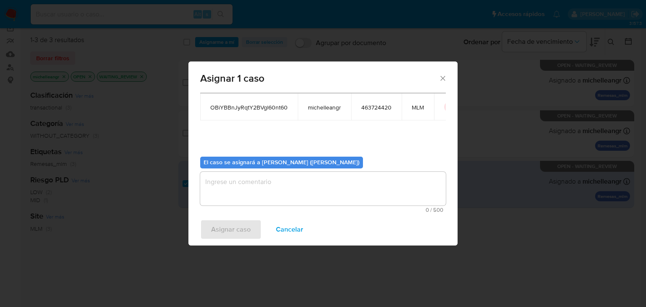
click at [269, 195] on textarea "assign-modal" at bounding box center [323, 189] width 246 height 34
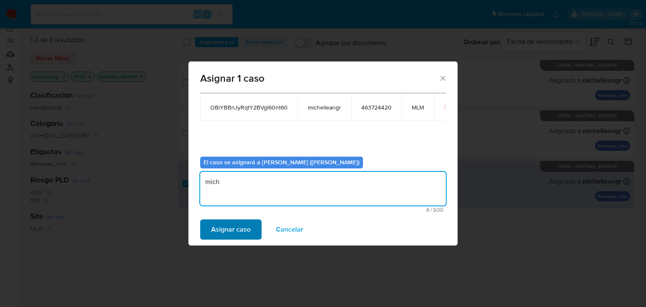
type textarea "mich"
click at [236, 229] on span "Asignar caso" at bounding box center [231, 229] width 40 height 19
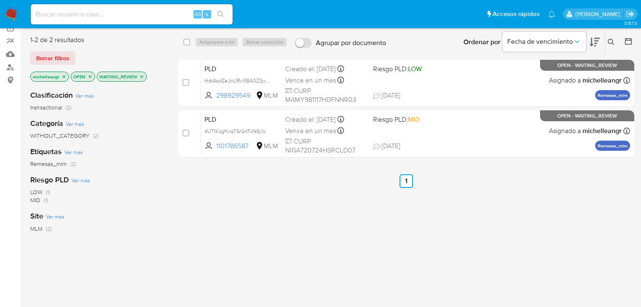
click at [142, 75] on icon "close-filter" at bounding box center [141, 76] width 3 height 3
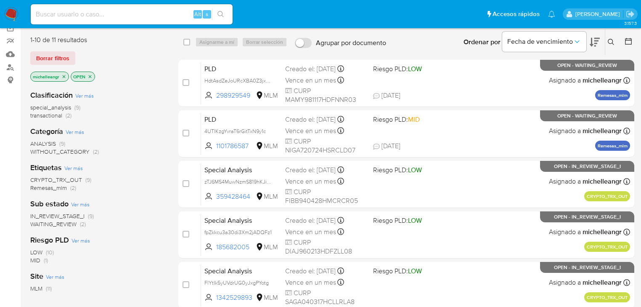
click at [67, 225] on span "WAITING_REVIEW" at bounding box center [53, 224] width 46 height 8
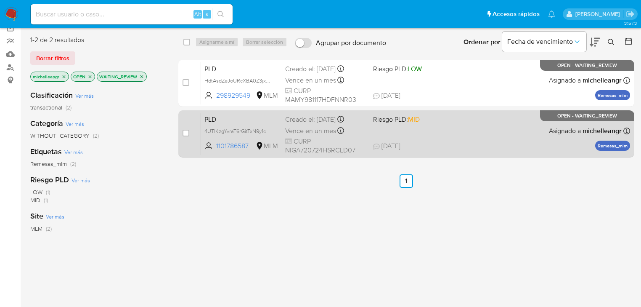
click at [238, 118] on span "PLD" at bounding box center [241, 118] width 74 height 11
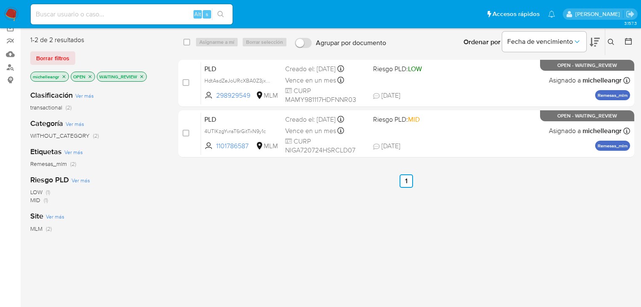
click at [142, 75] on icon "close-filter" at bounding box center [141, 76] width 3 height 3
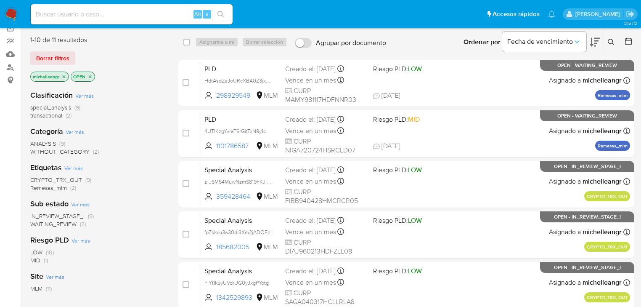
click at [65, 76] on icon "close-filter" at bounding box center [63, 76] width 5 height 5
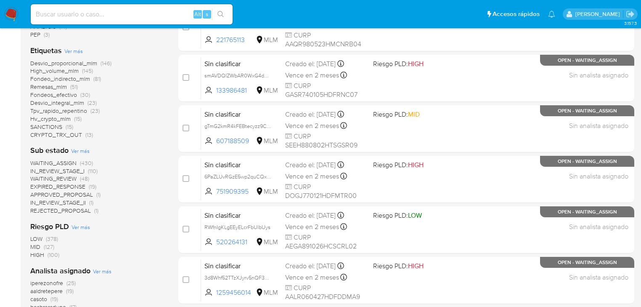
scroll to position [236, 0]
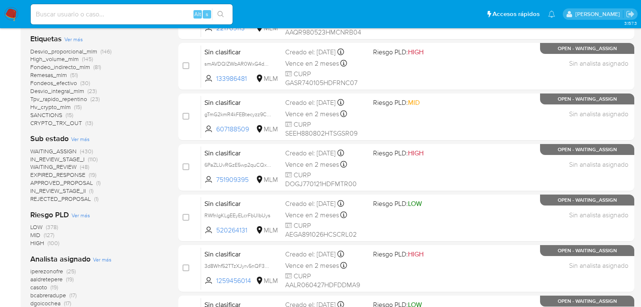
click at [72, 167] on span "WAITING_REVIEW" at bounding box center [53, 166] width 46 height 8
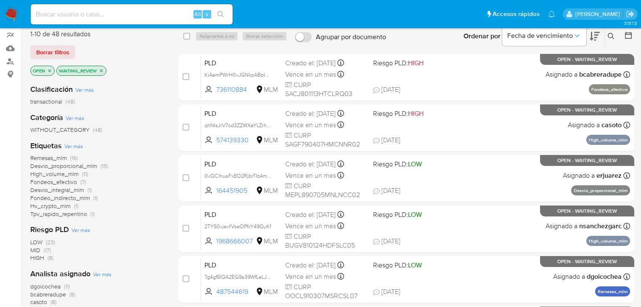
scroll to position [67, 0]
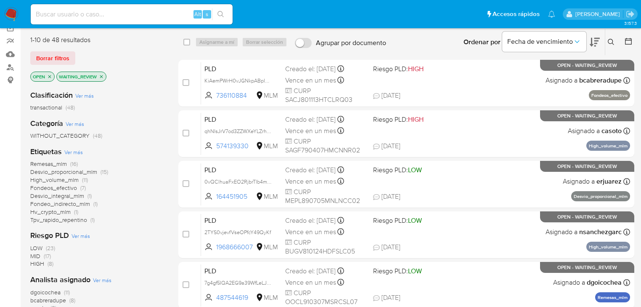
click at [103, 77] on icon "close-filter" at bounding box center [101, 76] width 3 height 3
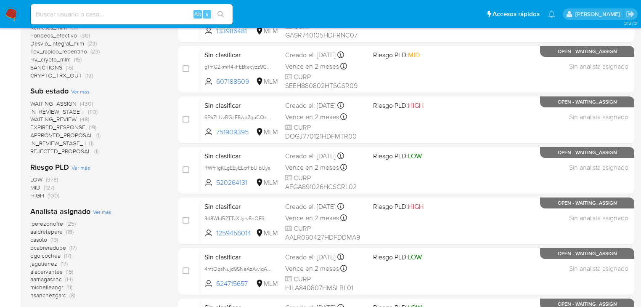
scroll to position [303, 0]
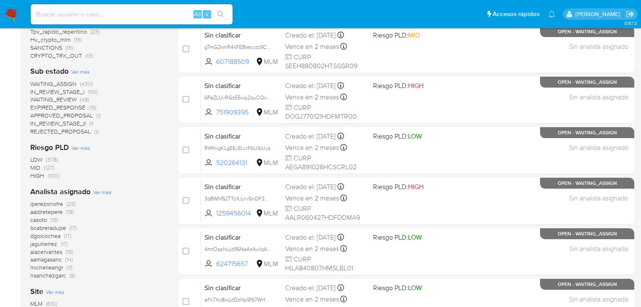
click at [71, 90] on span "IN_REVIEW_STAGE_I" at bounding box center [57, 91] width 54 height 8
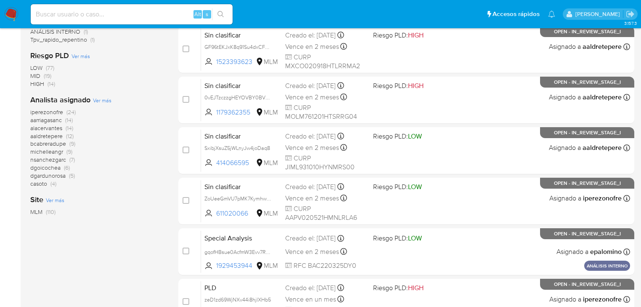
click at [47, 151] on span "michelleangr" at bounding box center [46, 151] width 33 height 8
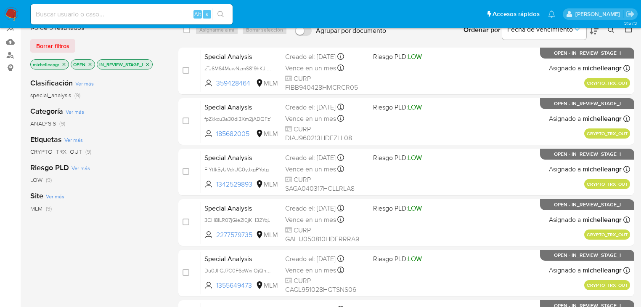
scroll to position [34, 0]
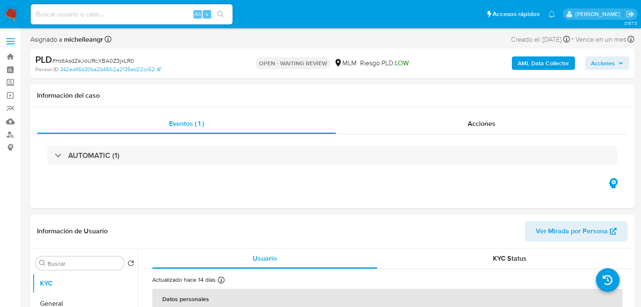
select select "10"
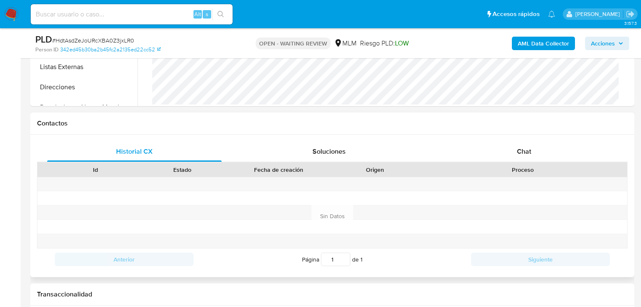
scroll to position [370, 0]
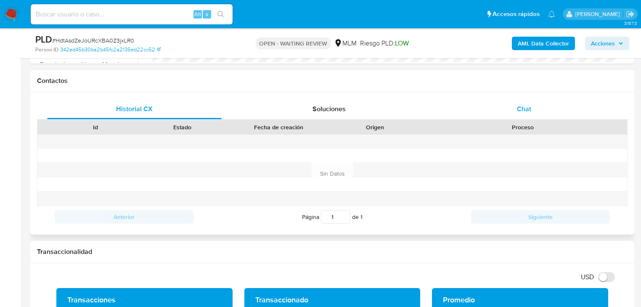
click at [526, 101] on div "Chat" at bounding box center [524, 109] width 175 height 20
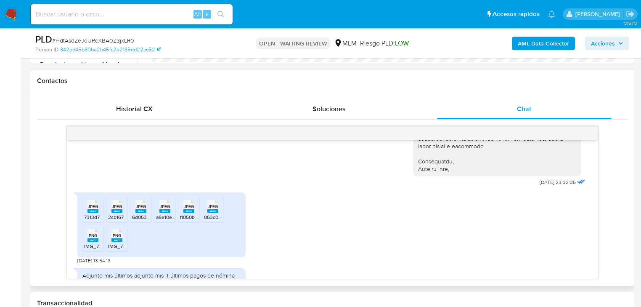
scroll to position [237, 0]
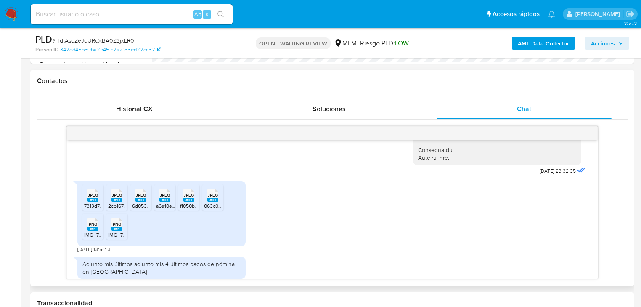
click at [87, 197] on icon at bounding box center [92, 194] width 11 height 13
click at [116, 198] on rect at bounding box center [116, 200] width 11 height 4
click at [140, 199] on rect at bounding box center [140, 200] width 11 height 4
click at [157, 200] on div "JPEG JPEG" at bounding box center [165, 194] width 18 height 16
click at [189, 200] on rect at bounding box center [188, 200] width 11 height 4
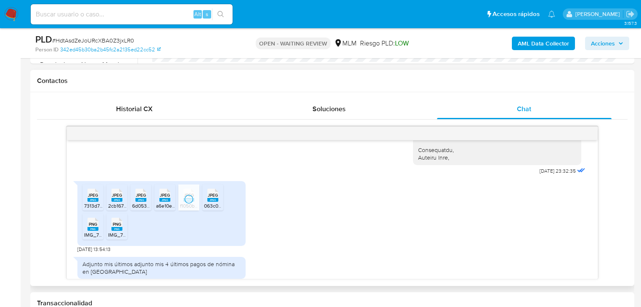
click at [215, 199] on rect at bounding box center [212, 200] width 11 height 4
click at [95, 220] on icon "PNG" at bounding box center [92, 224] width 11 height 15
click at [107, 228] on li "PNG PNG IMG_7123.png" at bounding box center [116, 226] width 21 height 26
click at [59, 154] on div "19/08/2025 23:32:35 JPEG JPEG 7313d7eb-66ec-469b-ac23-25ea9450ba43.jpeg JPEG JP…" at bounding box center [332, 202] width 591 height 153
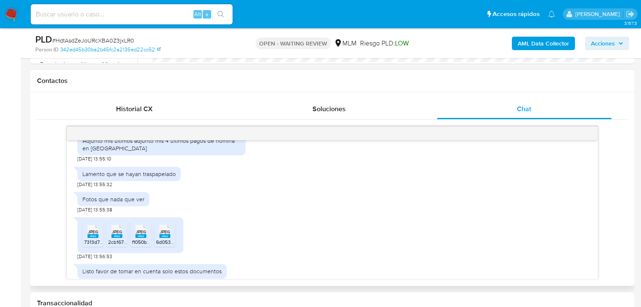
scroll to position [371, 0]
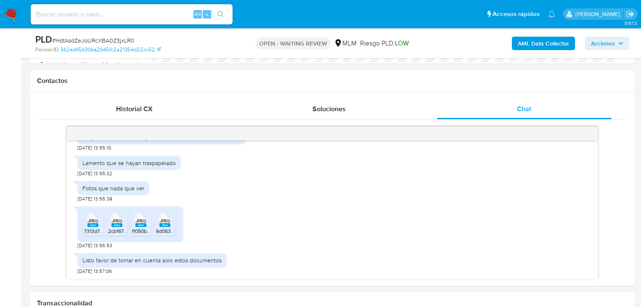
drag, startPoint x: 380, startPoint y: 225, endPoint x: 184, endPoint y: 5, distance: 295.0
click at [380, 225] on div "JPEG JPEG 7313d7eb-66ec-469b-ac23-25ea9450ba43.jpeg JPEG JPEG 2cb1673c-2cd6-4f0…" at bounding box center [332, 225] width 510 height 47
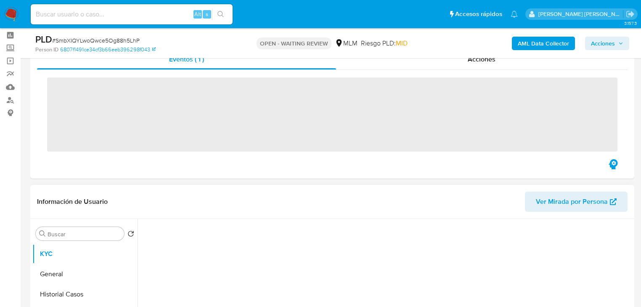
scroll to position [67, 0]
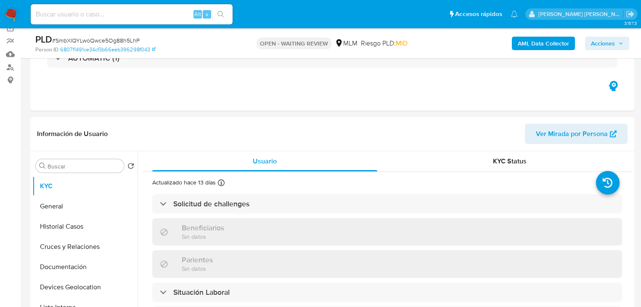
click at [121, 43] on span "# SmbXIQYLwoQwce5Og88h5LhP" at bounding box center [95, 40] width 87 height 8
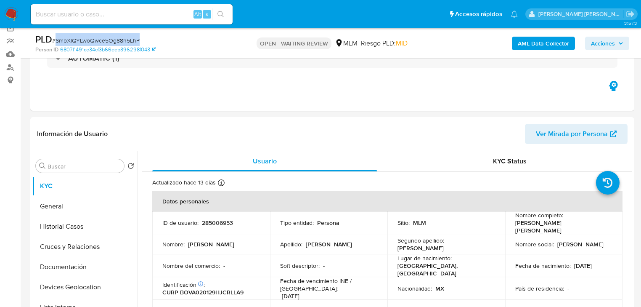
click at [121, 43] on span "# SmbXIQYLwoQwce5Og88h5LhP" at bounding box center [95, 40] width 87 height 8
copy span "SmbXIQYLwoQwce5Og88h5LhP"
select select "10"
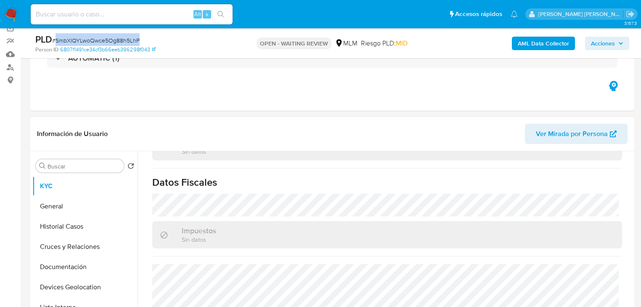
scroll to position [269, 0]
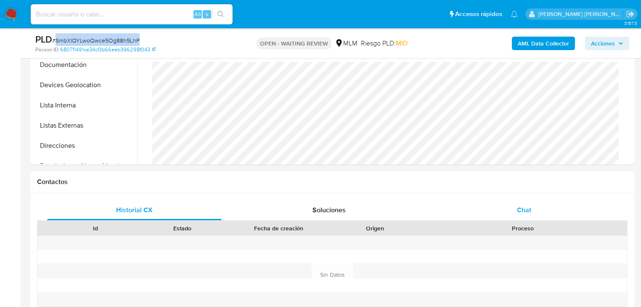
drag, startPoint x: 524, startPoint y: 207, endPoint x: 311, endPoint y: 194, distance: 214.0
click at [524, 207] on span "Chat" at bounding box center [524, 210] width 14 height 10
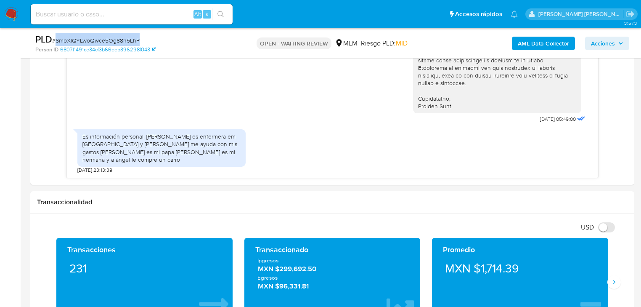
scroll to position [135, 0]
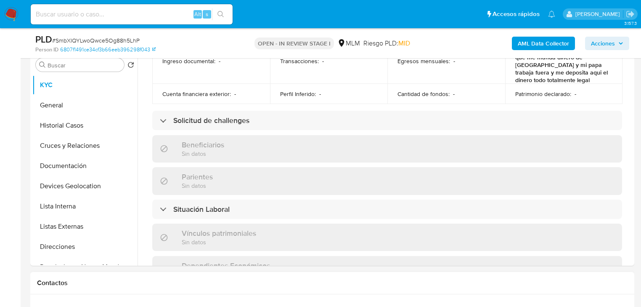
scroll to position [548, 0]
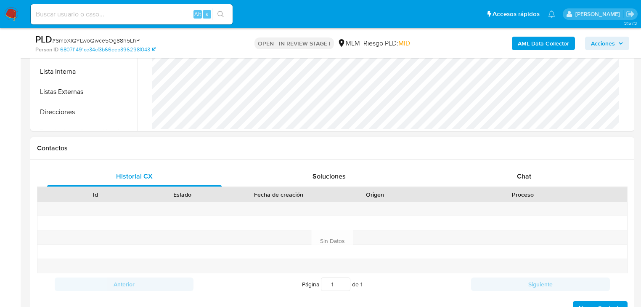
select select "10"
click at [526, 176] on div "Chat" at bounding box center [524, 176] width 175 height 20
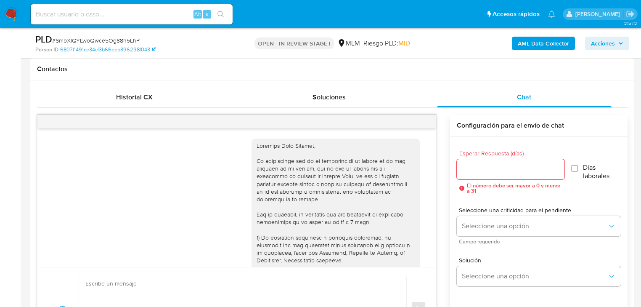
scroll to position [269, 0]
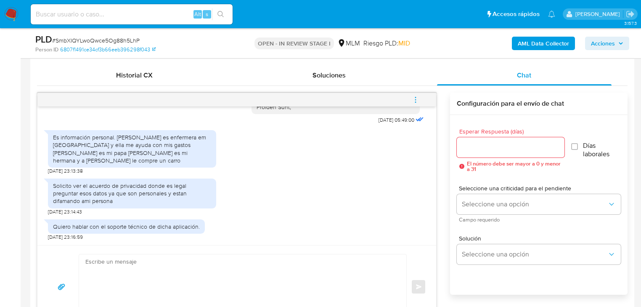
click at [123, 267] on textarea at bounding box center [240, 286] width 310 height 65
paste textarea "Hola Sergio, Todas las comunicaciones son únicamente por este medio y se realiz…"
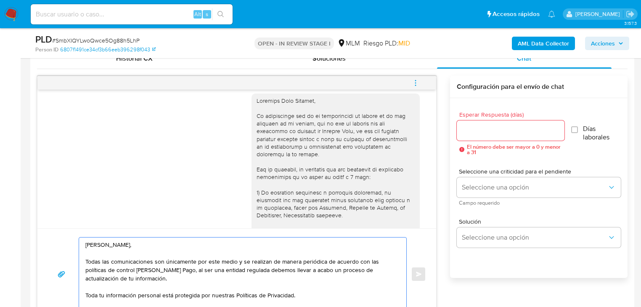
scroll to position [0, 0]
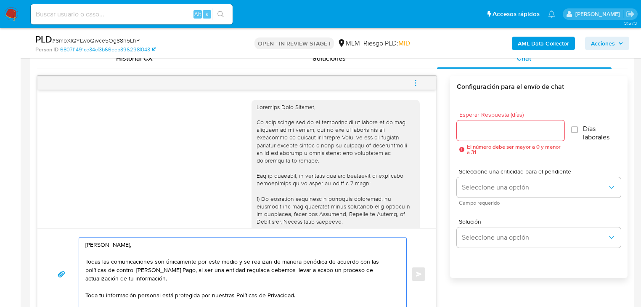
drag, startPoint x: 182, startPoint y: 249, endPoint x: 148, endPoint y: 243, distance: 34.6
click at [179, 247] on textarea "Hola Sergio, Todas las comunicaciones son únicamente por este medio y se realiz…" at bounding box center [240, 273] width 310 height 73
click at [118, 243] on textarea "Hola Sergio, Todas las comunicaciones son únicamente por este medio y se realiz…" at bounding box center [240, 273] width 310 height 73
drag, startPoint x: 118, startPoint y: 243, endPoint x: 102, endPoint y: 242, distance: 16.0
click at [102, 242] on textarea "Hola Sergio, Todas las comunicaciones son únicamente por este medio y se realiz…" at bounding box center [240, 273] width 310 height 73
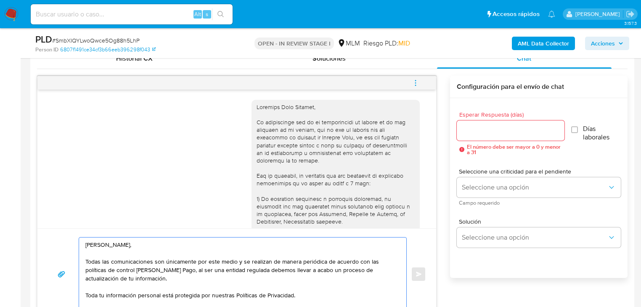
click at [102, 240] on textarea "Hola Sergio, Todas las comunicaciones son únicamente por este medio y se realiz…" at bounding box center [240, 273] width 310 height 73
drag, startPoint x: 119, startPoint y: 244, endPoint x: 99, endPoint y: 243, distance: 19.4
click at [99, 243] on textarea "Hola Sergio, Todas las comunicaciones son únicamente por este medio y se realiz…" at bounding box center [240, 273] width 310 height 73
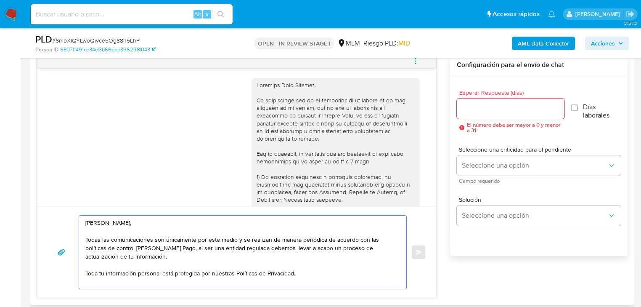
scroll to position [454, 0]
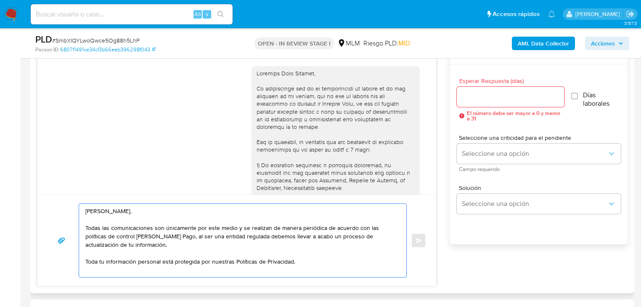
click at [299, 262] on textarea "Hola José, Todas las comunicaciones son únicamente por este medio y se realizan…" at bounding box center [240, 240] width 310 height 73
paste textarea "Cualquier duda al respecto, podrás consultar los Términos y Condiciones de Merc…"
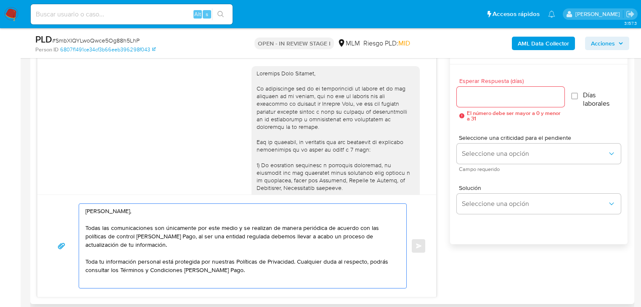
click at [261, 269] on textarea "Hola José, Todas las comunicaciones son únicamente por este medio y se realizan…" at bounding box center [240, 246] width 310 height 84
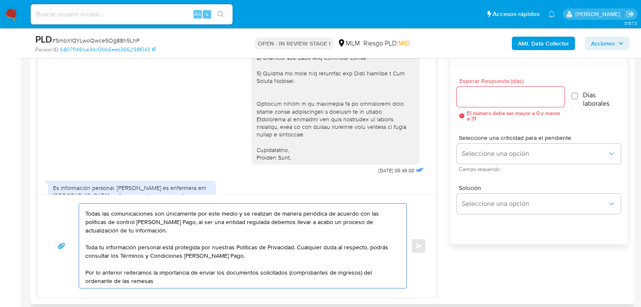
scroll to position [31, 0]
click at [298, 229] on textarea "Hola José, Todas las comunicaciones son únicamente por este medio y se realizan…" at bounding box center [240, 246] width 310 height 84
click at [228, 266] on textarea "Hola José, Todas las comunicaciones son únicamente por este medio y se realizan…" at bounding box center [240, 246] width 310 height 84
drag, startPoint x: 305, startPoint y: 162, endPoint x: 299, endPoint y: 163, distance: 5.2
click at [299, 161] on div at bounding box center [336, 31] width 158 height 260
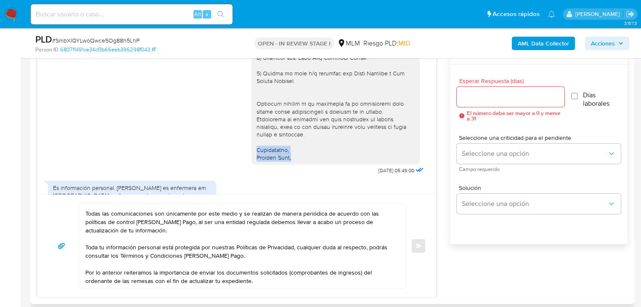
drag, startPoint x: 294, startPoint y: 164, endPoint x: 253, endPoint y: 157, distance: 41.4
click at [257, 157] on div at bounding box center [336, 31] width 158 height 260
copy div "Atentamente, Mercado Pago,"
click at [258, 265] on textarea "Hola José, Todas las comunicaciones son únicamente por este medio y se realizan…" at bounding box center [240, 246] width 310 height 84
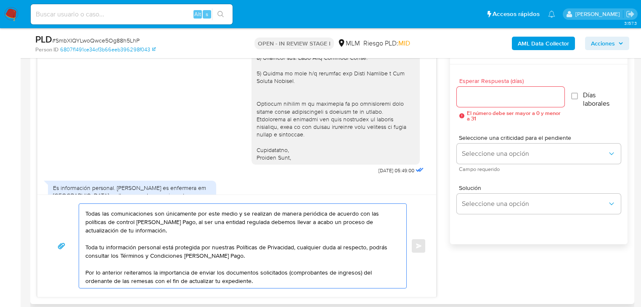
paste textarea "Atentamente, Mercado Pago,"
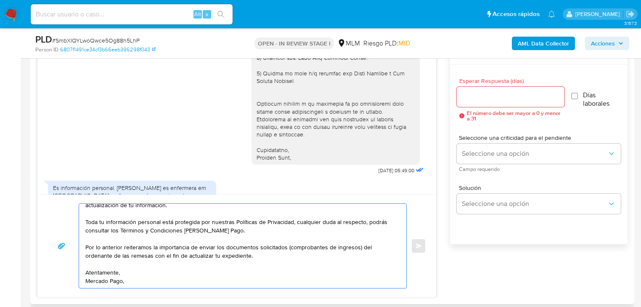
scroll to position [70, 0]
drag, startPoint x: 169, startPoint y: 275, endPoint x: 103, endPoint y: 262, distance: 67.7
click at [103, 262] on textarea "Hola José, Todas las comunicaciones son únicamente por este medio y se realizan…" at bounding box center [240, 246] width 310 height 84
drag, startPoint x: 119, startPoint y: 275, endPoint x: 86, endPoint y: 265, distance: 33.7
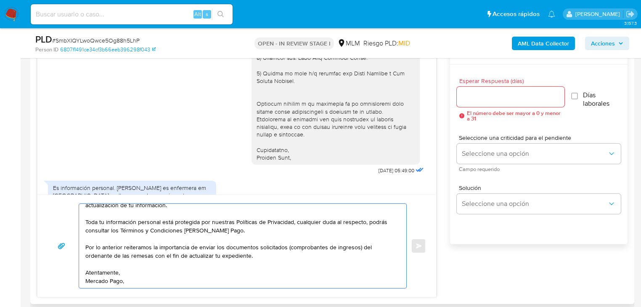
click at [86, 265] on textarea "Hola José, Todas las comunicaciones son únicamente por este medio y se realizan…" at bounding box center [240, 246] width 310 height 84
drag, startPoint x: 100, startPoint y: 278, endPoint x: 96, endPoint y: 269, distance: 9.2
click at [88, 269] on textarea "Hola José, Todas las comunicaciones son únicamente por este medio y se realizan…" at bounding box center [240, 246] width 310 height 84
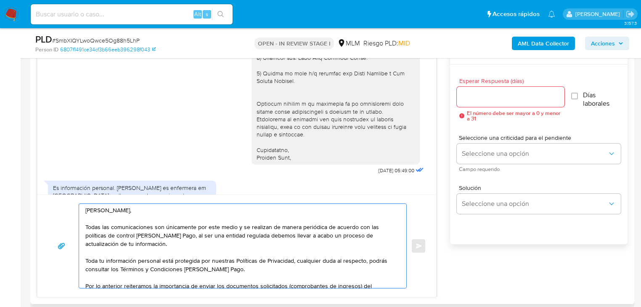
scroll to position [0, 0]
type textarea "Hola José, Todas las comunicaciones son únicamente por este medio y se realizan…"
click at [516, 99] on input "Esperar Respuesta (días)" at bounding box center [511, 96] width 108 height 11
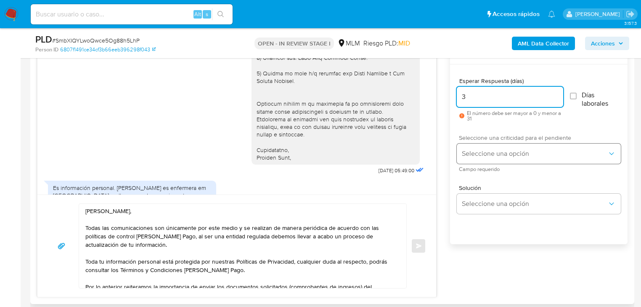
type input "3"
click at [506, 150] on span "Seleccione una opción" at bounding box center [535, 153] width 146 height 8
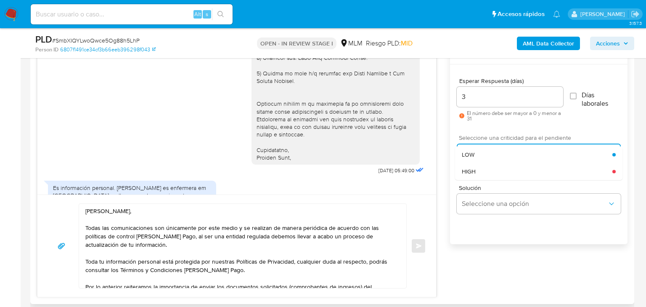
click at [499, 174] on div "HIGH" at bounding box center [537, 171] width 151 height 17
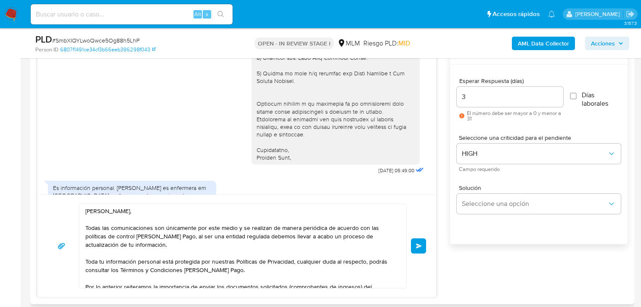
click at [498, 96] on input "3" at bounding box center [510, 96] width 106 height 11
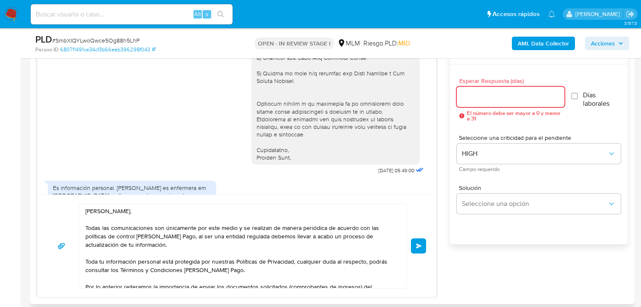
type input "2"
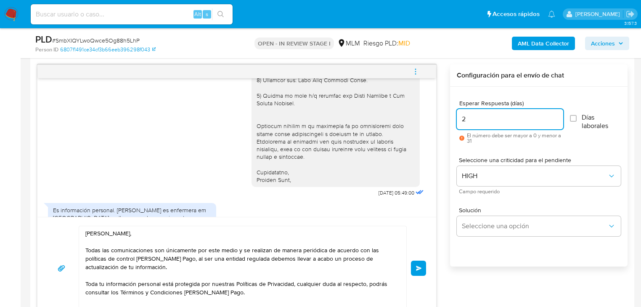
scroll to position [421, 0]
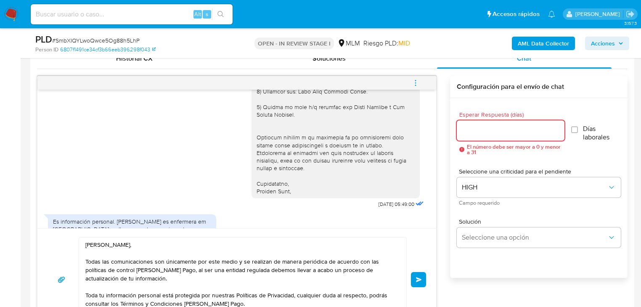
type input "3"
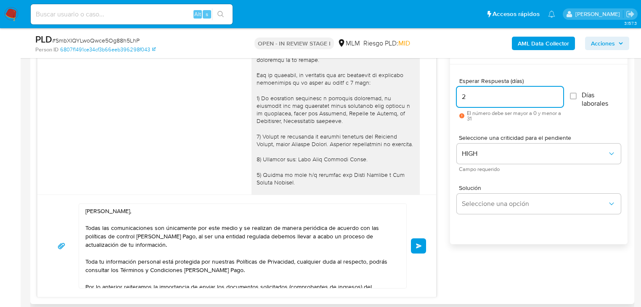
scroll to position [67, 0]
type input "2"
click at [417, 241] on button "Enviar" at bounding box center [418, 245] width 15 height 15
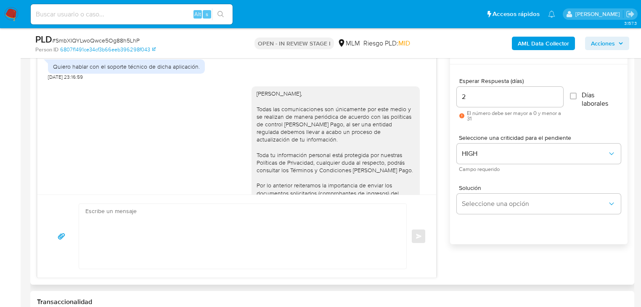
scroll to position [372, 0]
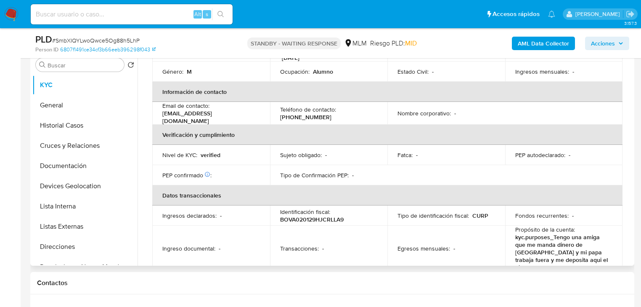
scroll to position [548, 0]
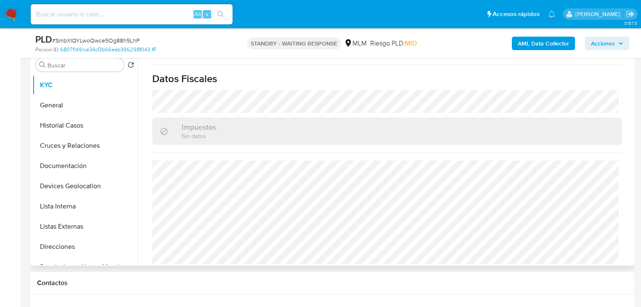
select select "10"
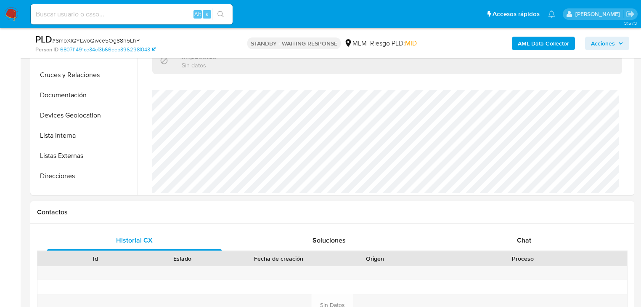
scroll to position [303, 0]
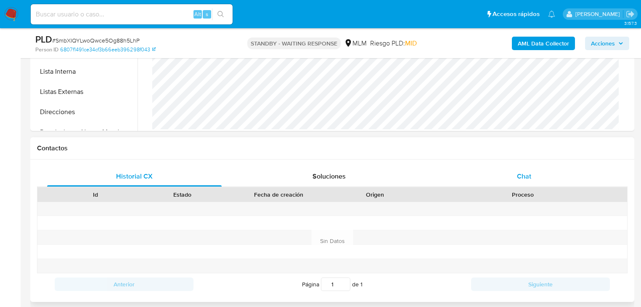
click at [522, 175] on span "Chat" at bounding box center [524, 176] width 14 height 10
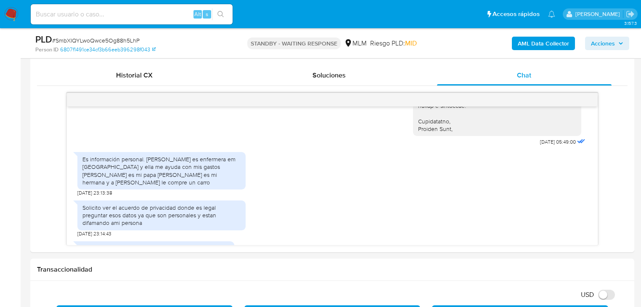
scroll to position [170, 0]
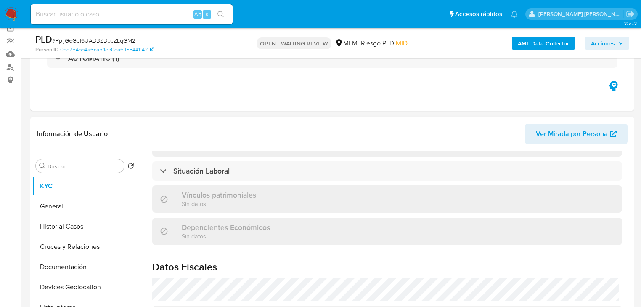
scroll to position [523, 0]
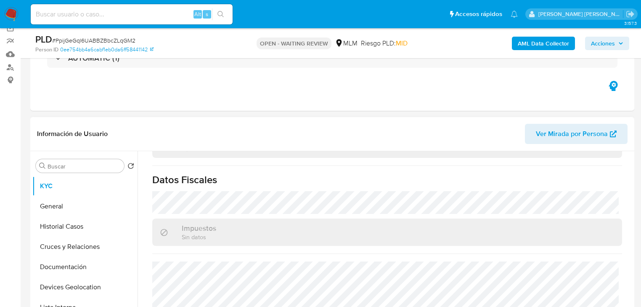
select select "10"
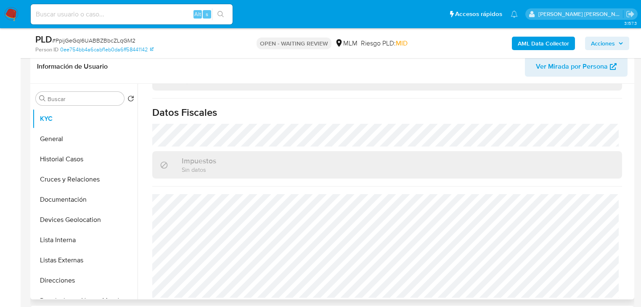
scroll to position [303, 0]
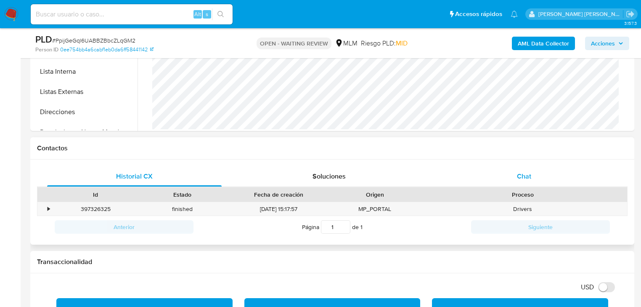
click at [526, 176] on span "Chat" at bounding box center [524, 176] width 14 height 10
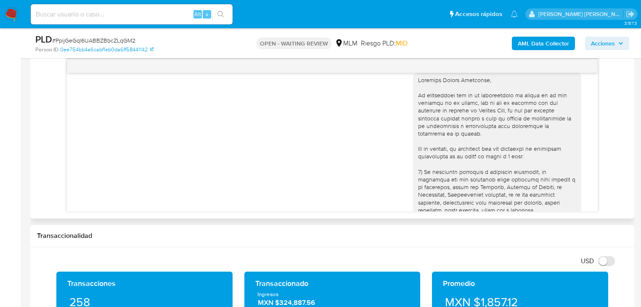
scroll to position [0, 0]
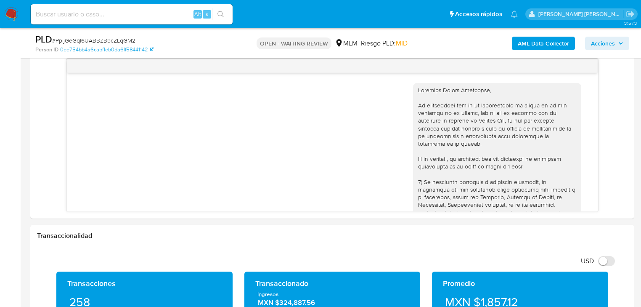
click at [130, 40] on span "# PpijGeGql6UABBZBbcZLqGM2" at bounding box center [93, 40] width 83 height 8
copy span "PpijGeGql6UABBZBbcZLqGM2"
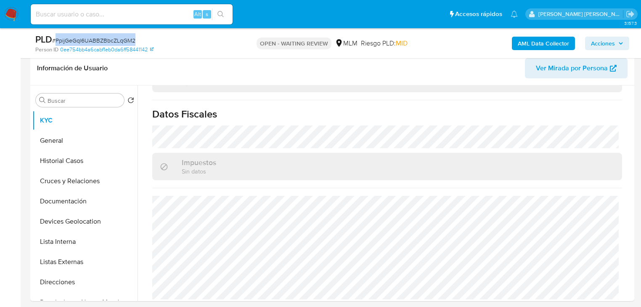
scroll to position [67, 0]
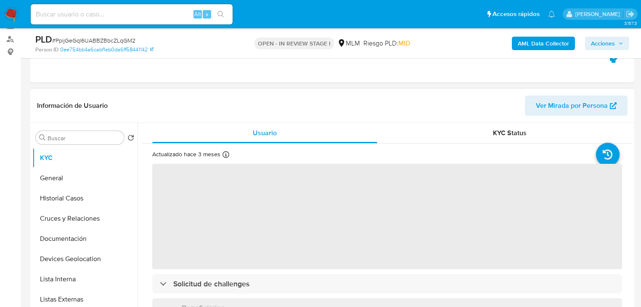
scroll to position [135, 0]
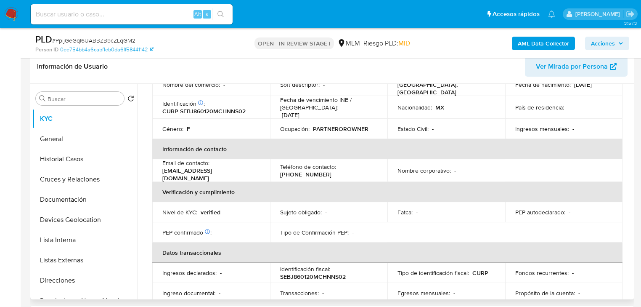
select select "10"
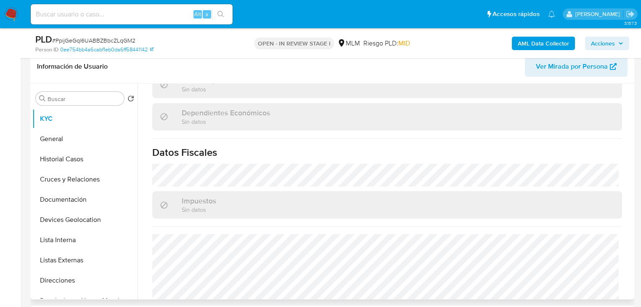
scroll to position [523, 0]
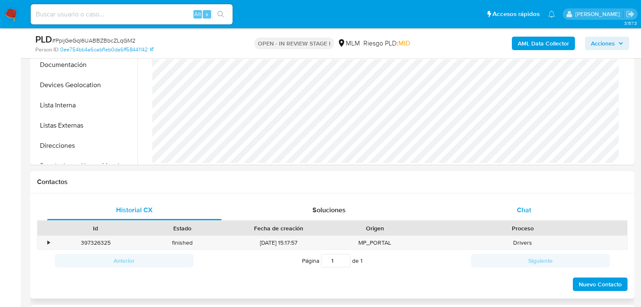
click at [528, 209] on span "Chat" at bounding box center [524, 210] width 14 height 10
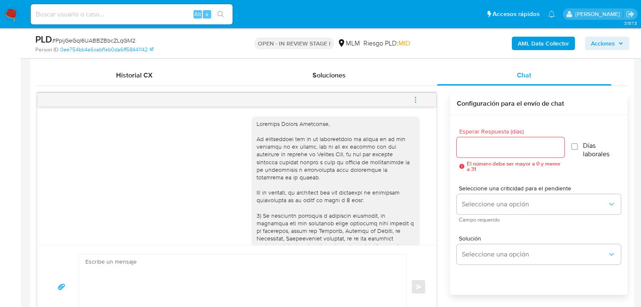
scroll to position [234, 0]
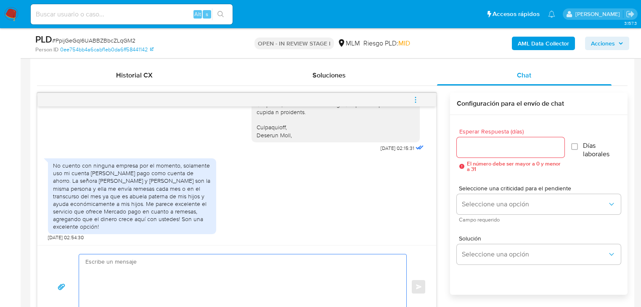
click at [185, 267] on textarea at bounding box center [240, 286] width 310 height 65
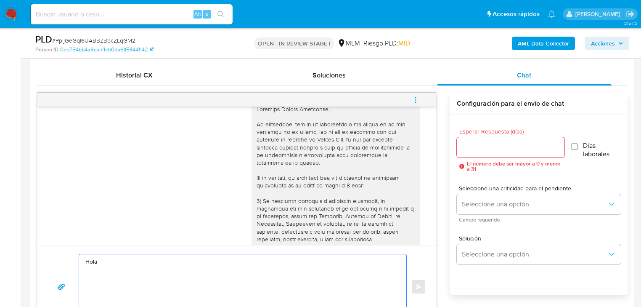
scroll to position [0, 0]
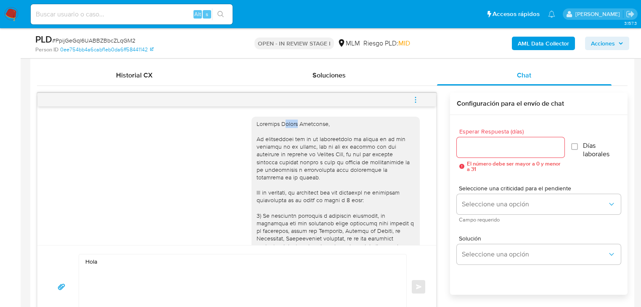
drag, startPoint x: 278, startPoint y: 121, endPoint x: 294, endPoint y: 121, distance: 16.4
click at [294, 121] on div at bounding box center [336, 246] width 158 height 252
click at [293, 120] on div at bounding box center [336, 246] width 158 height 252
drag, startPoint x: 294, startPoint y: 123, endPoint x: 250, endPoint y: 138, distance: 46.8
click at [277, 122] on div at bounding box center [336, 246] width 158 height 252
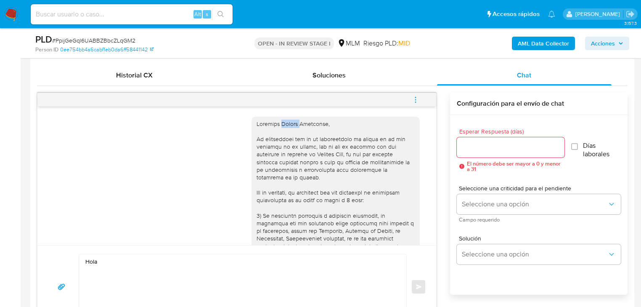
copy div "Jeessy"
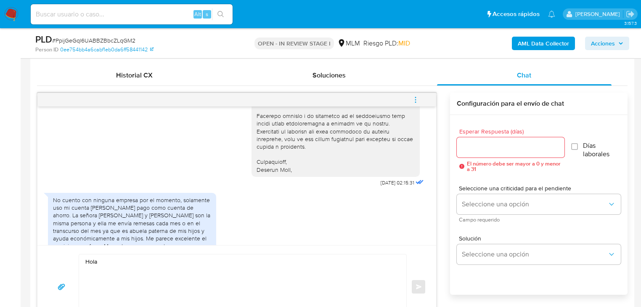
scroll to position [234, 0]
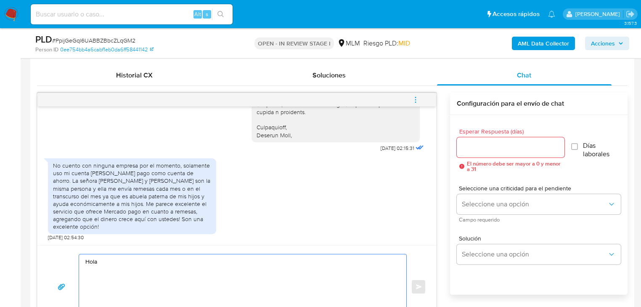
click at [118, 254] on textarea "Hola" at bounding box center [240, 286] width 310 height 65
paste textarea "Jeessy"
paste textarea "Agradecemos tu pronta respuesta e información brindada la cual será verificada,…"
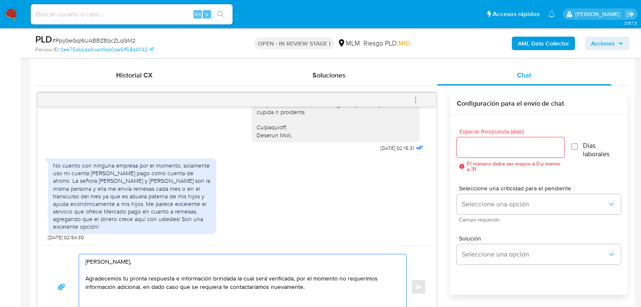
drag, startPoint x: 236, startPoint y: 278, endPoint x: 302, endPoint y: 288, distance: 67.2
click at [302, 288] on textarea "Hola Jeessy, Agradecemos tu pronta respuesta e información brindada la cual ser…" at bounding box center [240, 286] width 310 height 65
click at [283, 133] on div at bounding box center [336, 12] width 158 height 252
drag, startPoint x: 290, startPoint y: 135, endPoint x: 249, endPoint y: 126, distance: 42.1
click at [252, 126] on div at bounding box center [336, 12] width 168 height 259
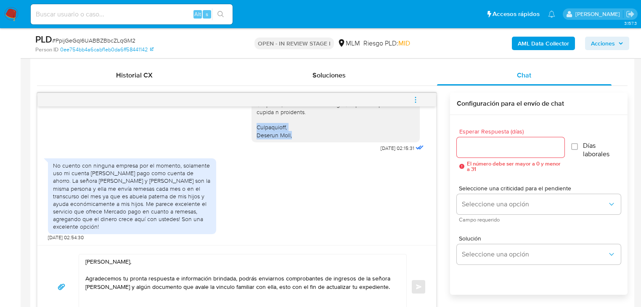
copy div "Atentamente, Mercado Pago,"
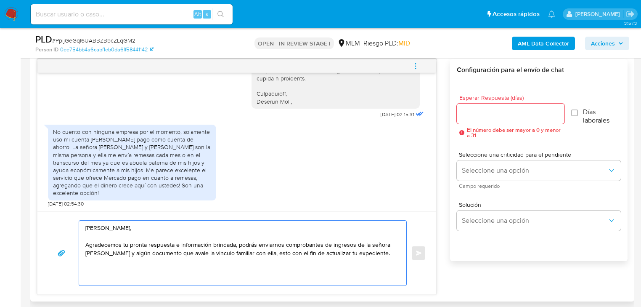
click at [227, 274] on textarea "Hola Jeessy, Agradecemos tu pronta respuesta e información brindada, podrás env…" at bounding box center [240, 252] width 310 height 65
paste textarea "Atentamente, Mercado Pago,"
click at [124, 252] on textarea "Hola Jeessy, Agradecemos tu pronta respuesta e información brindada, podrás env…" at bounding box center [240, 252] width 310 height 65
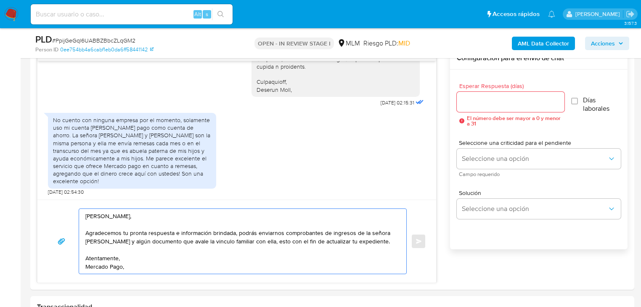
scroll to position [471, 0]
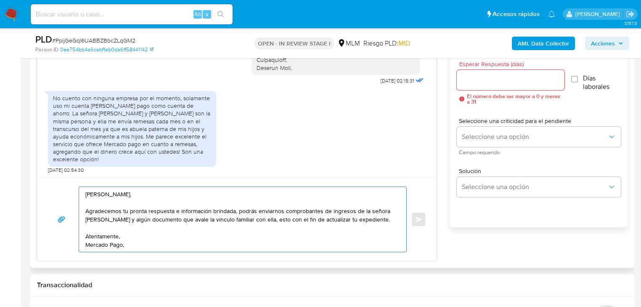
click at [389, 218] on textarea "Hola Jeessy, Agradecemos tu pronta respuesta e información brindada, podrás env…" at bounding box center [240, 219] width 310 height 65
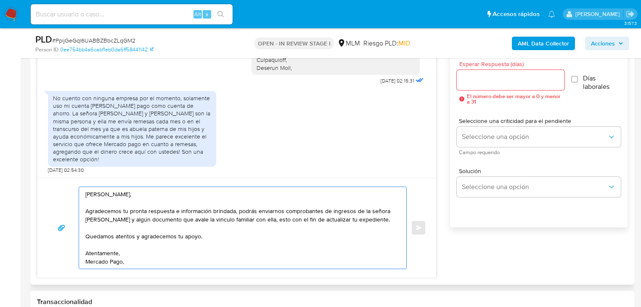
type textarea "Hola Jeessy, Agradecemos tu pronta respuesta e información brindada, podrás env…"
click at [487, 81] on input "Esperar Respuesta (días)" at bounding box center [511, 79] width 108 height 11
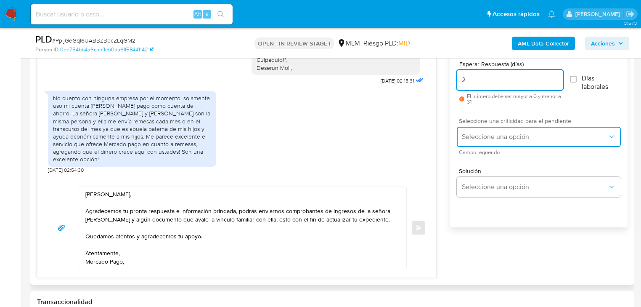
click at [489, 134] on span "Seleccione una opción" at bounding box center [535, 136] width 146 height 8
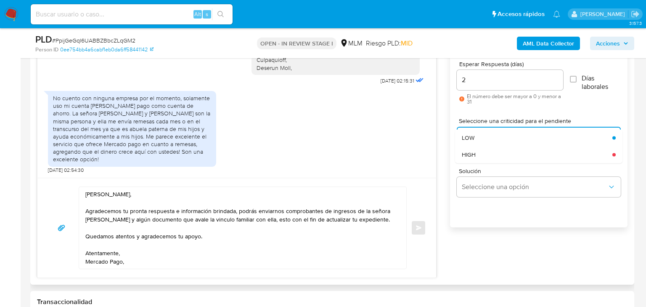
click at [493, 157] on div "HIGH" at bounding box center [537, 154] width 151 height 17
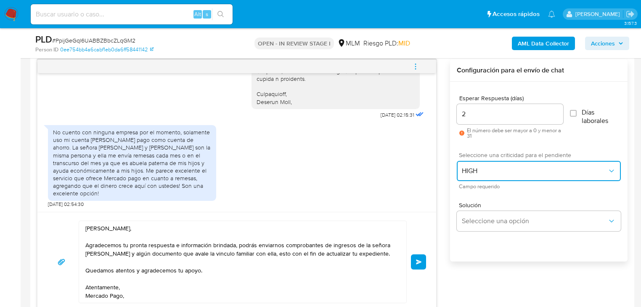
scroll to position [437, 0]
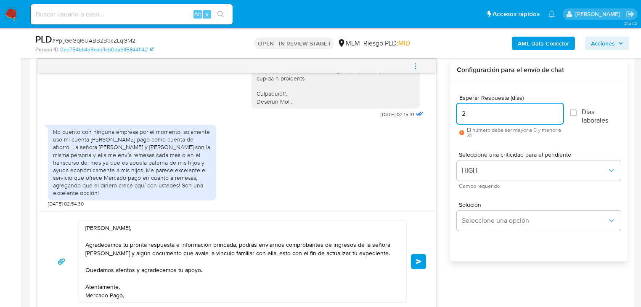
drag, startPoint x: 473, startPoint y: 110, endPoint x: 439, endPoint y: 108, distance: 33.7
click at [439, 108] on div "03/09/2025 02:15:31 No cuento con ninguna empresa por el momento, solamente uso…" at bounding box center [332, 185] width 591 height 252
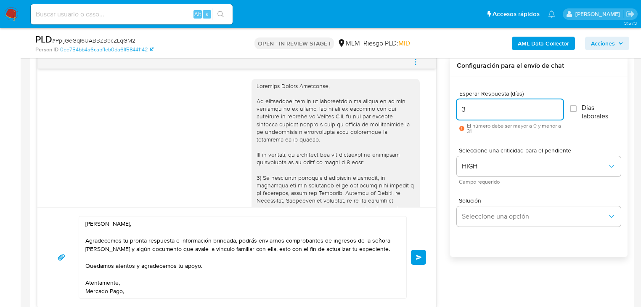
scroll to position [404, 0]
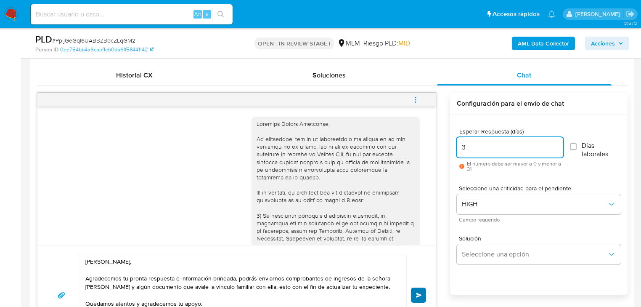
type input "3"
click at [418, 292] on span "Enviar" at bounding box center [419, 294] width 6 height 5
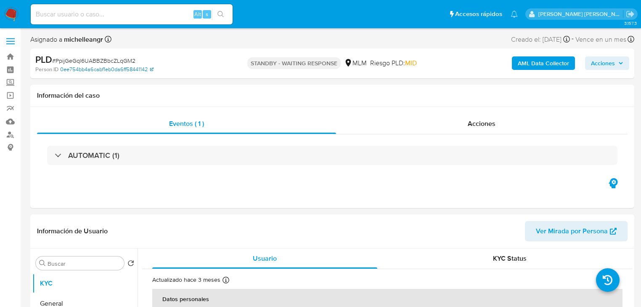
select select "10"
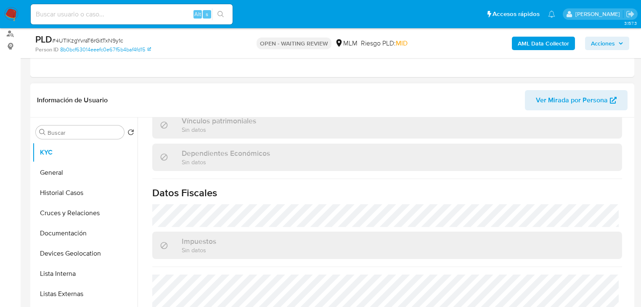
scroll to position [523, 0]
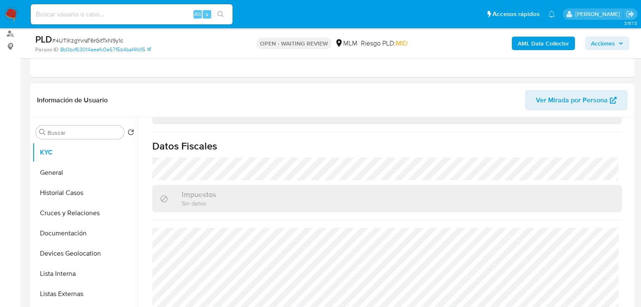
select select "10"
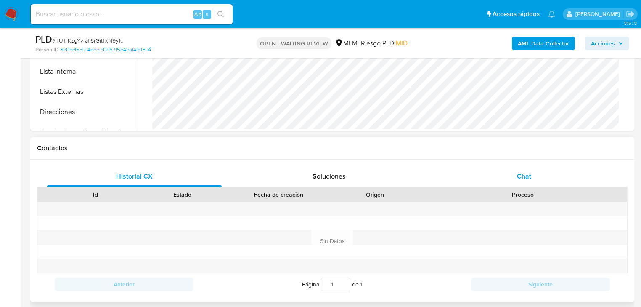
click at [524, 177] on span "Chat" at bounding box center [524, 176] width 14 height 10
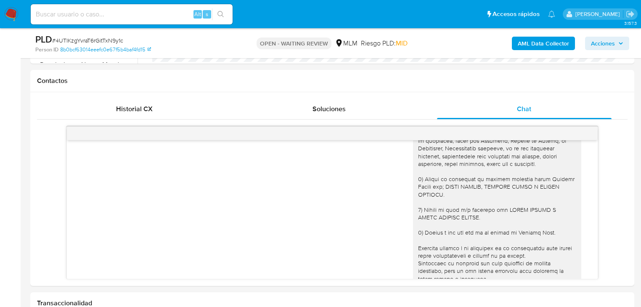
scroll to position [81, 0]
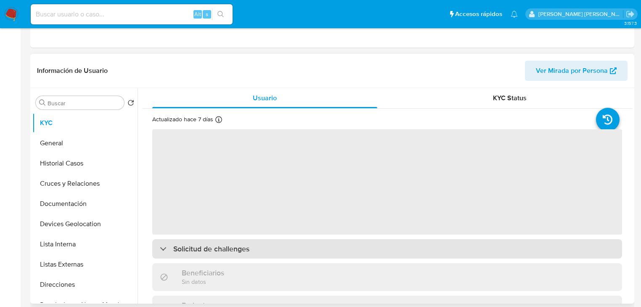
scroll to position [168, 0]
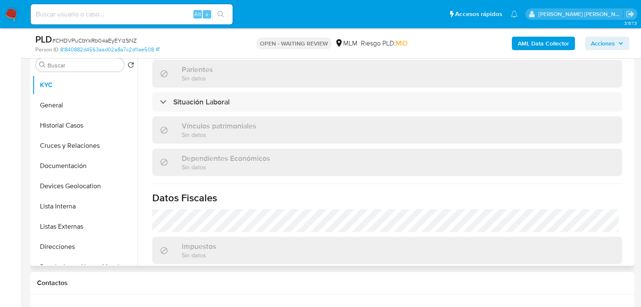
select select "10"
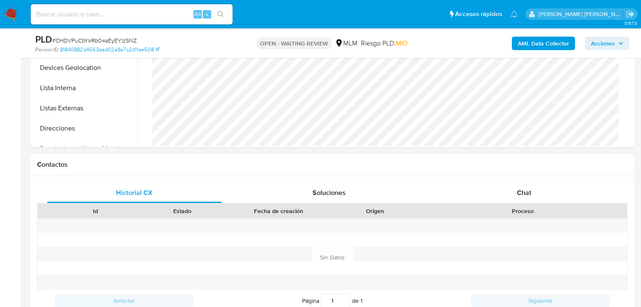
scroll to position [336, 0]
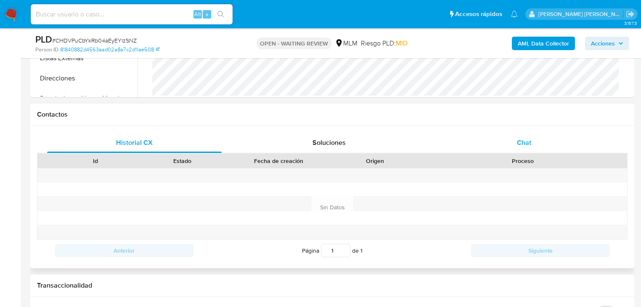
click at [517, 138] on span "Chat" at bounding box center [524, 143] width 14 height 10
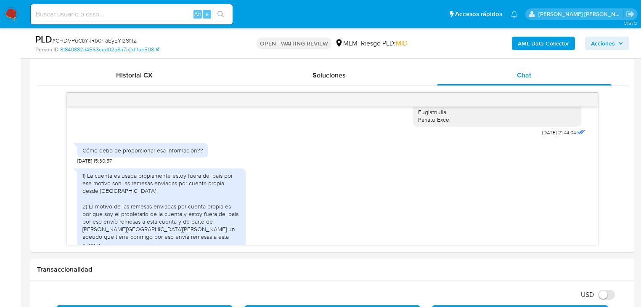
scroll to position [233, 0]
click at [69, 40] on span "# CHDVPuCbYkRb04aEyEYlzSNZ" at bounding box center [94, 40] width 85 height 8
copy span "CHDVPuCbYkRb04aEyEYlzSNZ"
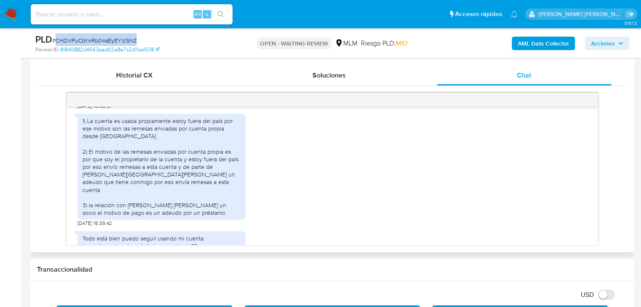
scroll to position [300, 0]
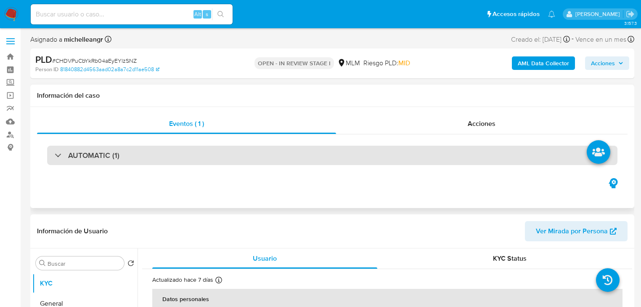
select select "10"
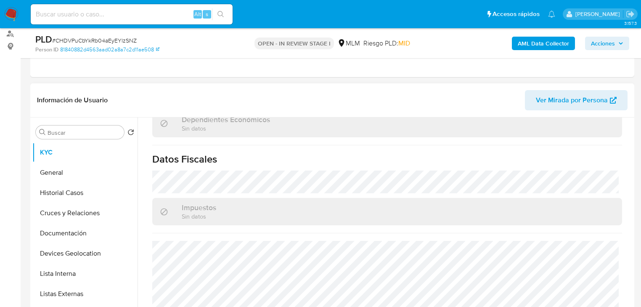
scroll to position [533, 0]
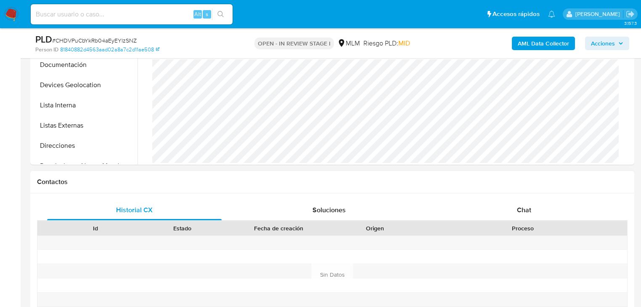
drag, startPoint x: 530, startPoint y: 207, endPoint x: 419, endPoint y: 196, distance: 111.5
click at [530, 206] on span "Chat" at bounding box center [524, 210] width 14 height 10
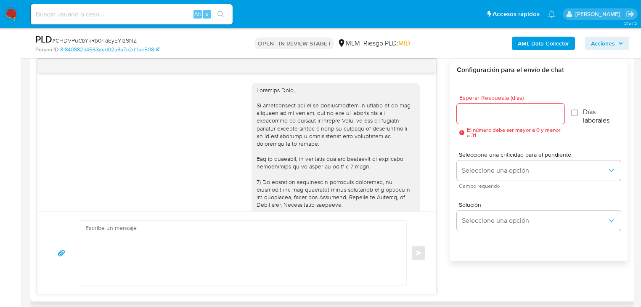
scroll to position [300, 0]
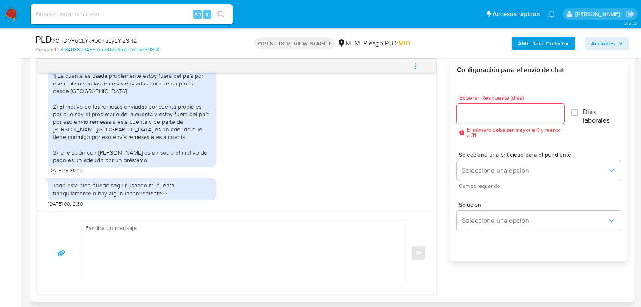
drag, startPoint x: 115, startPoint y: 239, endPoint x: 119, endPoint y: 238, distance: 4.2
click at [116, 239] on textarea at bounding box center [240, 252] width 310 height 65
paste textarea "[PERSON_NAME], Agradecemos tu pronta respuesta e información brindada la cual s…"
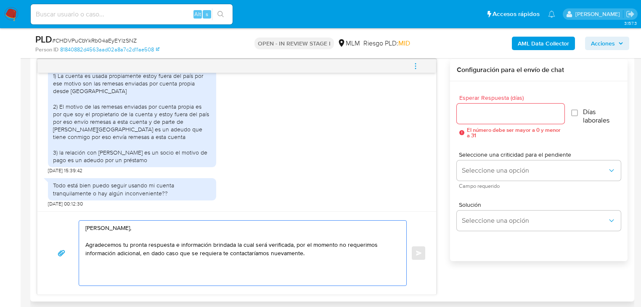
drag, startPoint x: 138, startPoint y: 230, endPoint x: 83, endPoint y: 227, distance: 54.8
click at [83, 227] on div "Estimada Susana, Agradecemos tu pronta respuesta e información brindada la cual…" at bounding box center [240, 252] width 323 height 65
drag, startPoint x: 237, startPoint y: 244, endPoint x: 301, endPoint y: 256, distance: 65.4
click at [301, 256] on textarea "Hola Iván, Agradecemos tu pronta respuesta e información brindada la cual será …" at bounding box center [240, 252] width 310 height 65
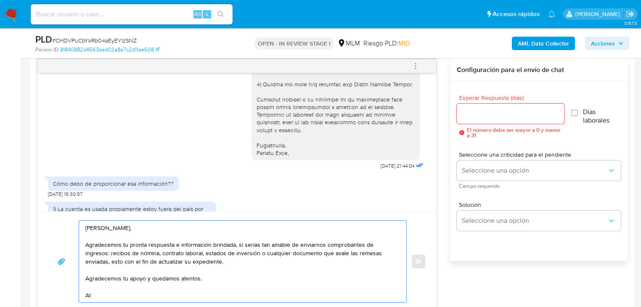
scroll to position [165, 0]
click at [294, 148] on div at bounding box center [336, 39] width 158 height 237
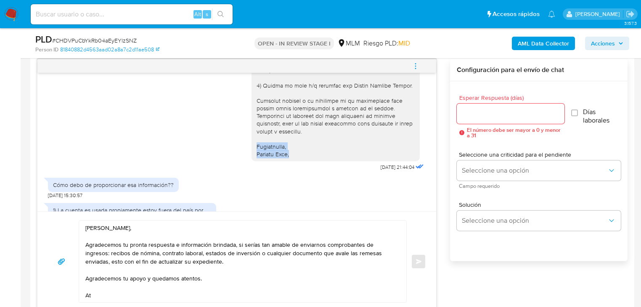
drag, startPoint x: 294, startPoint y: 153, endPoint x: 251, endPoint y: 146, distance: 43.5
click at [257, 146] on div at bounding box center [336, 39] width 158 height 237
copy div "Atentamente, Mercado Pago,"
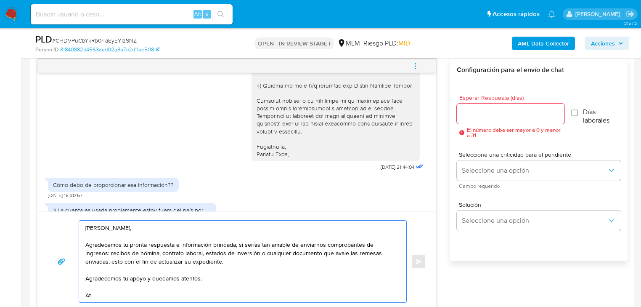
click at [76, 297] on div "Hola Iván, Agradecemos tu pronta respuesta e información brindada, si serías ta…" at bounding box center [237, 261] width 379 height 82
paste textarea "entamente, Mercado Pago,"
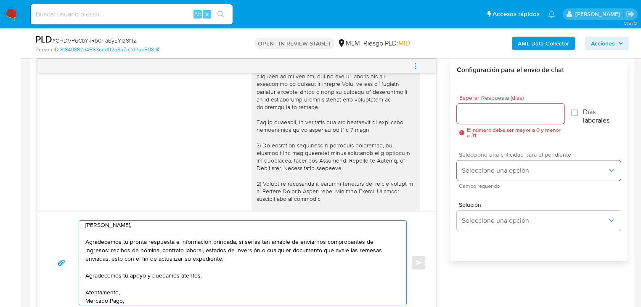
scroll to position [0, 0]
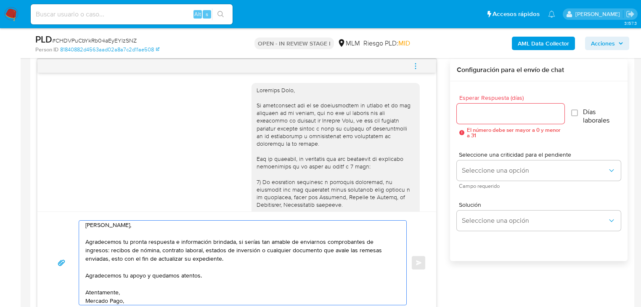
type textarea "Hola Iván, Agradecemos tu pronta respuesta e información brindada, si serías ta…"
click at [485, 119] on div at bounding box center [511, 113] width 108 height 20
click at [488, 116] on input "Esperar Respuesta (días)" at bounding box center [511, 113] width 108 height 11
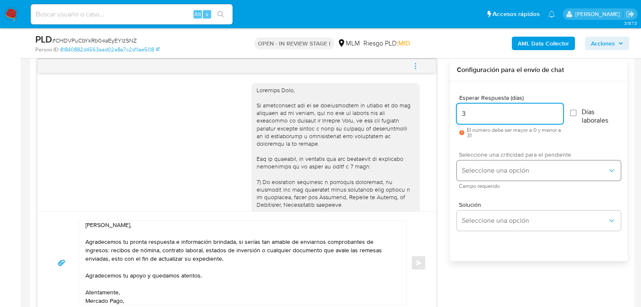
type input "3"
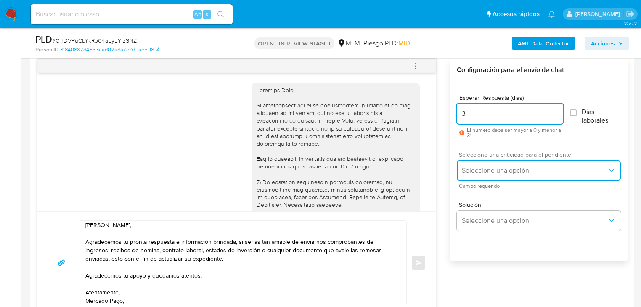
click at [492, 175] on button "Seleccione una opción" at bounding box center [539, 170] width 164 height 20
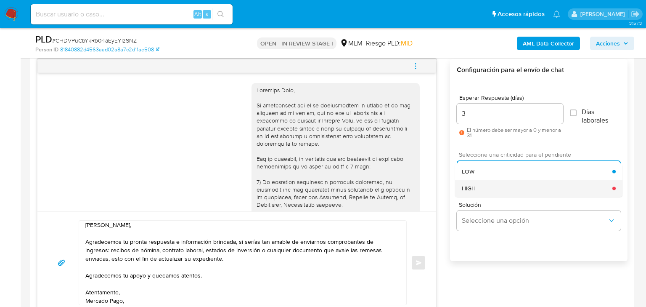
click at [481, 188] on div "HIGH" at bounding box center [537, 188] width 151 height 17
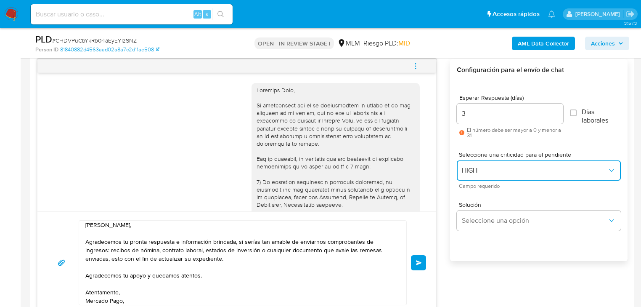
scroll to position [6, 0]
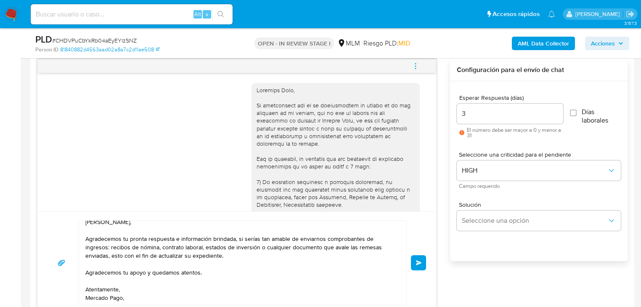
click at [418, 262] on span "Enviar" at bounding box center [419, 262] width 6 height 5
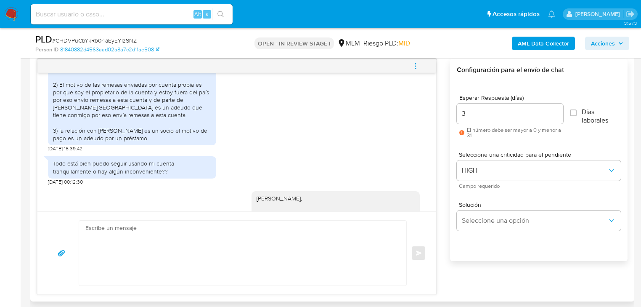
scroll to position [315, 0]
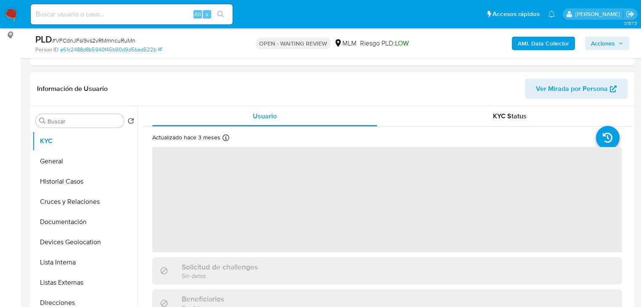
scroll to position [168, 0]
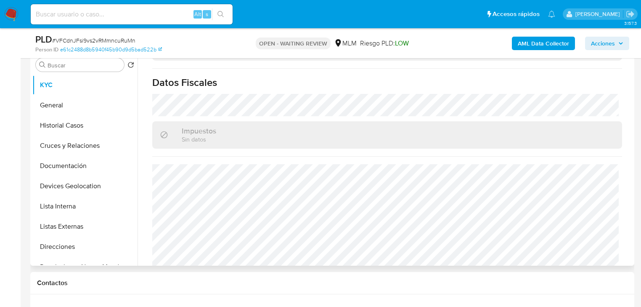
select select "10"
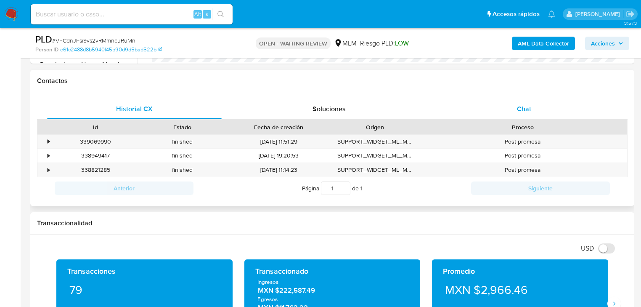
click at [519, 112] on span "Chat" at bounding box center [524, 109] width 14 height 10
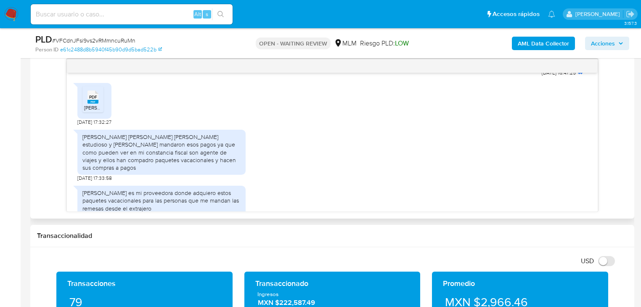
scroll to position [291, 0]
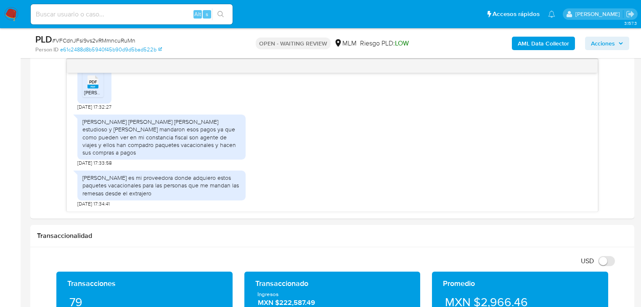
click at [130, 42] on span "# VFCdnJFsi9vs2vRMmncuRuMn" at bounding box center [93, 40] width 83 height 8
copy span "VFCdnJFsi9vs2vRMmncuRuMn"
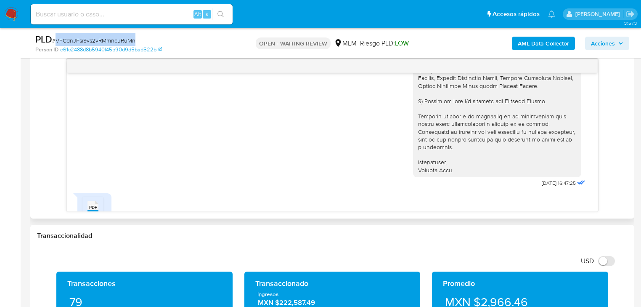
scroll to position [236, 0]
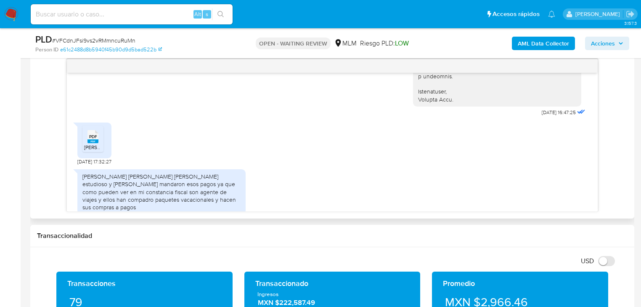
click at [92, 136] on span "PDF" at bounding box center [93, 136] width 8 height 5
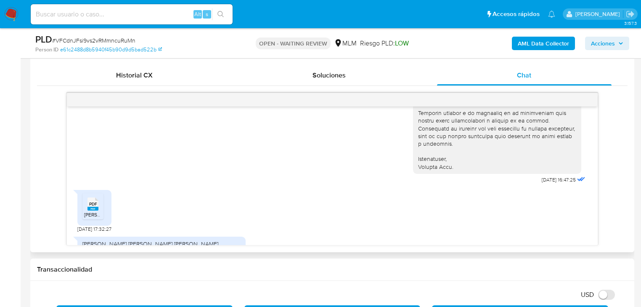
scroll to position [291, 0]
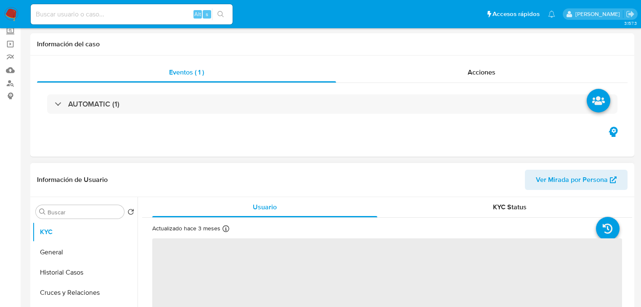
scroll to position [101, 0]
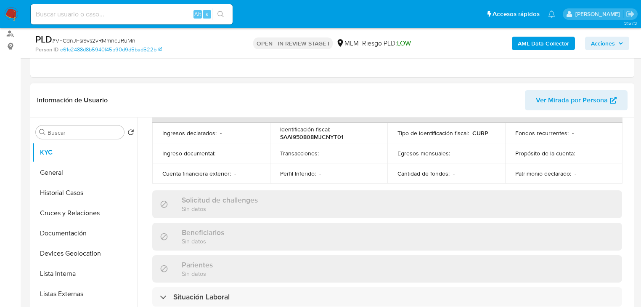
select select "10"
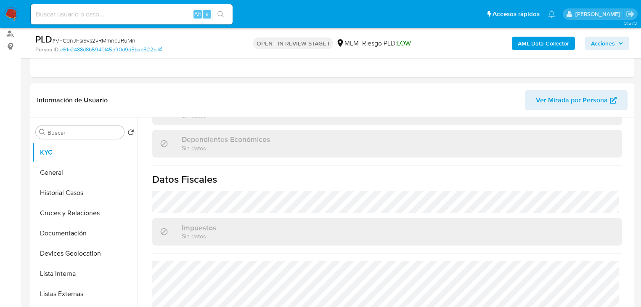
scroll to position [531, 0]
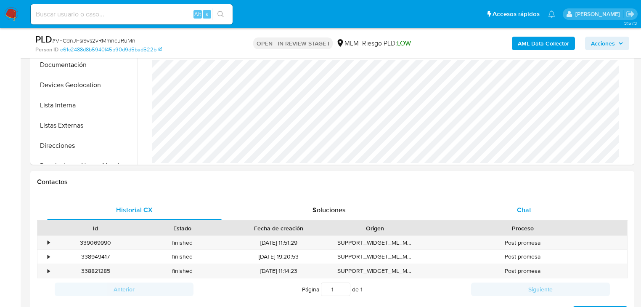
click at [528, 207] on span "Chat" at bounding box center [524, 210] width 14 height 10
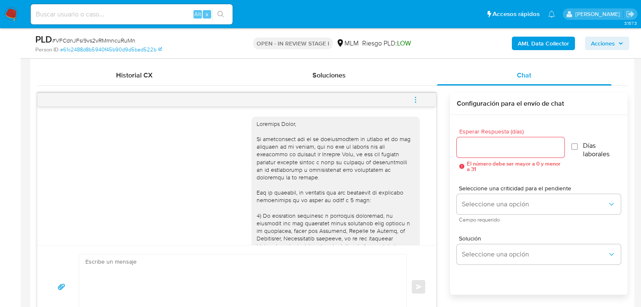
scroll to position [291, 0]
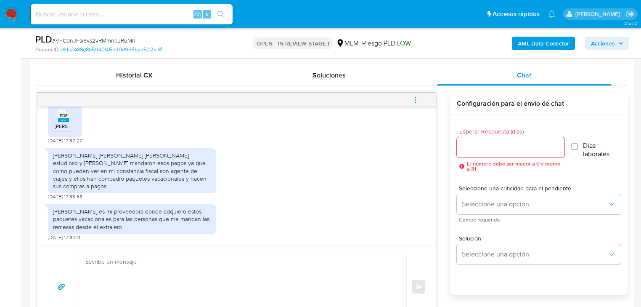
click at [123, 268] on textarea at bounding box center [240, 286] width 310 height 65
paste textarea "Estimada Susana, Agradecemos tu pronta respuesta e información brindada la cual…"
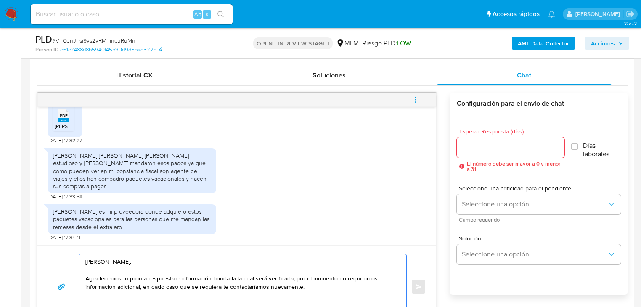
drag, startPoint x: 103, startPoint y: 262, endPoint x: 70, endPoint y: 259, distance: 33.4
click at [70, 259] on div "Estimada Susana, Agradecemos tu pronta respuesta e información brindada la cual…" at bounding box center [237, 287] width 379 height 66
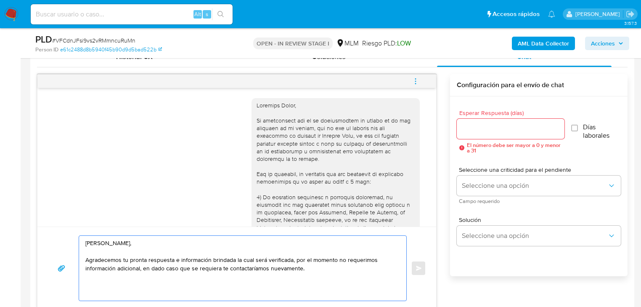
scroll to position [437, 0]
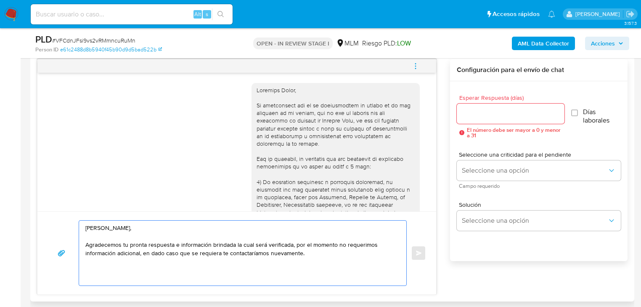
drag, startPoint x: 309, startPoint y: 254, endPoint x: 234, endPoint y: 243, distance: 75.7
click at [234, 243] on textarea "Hola Itzel, Agradecemos tu pronta respuesta e información brindada la cual será…" at bounding box center [240, 252] width 310 height 65
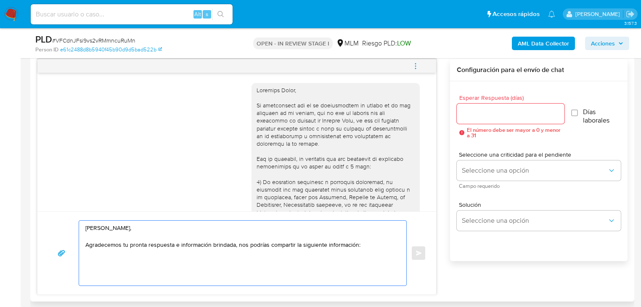
paste textarea "proporcionar giro económico del negocio, nombre comercial, redes sociales, siti…"
drag, startPoint x: 195, startPoint y: 261, endPoint x: 81, endPoint y: 261, distance: 114.0
click at [81, 261] on div "Hola Itzel, Agradecemos tu pronta respuesta e información brindada, nos podrías…" at bounding box center [240, 252] width 323 height 65
click at [93, 262] on textarea "Hola Itzel, Agradecemos tu pronta respuesta e información brindada, nos podrías…" at bounding box center [240, 252] width 310 height 65
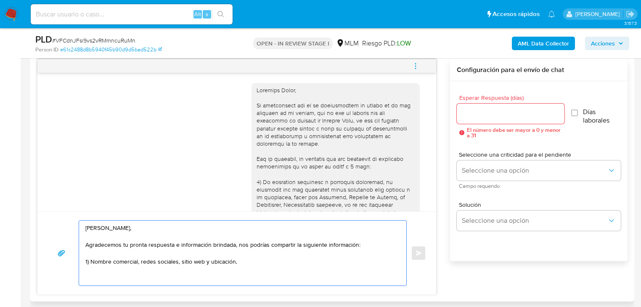
click at [138, 259] on textarea "Hola Itzel, Agradecemos tu pronta respuesta e información brindada, nos podrías…" at bounding box center [240, 252] width 310 height 65
click at [240, 262] on textarea "Hola Itzel, Agradecemos tu pronta respuesta e información brindada, nos podrías…" at bounding box center [240, 252] width 310 height 65
click at [274, 261] on textarea "Hola Itzel, Agradecemos tu pronta respuesta e información brindada, nos podrías…" at bounding box center [240, 252] width 310 height 65
click at [305, 262] on textarea "Hola Itzel, Agradecemos tu pronta respuesta e información brindada, nos podrías…" at bounding box center [240, 252] width 310 height 65
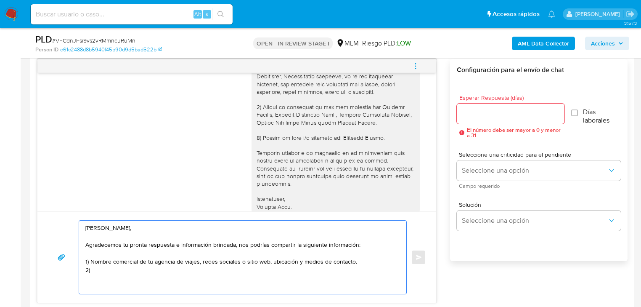
scroll to position [135, 0]
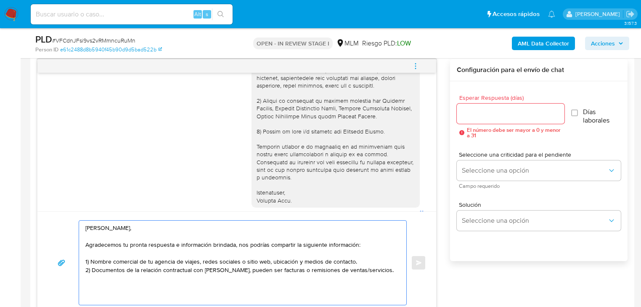
drag, startPoint x: 237, startPoint y: 243, endPoint x: 86, endPoint y: 241, distance: 151.4
click at [86, 241] on textarea "Hola Itzel, Agradecemos tu pronta respuesta e información brindada, nos podrías…" at bounding box center [240, 262] width 310 height 84
click at [126, 286] on textarea "Hola Itzel, Nos podrías compartir la siguiente información: 1) Nombre comercial…" at bounding box center [240, 262] width 310 height 84
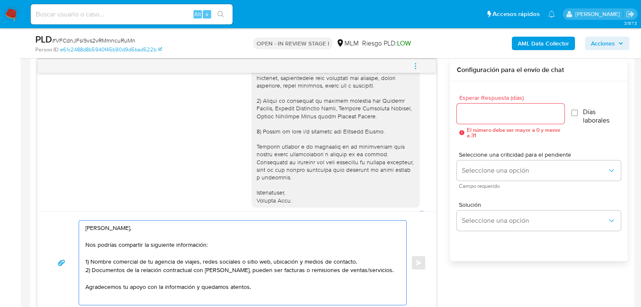
drag, startPoint x: 290, startPoint y: 214, endPoint x: 289, endPoint y: 207, distance: 6.7
click at [289, 214] on div "Hola Itzel, Nos podrías compartir la siguiente información: 1) Nombre comercial…" at bounding box center [236, 262] width 399 height 102
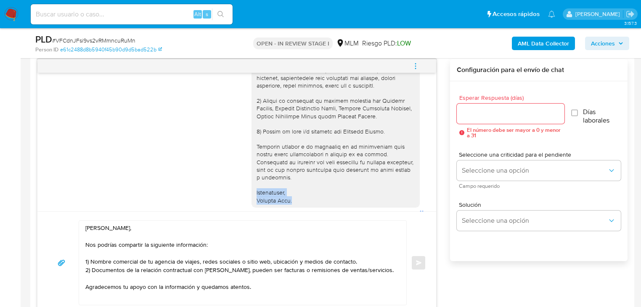
drag, startPoint x: 287, startPoint y: 201, endPoint x: 252, endPoint y: 193, distance: 35.3
click at [257, 193] on div at bounding box center [336, 78] width 158 height 252
copy div "Atentamente, Mercado Pago."
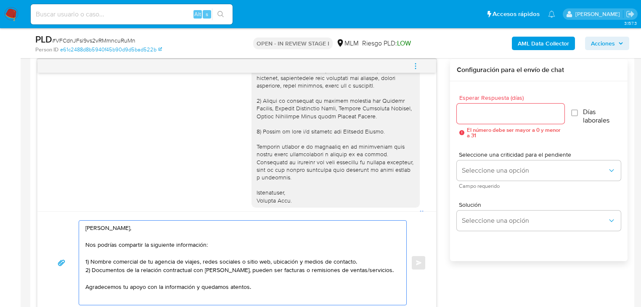
click at [254, 291] on textarea "Hola Itzel, Nos podrías compartir la siguiente información: 1) Nombre comercial…" at bounding box center [240, 262] width 310 height 84
paste textarea "Atentamente, Mercado Pago."
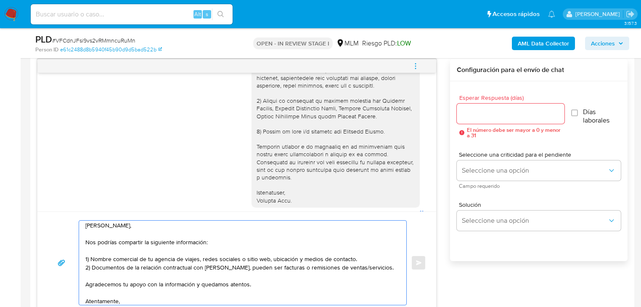
scroll to position [0, 0]
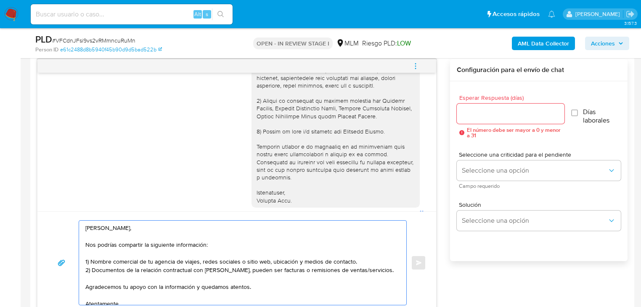
type textarea "Hola Itzel, Nos podrías compartir la siguiente información: 1) Nombre comercial…"
click at [490, 113] on input "Esperar Respuesta (días)" at bounding box center [511, 113] width 108 height 11
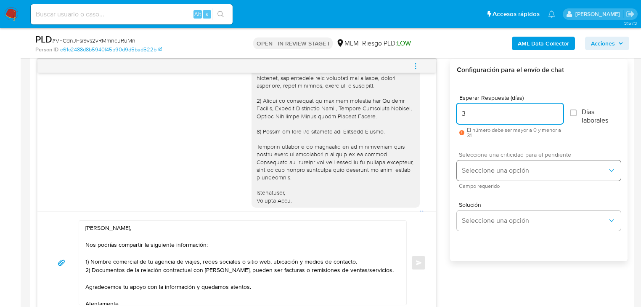
type input "3"
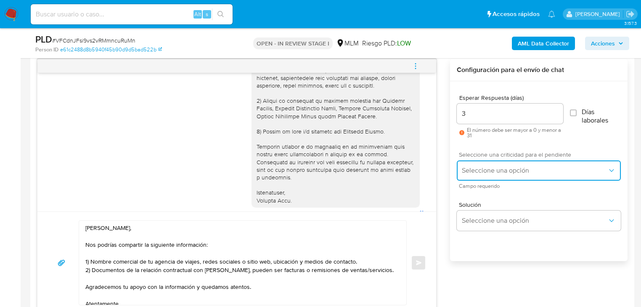
click at [507, 173] on span "Seleccione una opción" at bounding box center [535, 170] width 146 height 8
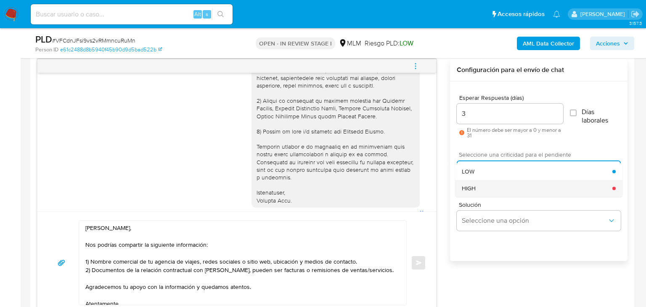
click at [499, 188] on div "HIGH" at bounding box center [537, 188] width 151 height 17
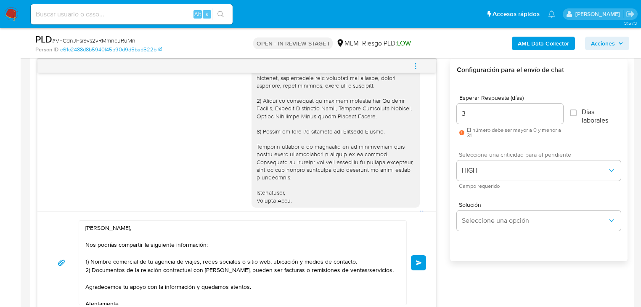
click at [421, 262] on span "Enviar" at bounding box center [419, 262] width 6 height 5
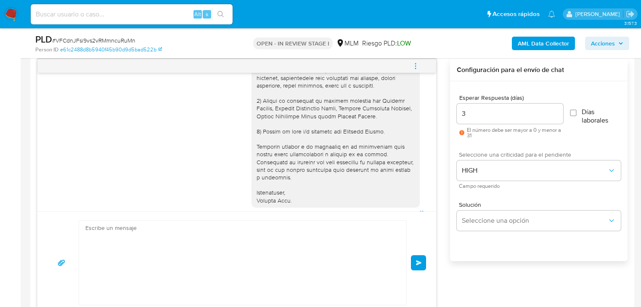
scroll to position [422, 0]
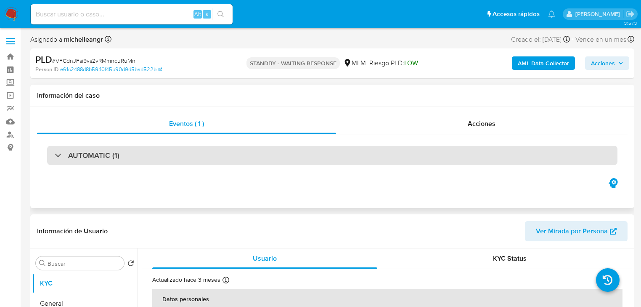
select select "10"
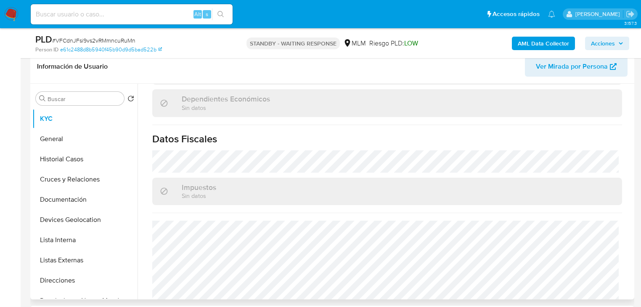
scroll to position [531, 0]
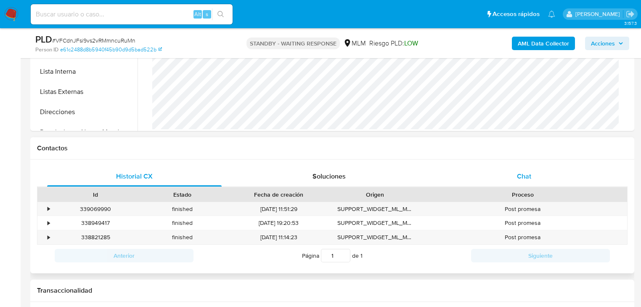
click at [520, 172] on span "Chat" at bounding box center [524, 176] width 14 height 10
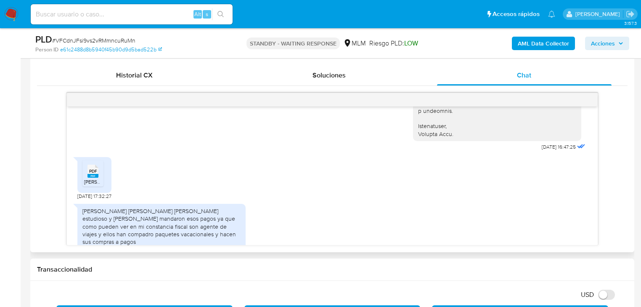
scroll to position [187, 0]
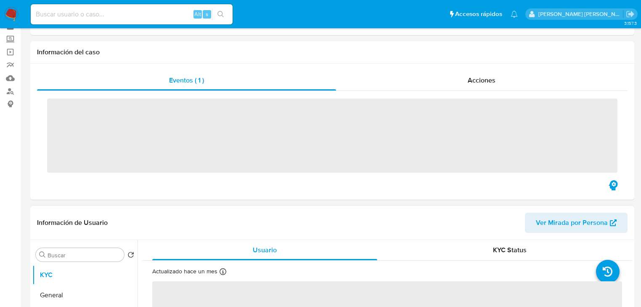
scroll to position [101, 0]
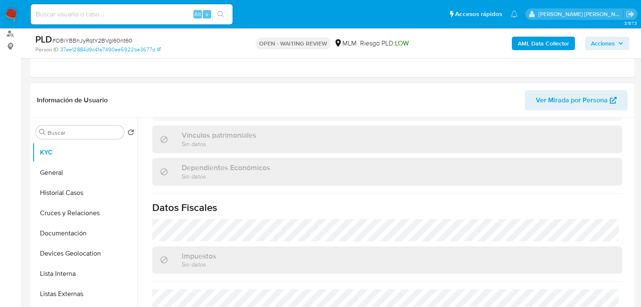
select select "10"
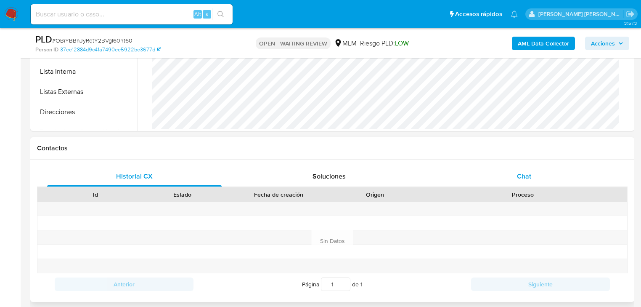
click at [523, 178] on span "Chat" at bounding box center [524, 176] width 14 height 10
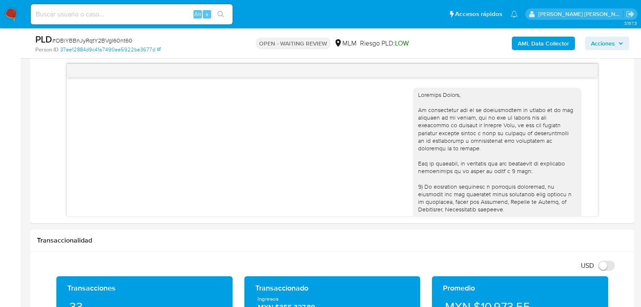
scroll to position [336, 0]
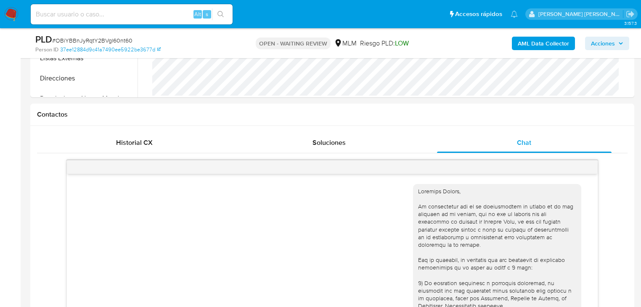
click at [72, 38] on span "# OBiYBBnJyRqtY2BVgl60nt60" at bounding box center [92, 40] width 80 height 8
click at [72, 37] on span "# OBiYBBnJyRqtY2BVgl60nt60" at bounding box center [92, 40] width 80 height 8
click at [70, 41] on span "# OBiYBBnJyRqtY2BVgl60nt60" at bounding box center [92, 40] width 80 height 8
copy span "OBiYBBnJyRqtY2BVgl60nt60"
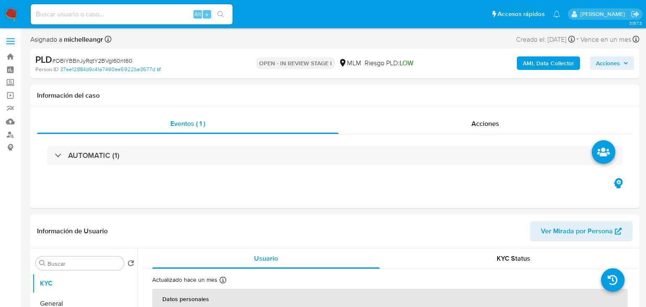
select select "10"
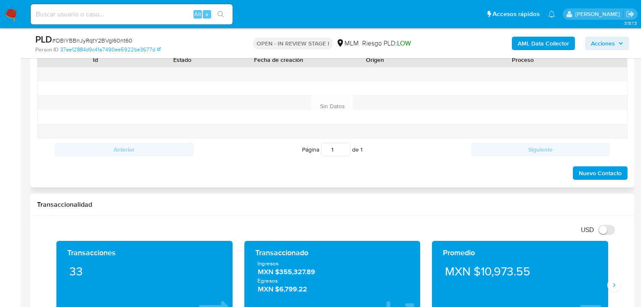
scroll to position [370, 0]
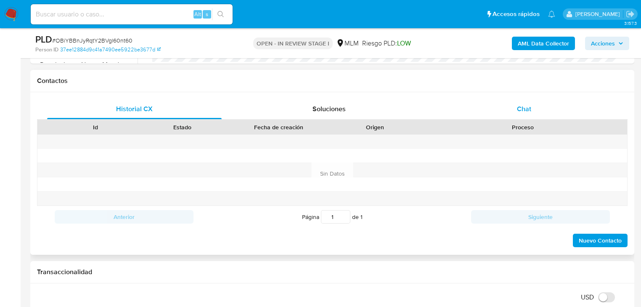
click at [528, 109] on span "Chat" at bounding box center [524, 109] width 14 height 10
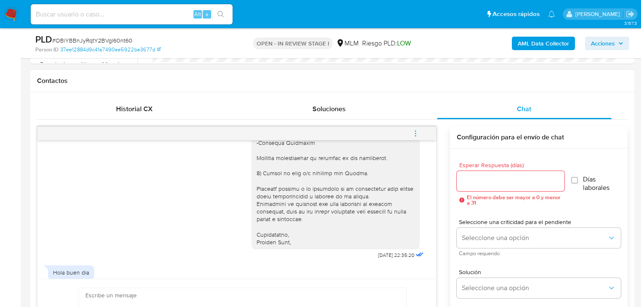
scroll to position [188, 0]
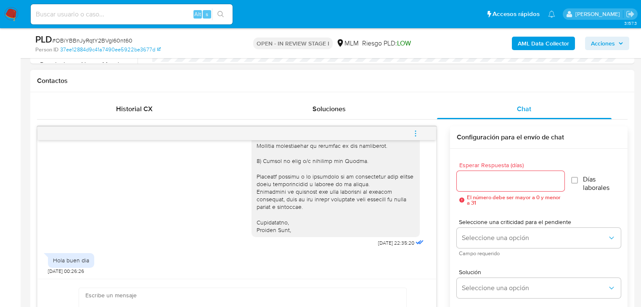
paste textarea "[PERSON_NAME], Todas las comunicaciones son únicamente por este medio y se real…"
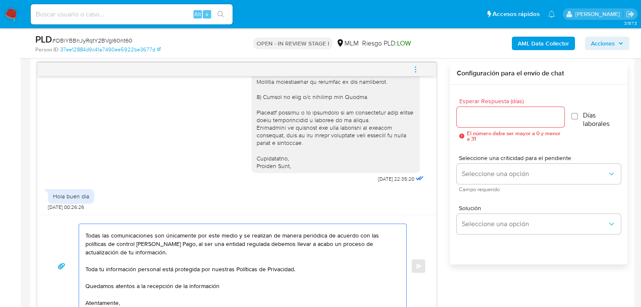
scroll to position [0, 0]
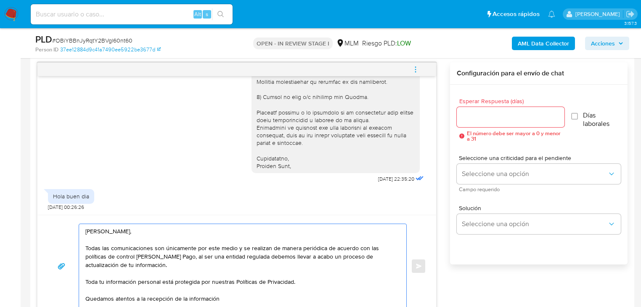
drag, startPoint x: 135, startPoint y: 230, endPoint x: 99, endPoint y: 230, distance: 35.8
click at [99, 230] on textarea "[PERSON_NAME], Todas las comunicaciones son únicamente por este medio y se real…" at bounding box center [240, 266] width 310 height 84
drag, startPoint x: 86, startPoint y: 247, endPoint x: 336, endPoint y: 247, distance: 249.8
click at [336, 247] on textarea "[PERSON_NAME], Todas las comunicaciones son únicamente por este medio y se real…" at bounding box center [240, 266] width 310 height 84
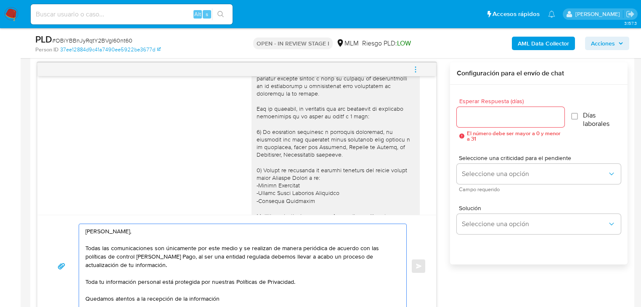
scroll to position [20, 0]
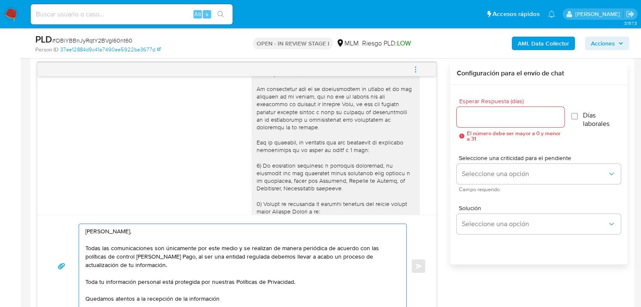
drag, startPoint x: 168, startPoint y: 269, endPoint x: 88, endPoint y: 250, distance: 82.1
click at [88, 250] on textarea "[PERSON_NAME], Todas las comunicaciones son únicamente por este medio y se real…" at bounding box center [240, 266] width 310 height 84
click at [181, 256] on textarea "[PERSON_NAME], Todas las comunicaciones son únicamente por este medio y se real…" at bounding box center [240, 266] width 310 height 84
drag, startPoint x: 118, startPoint y: 256, endPoint x: 66, endPoint y: 249, distance: 51.7
click at [66, 249] on div "[PERSON_NAME], Todas las comunicaciones son únicamente por este medio y se real…" at bounding box center [237, 265] width 379 height 85
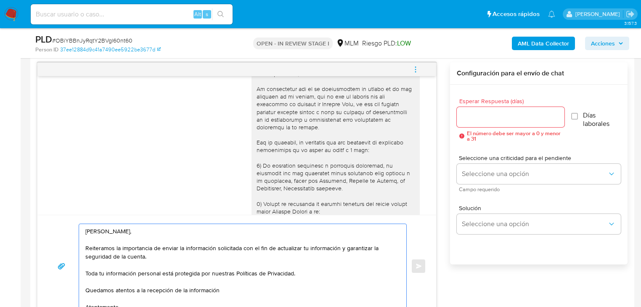
click at [86, 272] on textarea "[PERSON_NAME], Reiteramos la importancia de enviar la información solicitada co…" at bounding box center [240, 266] width 310 height 84
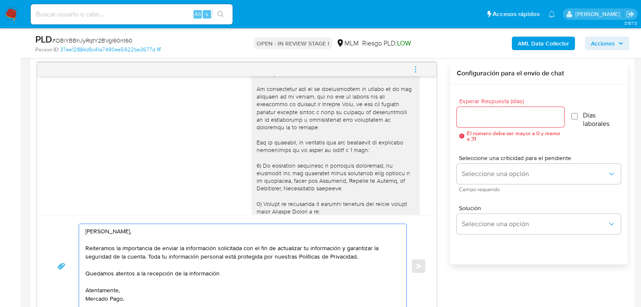
scroll to position [6, 0]
click at [109, 302] on textarea "[PERSON_NAME], Reiteramos la importancia de enviar la información solicitada co…" at bounding box center [240, 266] width 310 height 84
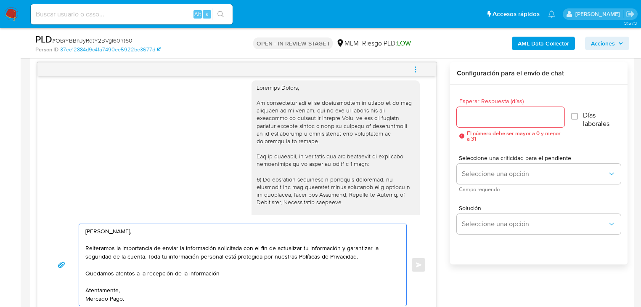
scroll to position [0, 0]
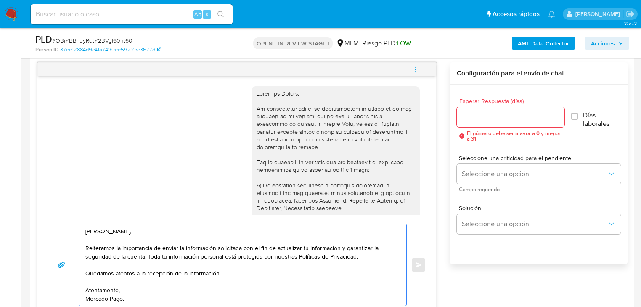
type textarea "[PERSON_NAME], Reiteramos la importancia de enviar la información solicitada co…"
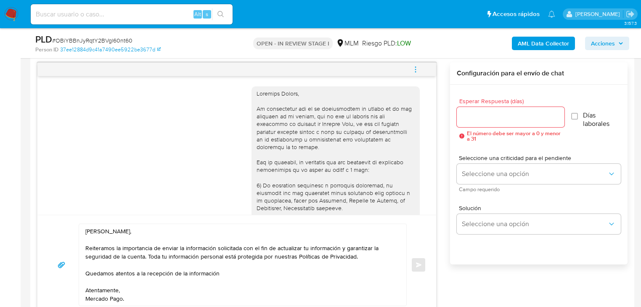
click at [482, 124] on div at bounding box center [511, 117] width 108 height 20
click at [482, 119] on input "Esperar Respuesta (días)" at bounding box center [511, 116] width 108 height 11
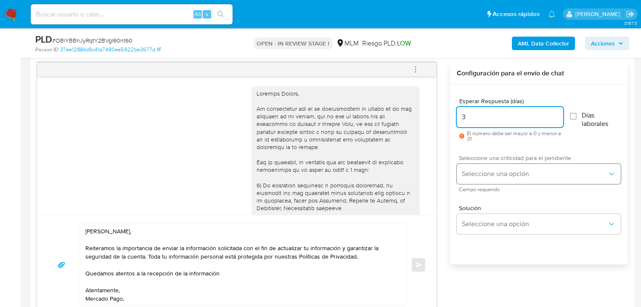
type input "3"
click at [495, 172] on span "Seleccione una opción" at bounding box center [535, 173] width 146 height 8
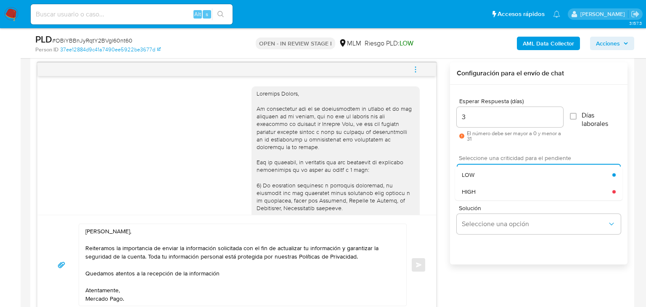
click at [477, 191] on div "HIGH" at bounding box center [537, 191] width 151 height 17
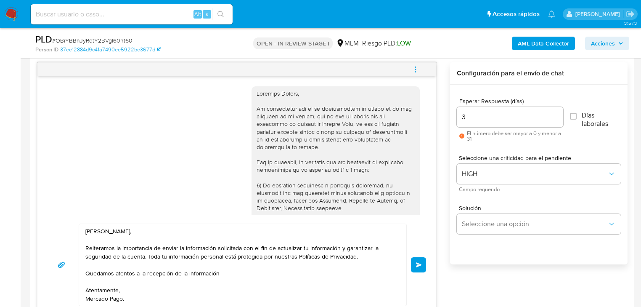
click at [418, 264] on span "Enviar" at bounding box center [419, 264] width 6 height 5
click at [421, 263] on span "Enviar" at bounding box center [419, 264] width 6 height 5
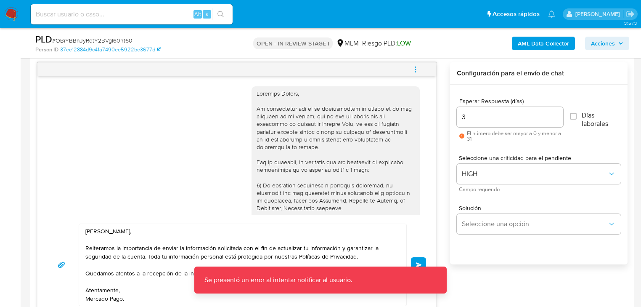
click at [134, 293] on textarea "Hola Freddy, Reiteramos la importancia de enviar la información solicitada con …" at bounding box center [240, 265] width 310 height 82
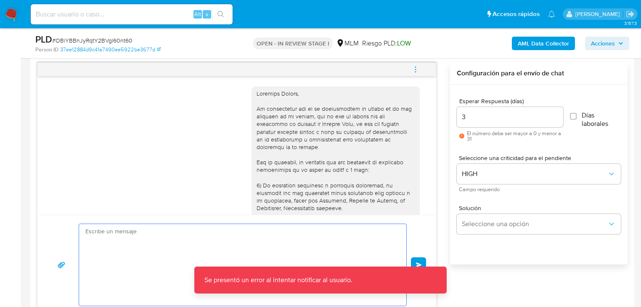
scroll to position [297, 0]
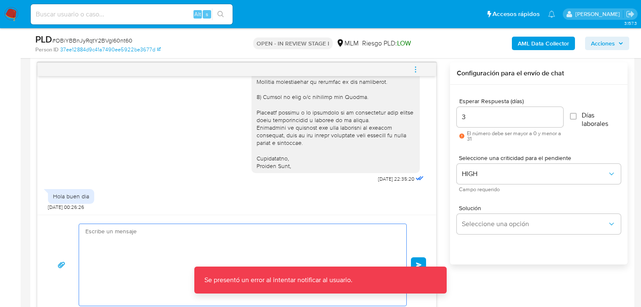
click at [128, 296] on div "Historial CX Soluciones Chat Id Estado Fecha de creación Origen Proceso Anterio…" at bounding box center [332, 174] width 604 height 293
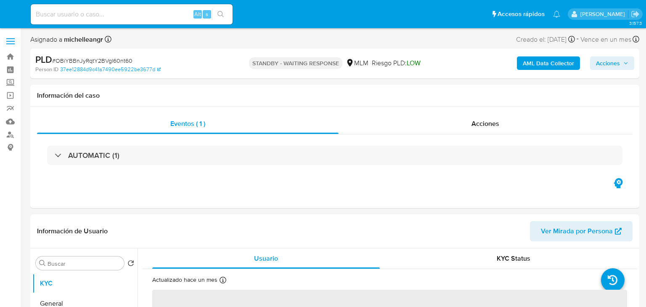
select select "10"
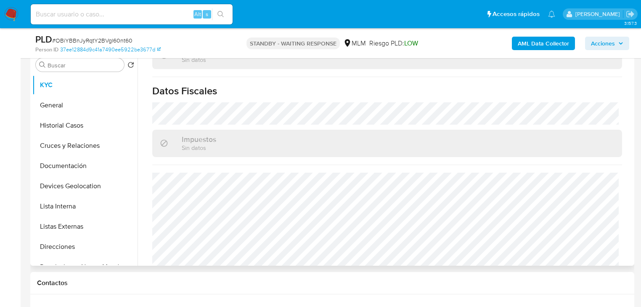
scroll to position [531, 0]
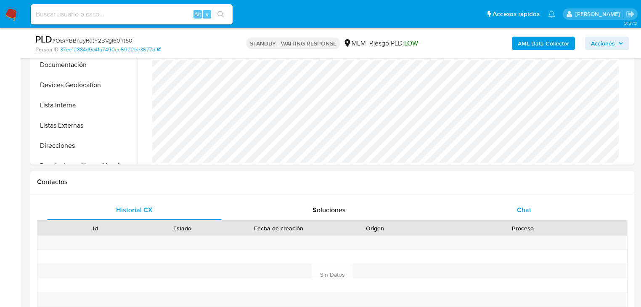
click at [524, 205] on span "Chat" at bounding box center [524, 210] width 14 height 10
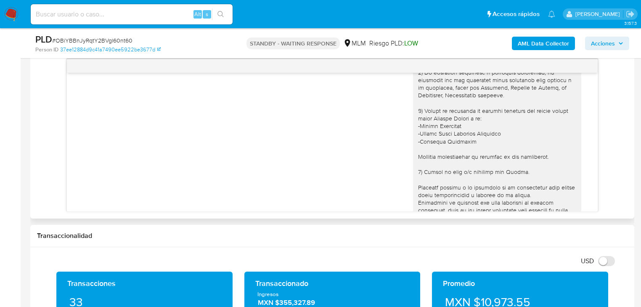
scroll to position [95, 0]
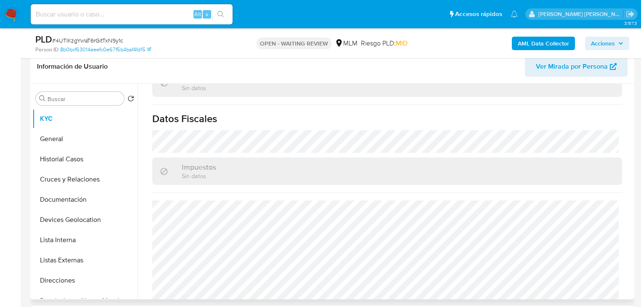
scroll to position [523, 0]
select select "10"
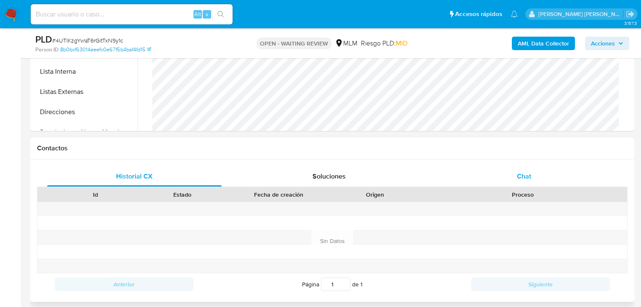
click at [517, 174] on span "Chat" at bounding box center [524, 176] width 14 height 10
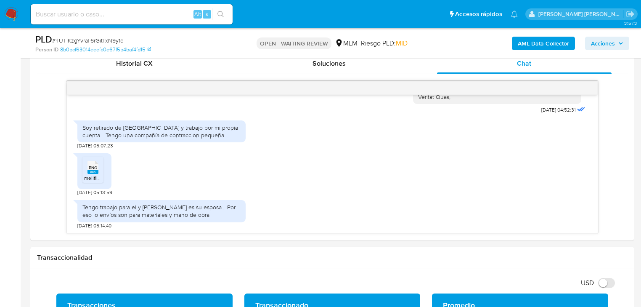
scroll to position [404, 0]
